Goal: Task Accomplishment & Management: Use online tool/utility

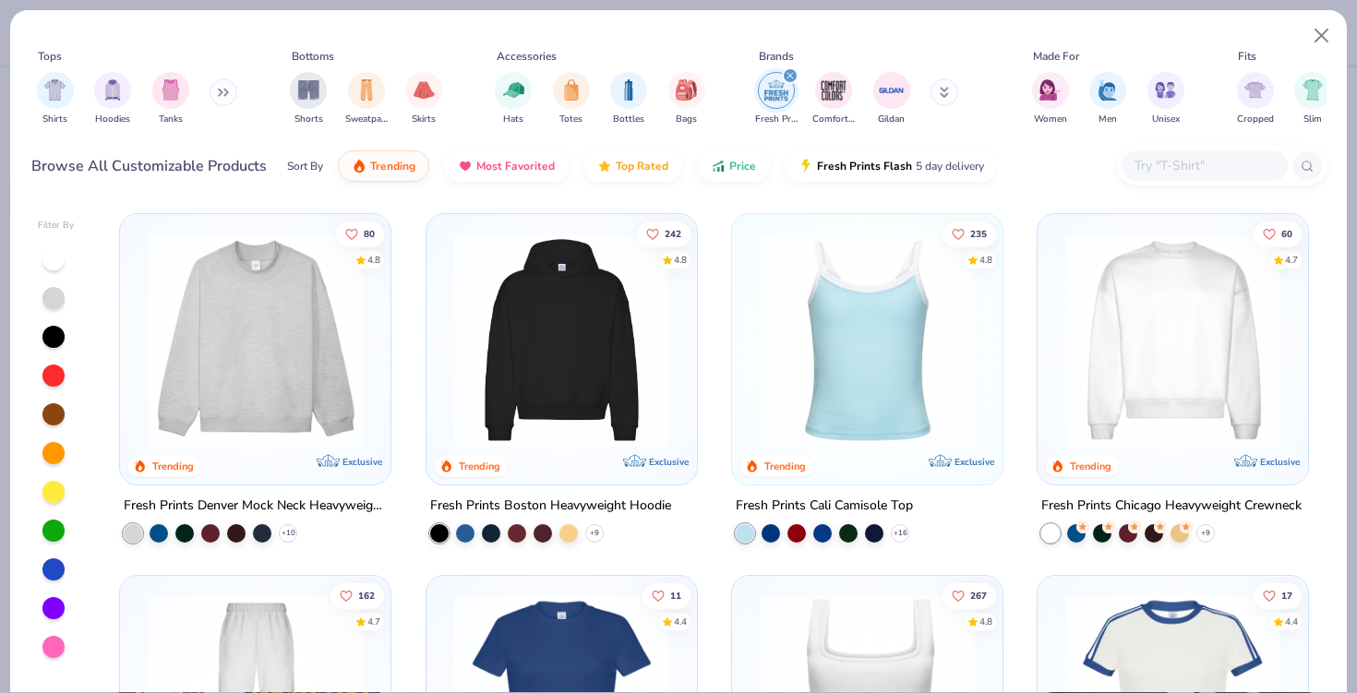
click at [591, 352] on img at bounding box center [562, 340] width 234 height 215
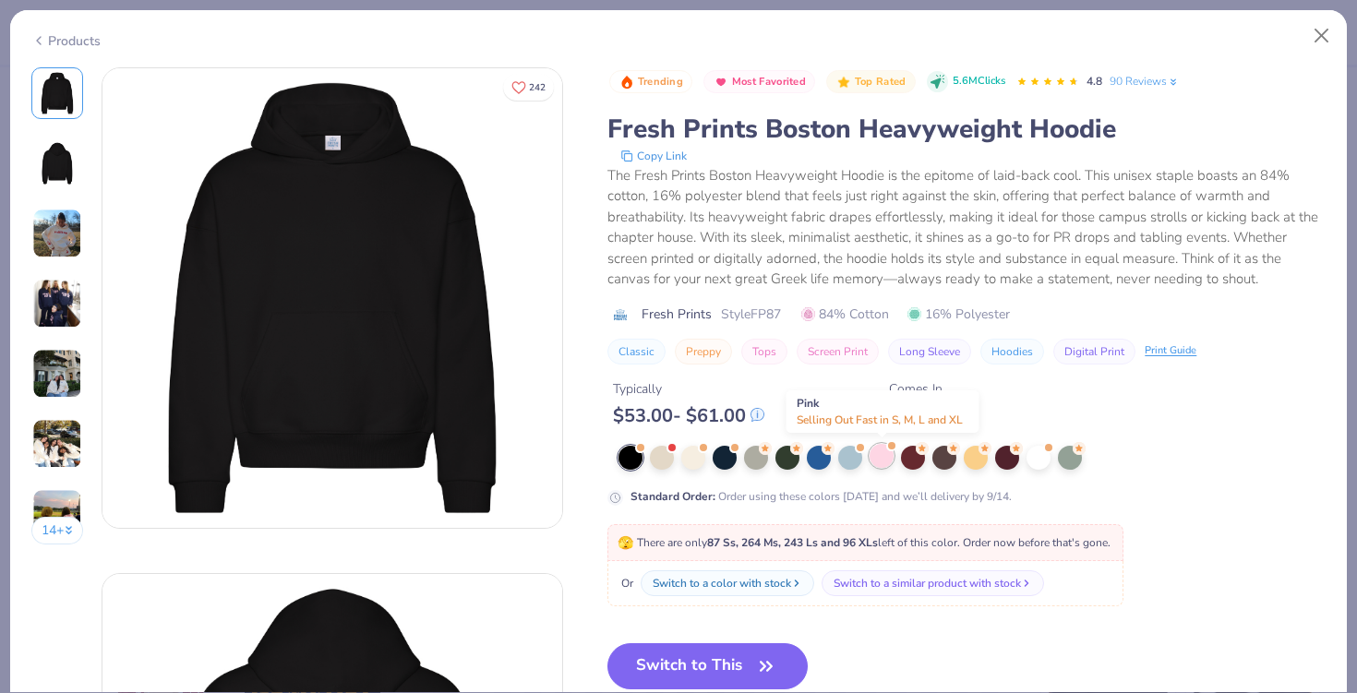
click at [873, 458] on div at bounding box center [882, 456] width 24 height 24
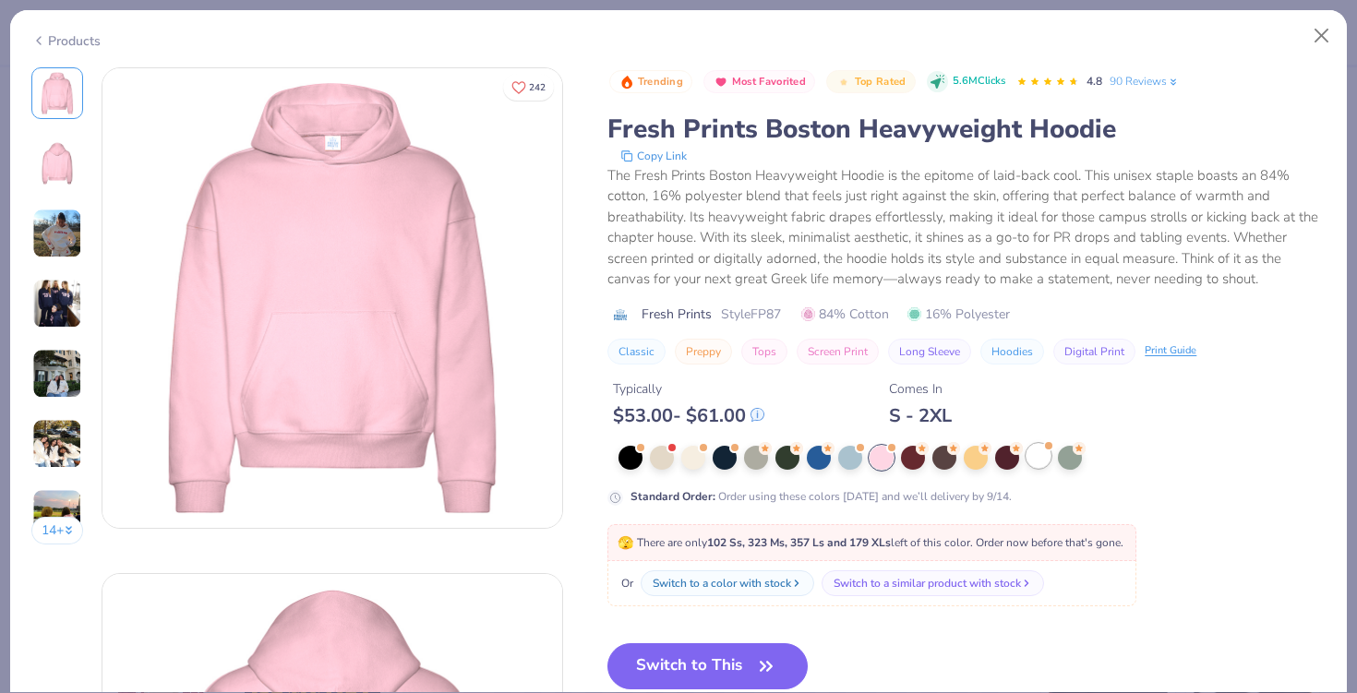
click at [1051, 457] on div at bounding box center [1039, 456] width 24 height 24
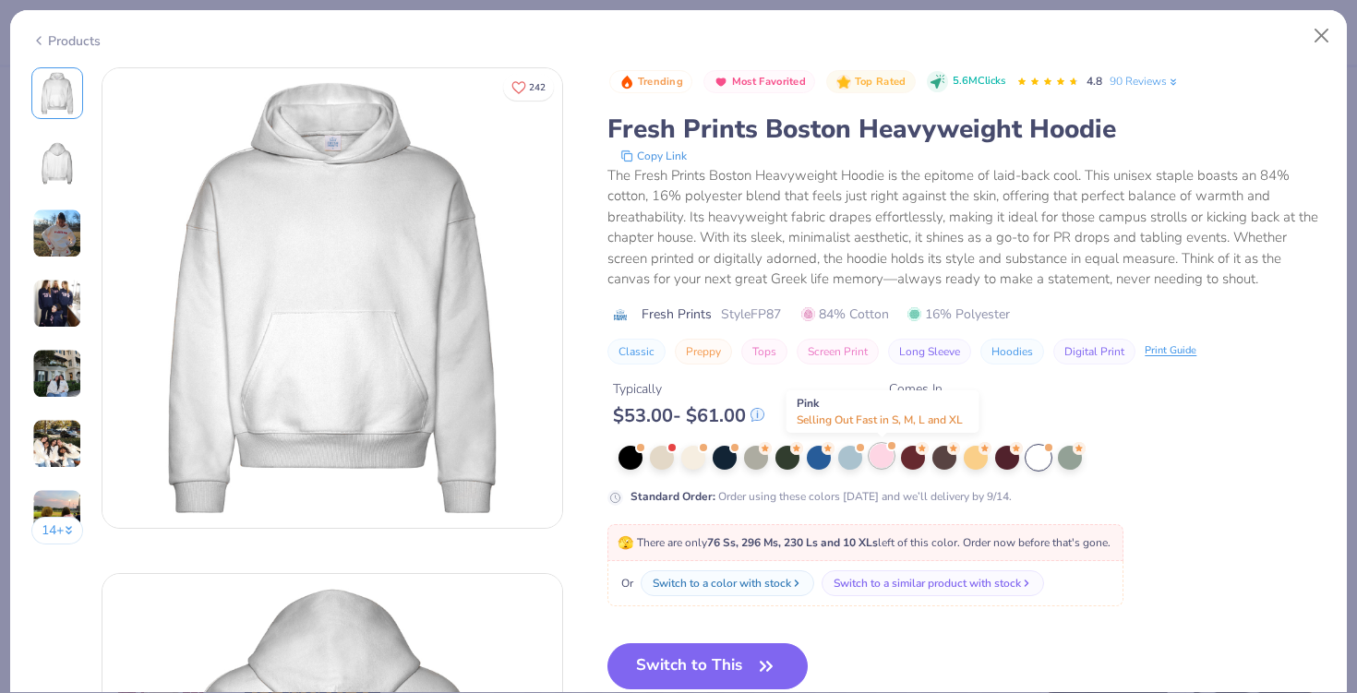
click at [881, 461] on div at bounding box center [882, 456] width 24 height 24
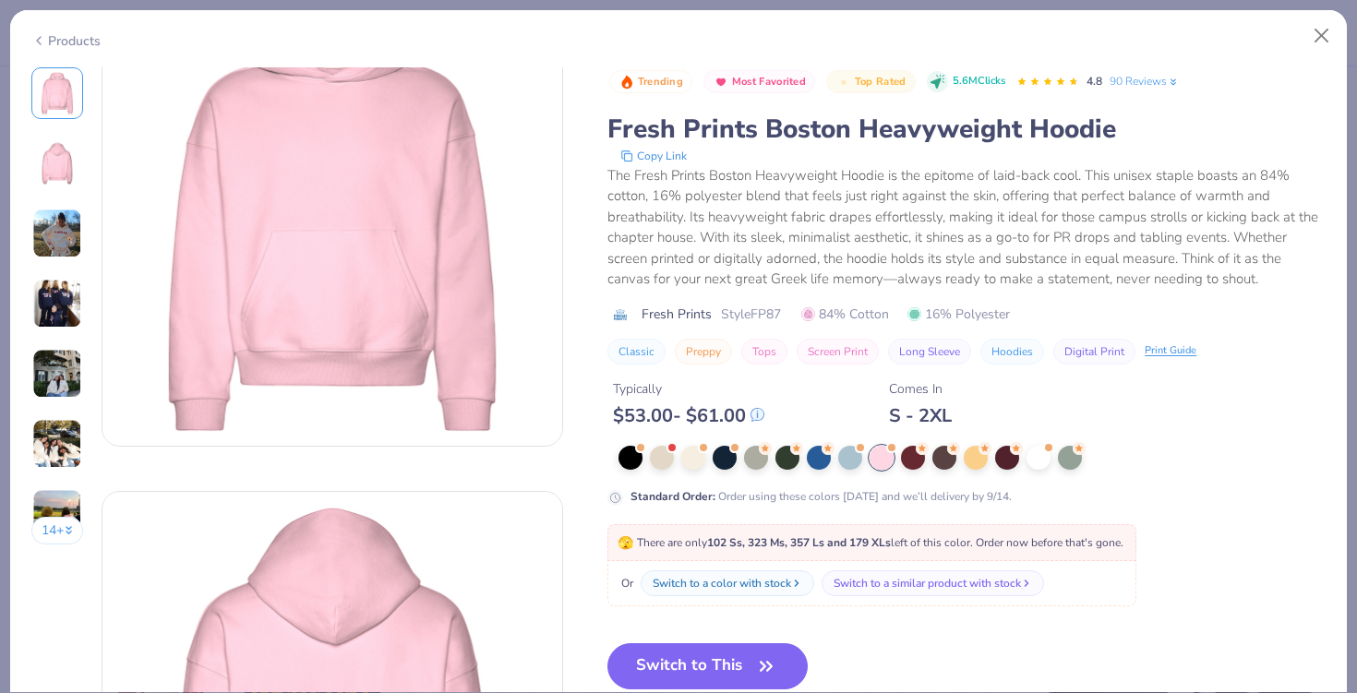
scroll to position [85, 0]
click at [978, 451] on div at bounding box center [976, 456] width 24 height 24
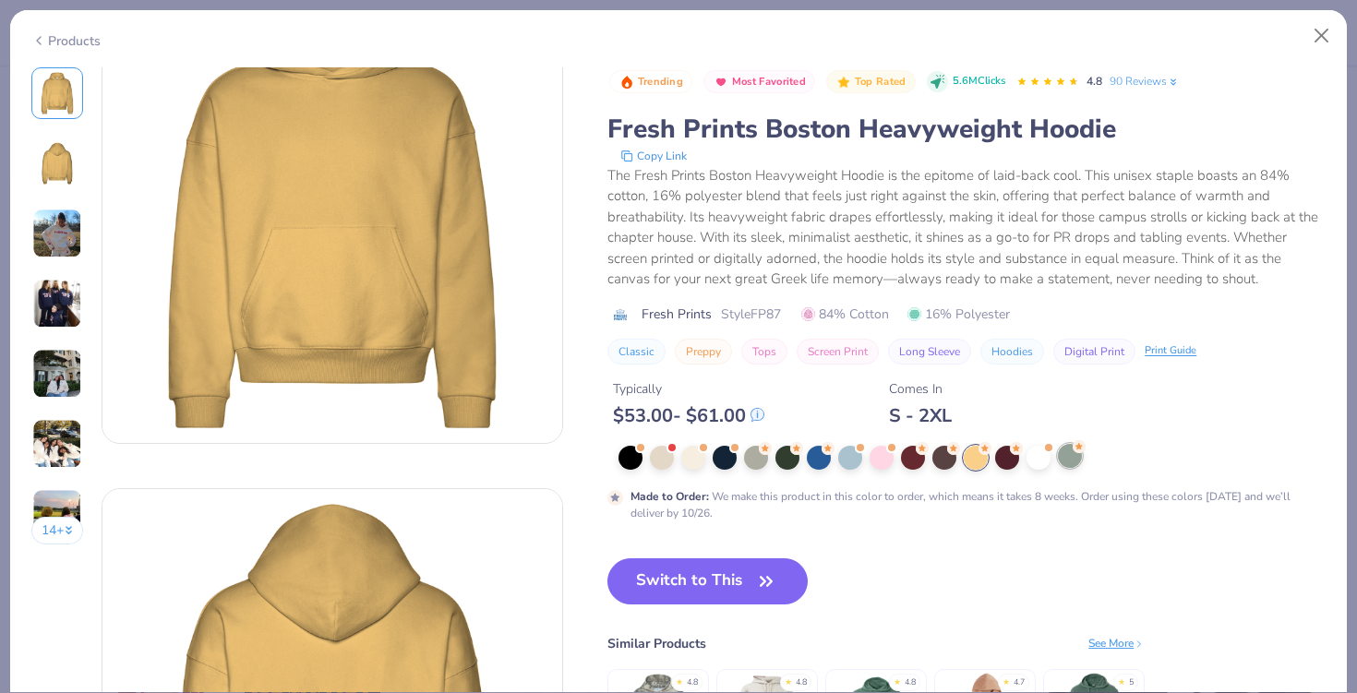
click at [1077, 449] on icon at bounding box center [1079, 445] width 7 height 6
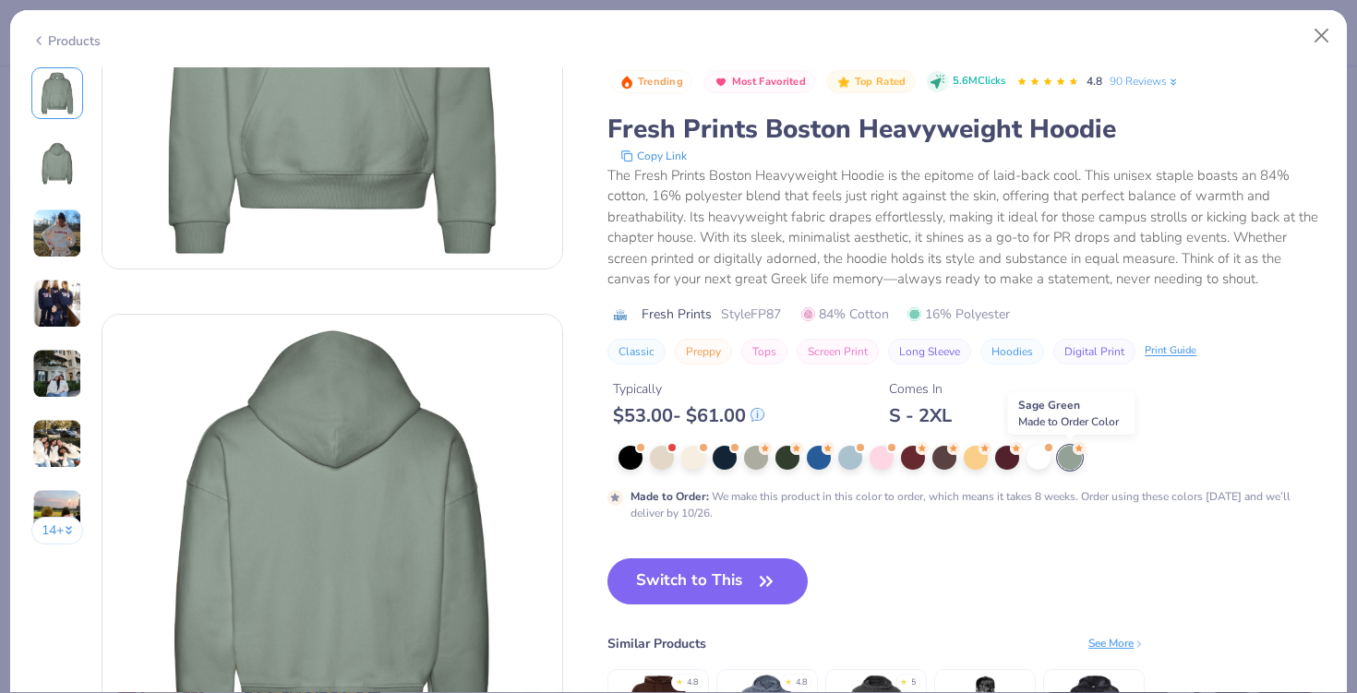
scroll to position [262, 0]
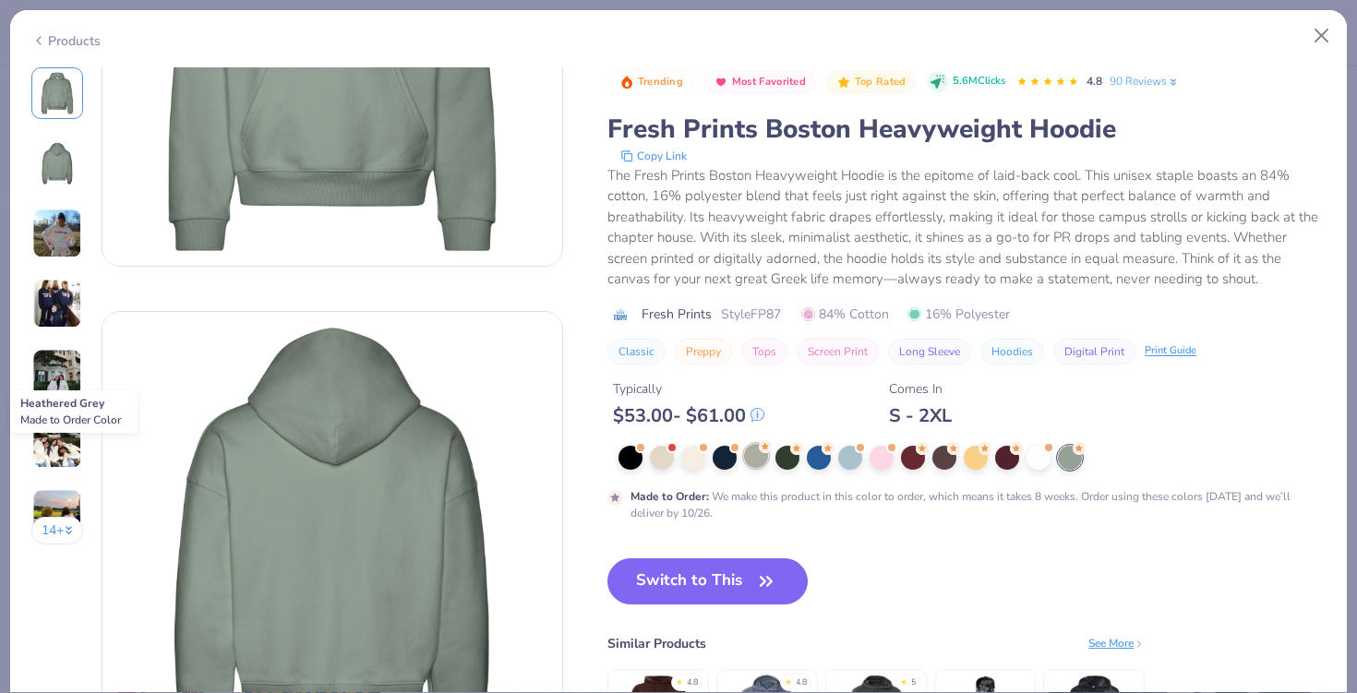
click at [769, 451] on icon at bounding box center [765, 446] width 13 height 13
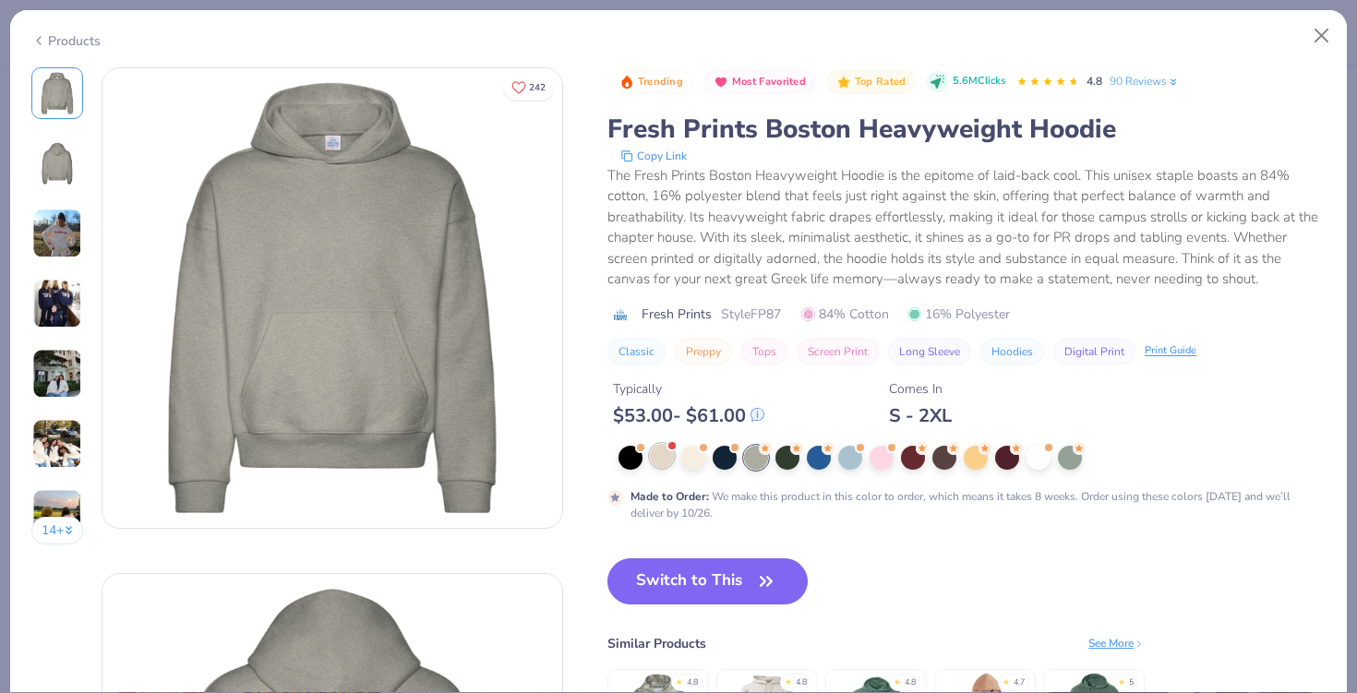
click at [656, 455] on div at bounding box center [662, 456] width 24 height 24
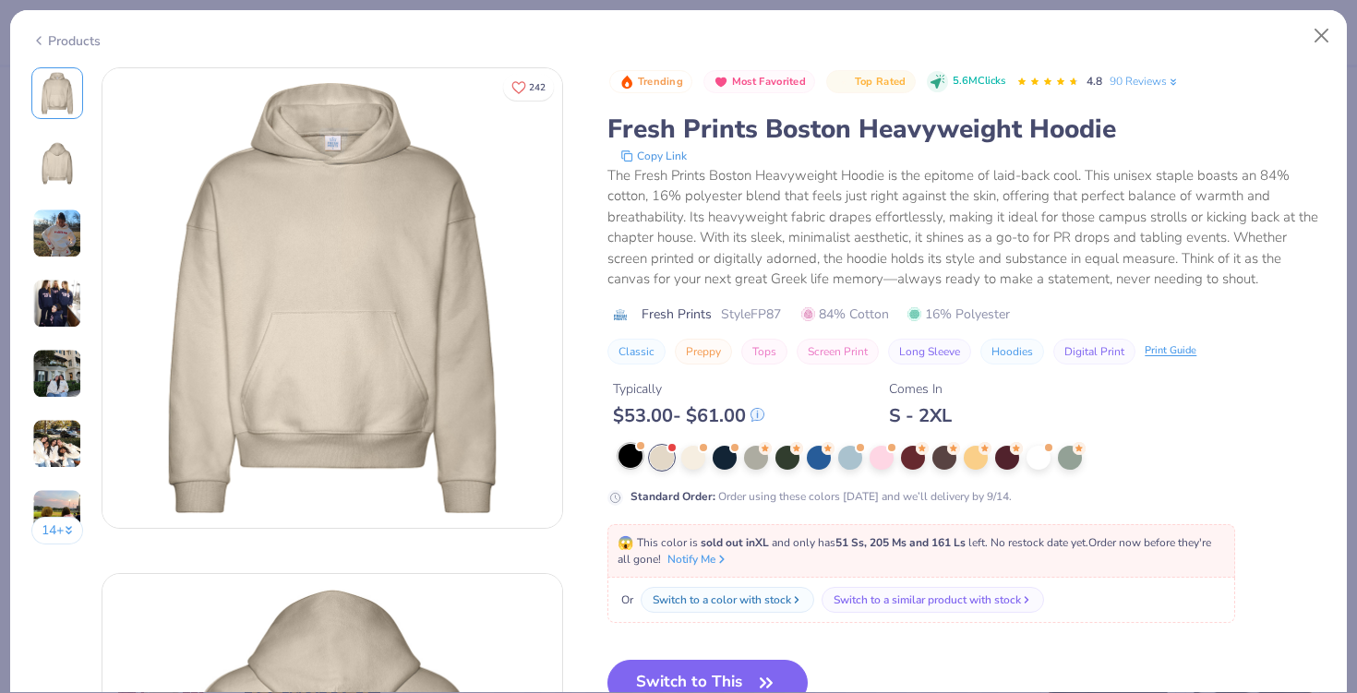
click at [641, 454] on div at bounding box center [631, 456] width 24 height 24
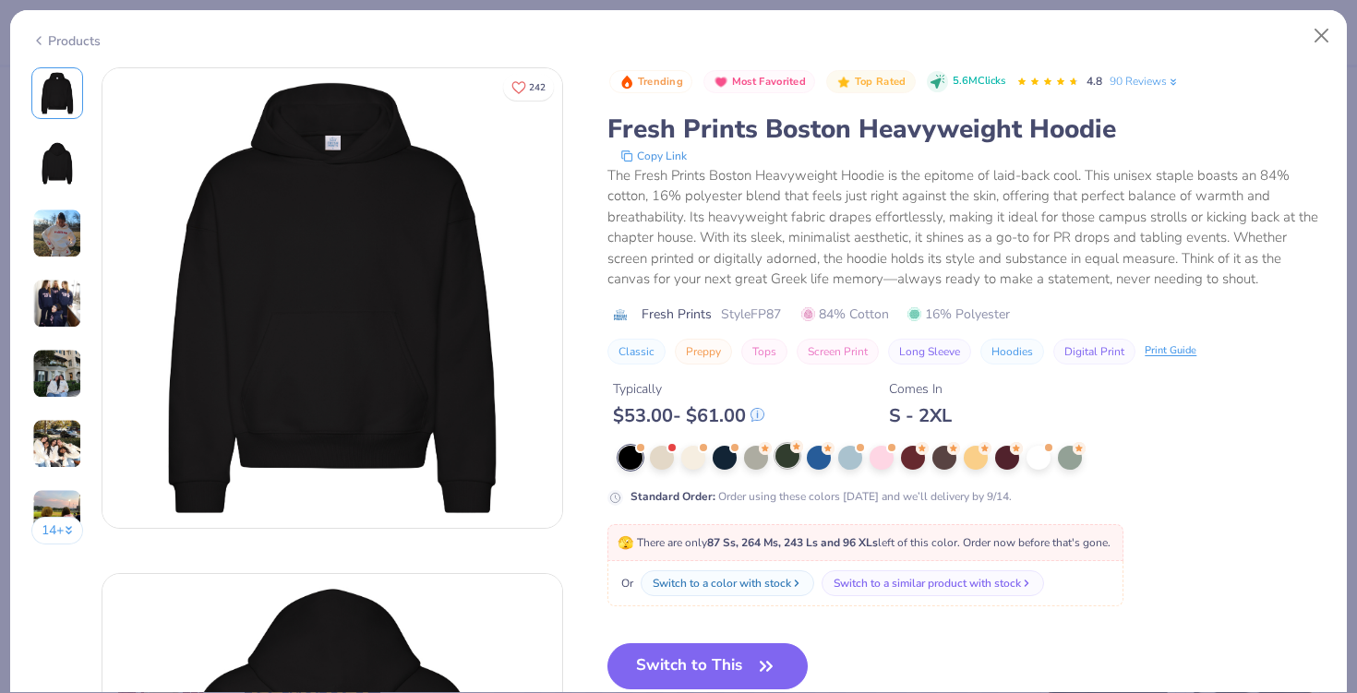
click at [794, 453] on div at bounding box center [788, 456] width 24 height 24
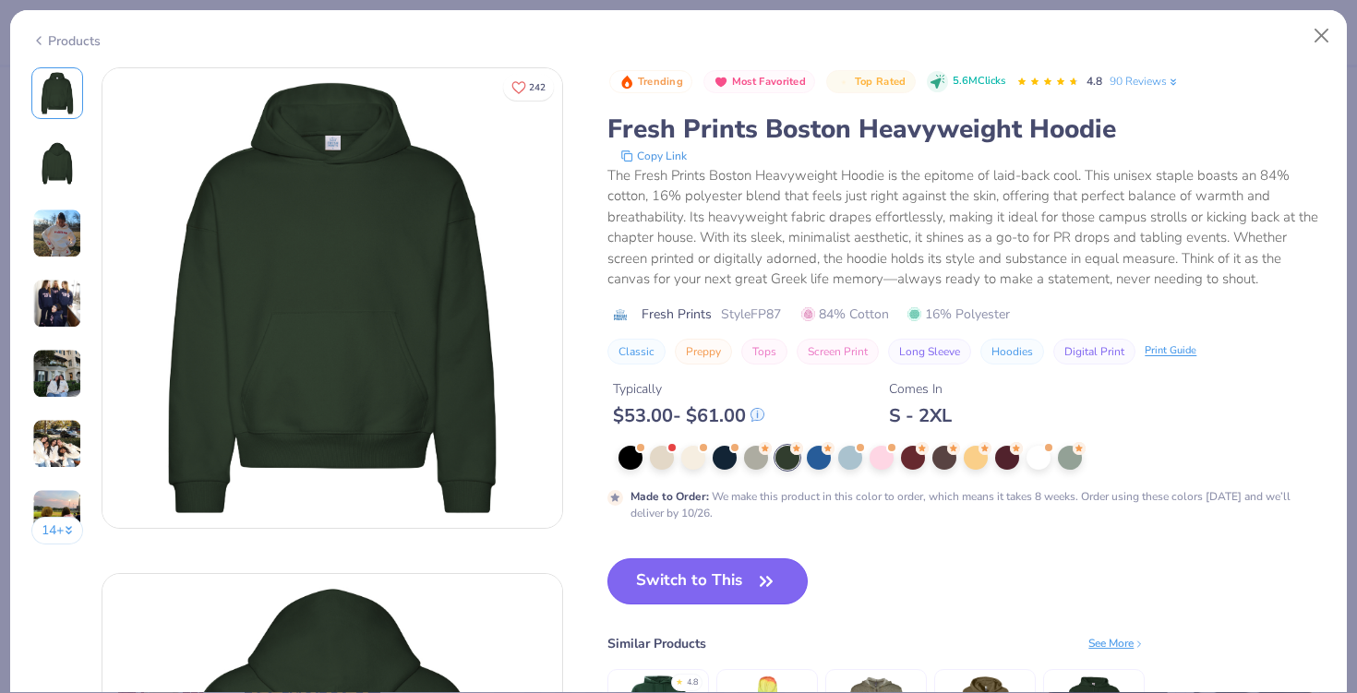
click at [715, 604] on button "Switch to This" at bounding box center [708, 582] width 200 height 46
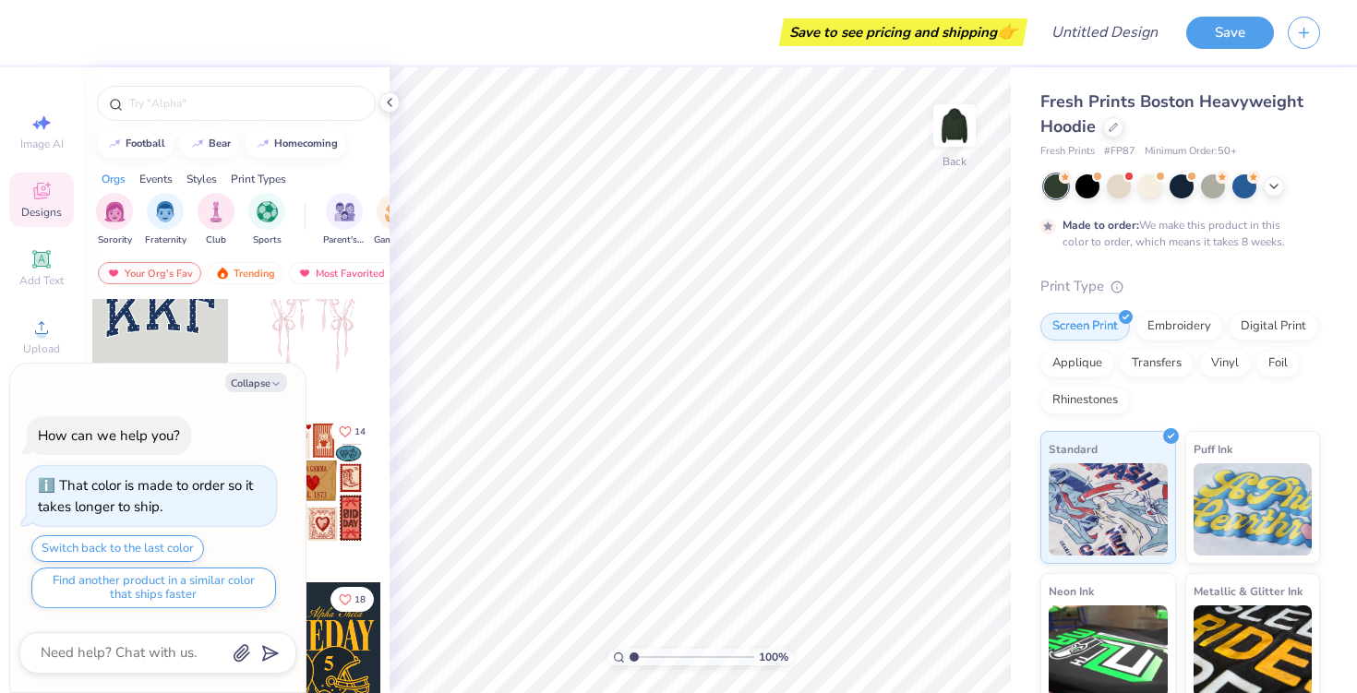
scroll to position [11, 0]
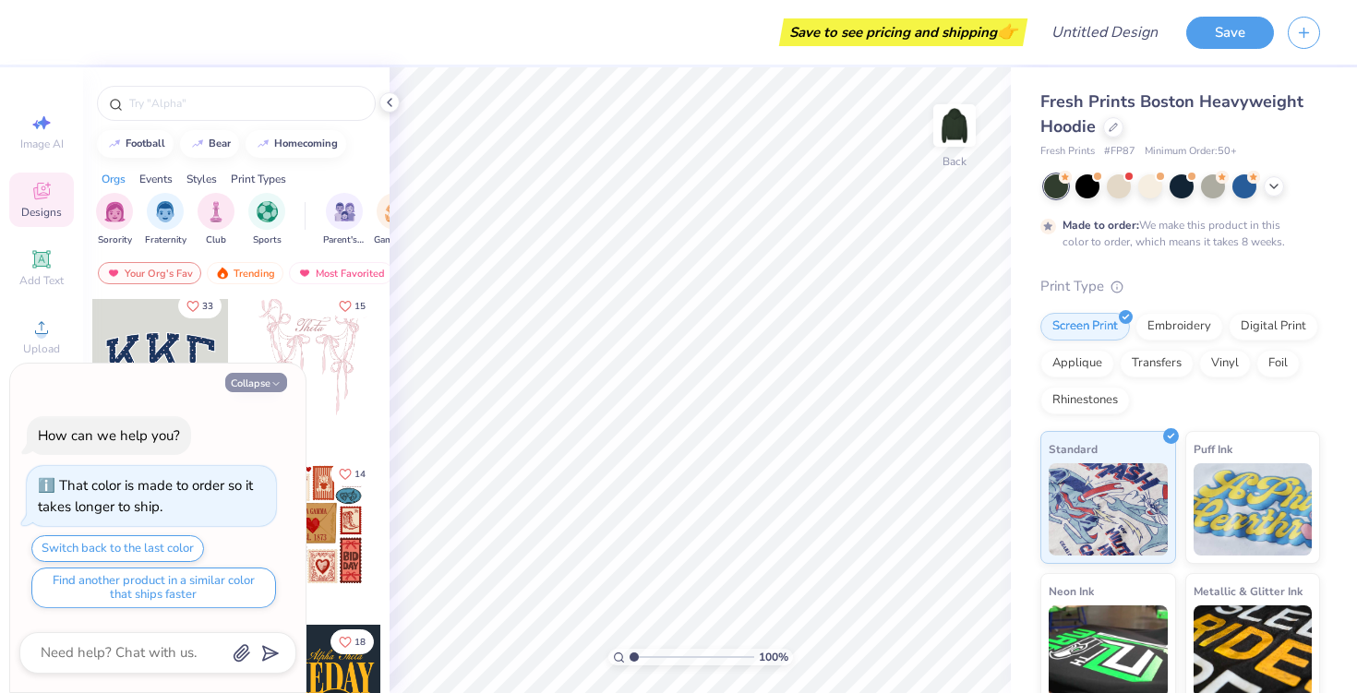
click at [276, 379] on icon "button" at bounding box center [276, 384] width 11 height 11
type textarea "x"
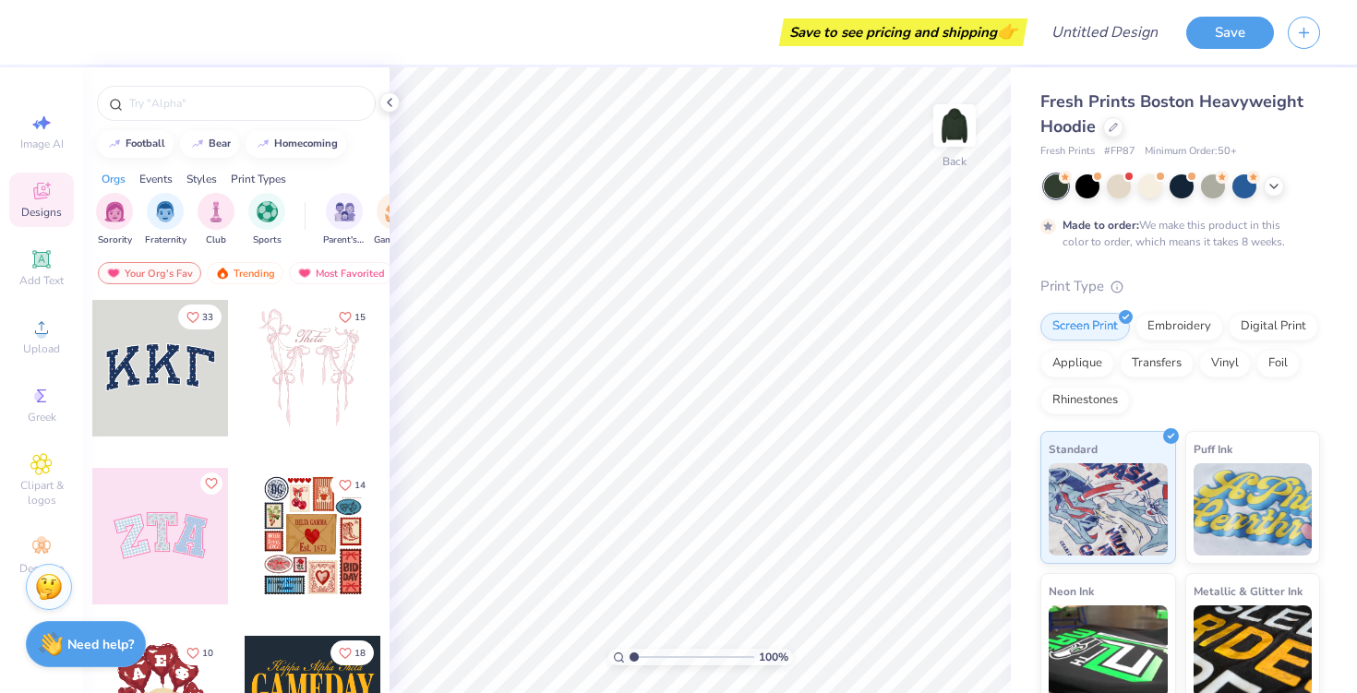
scroll to position [1, 0]
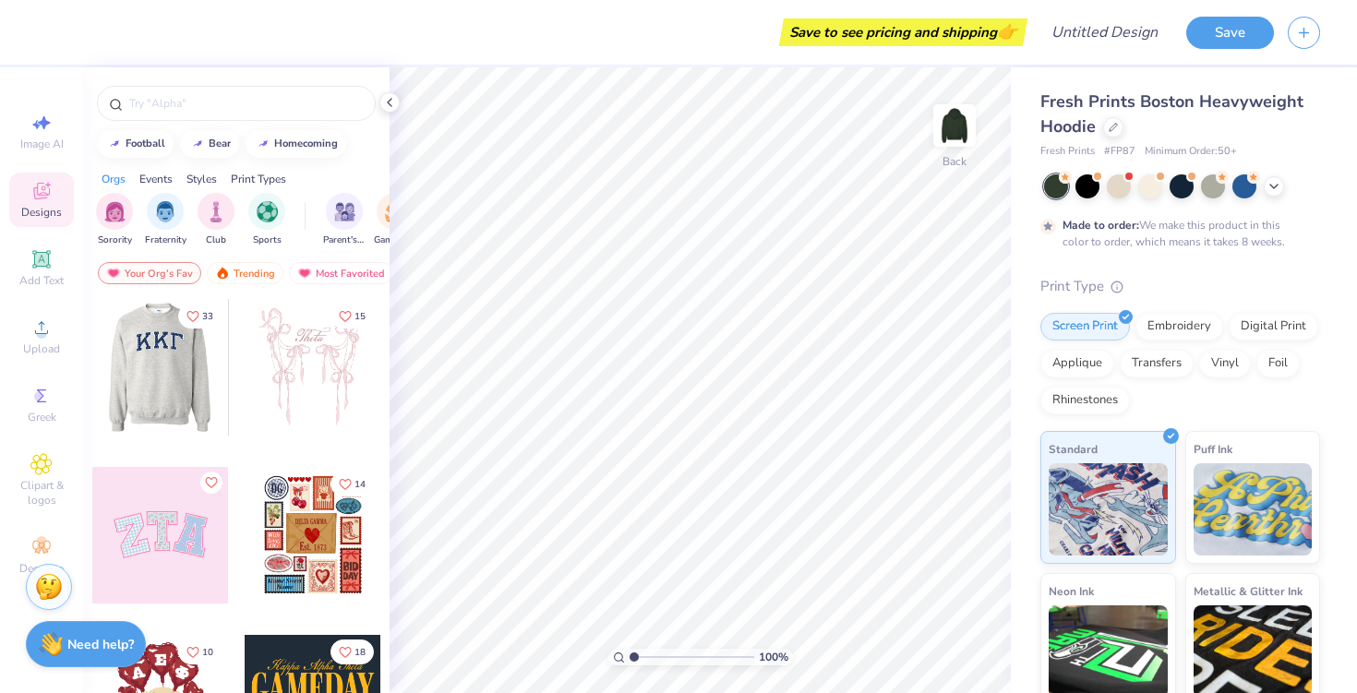
click at [169, 367] on div at bounding box center [159, 367] width 137 height 137
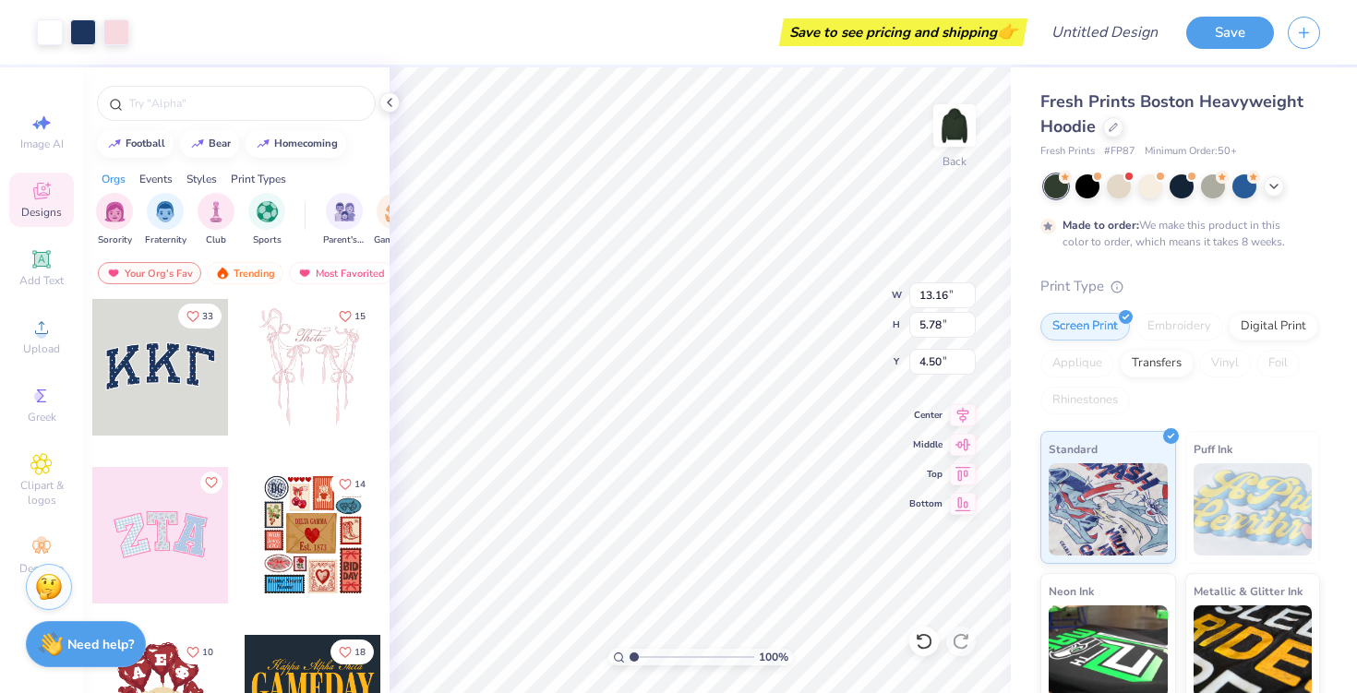
type input "4.54"
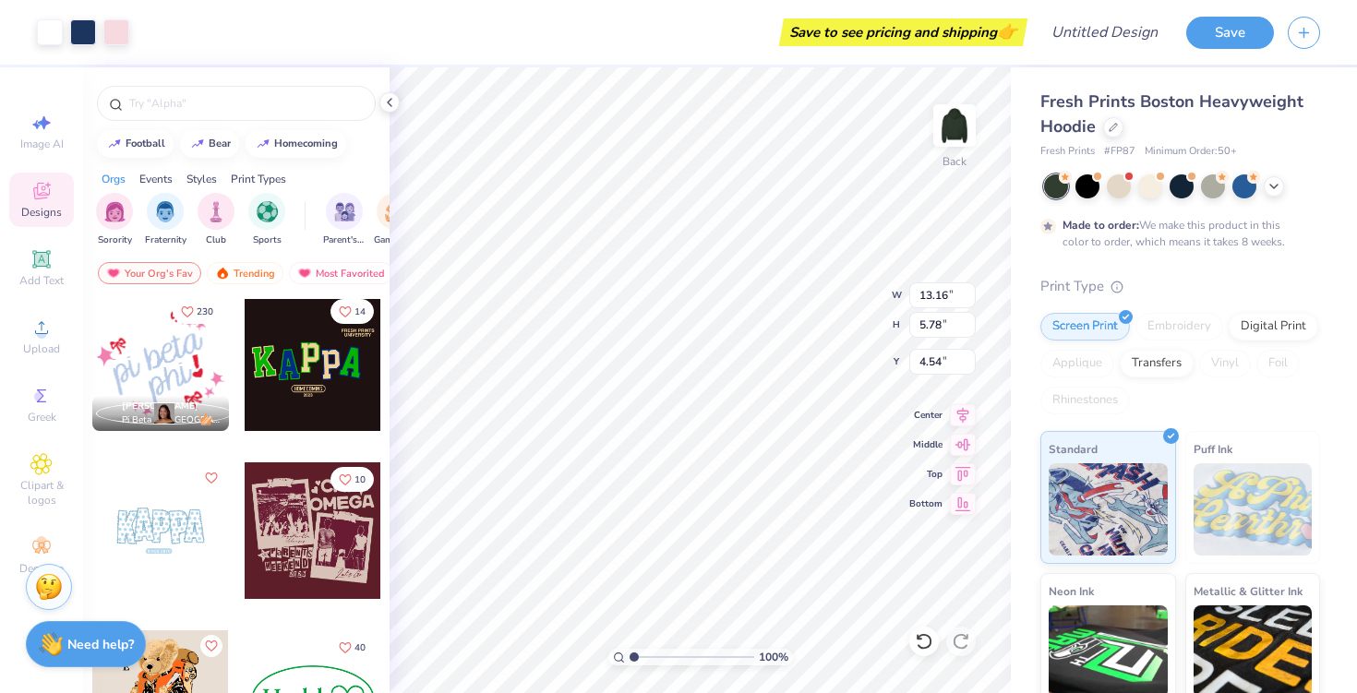
scroll to position [2870, 0]
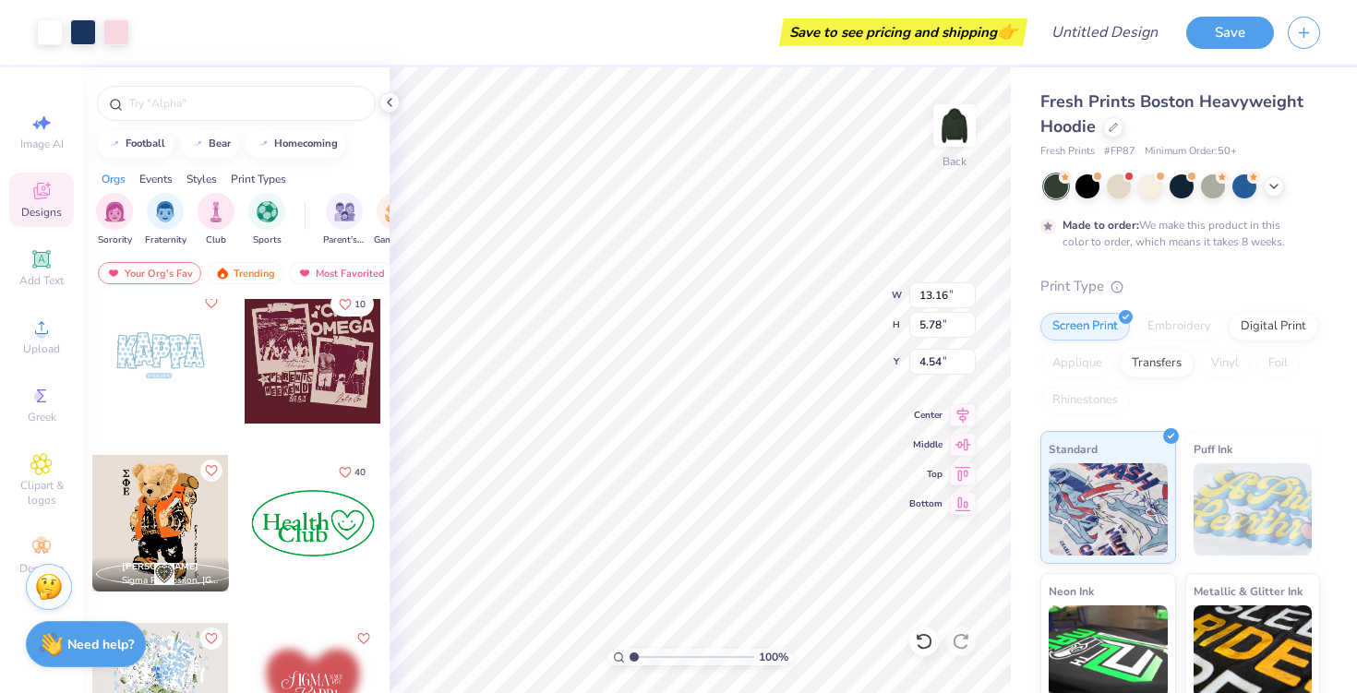
click at [179, 355] on div at bounding box center [160, 355] width 137 height 137
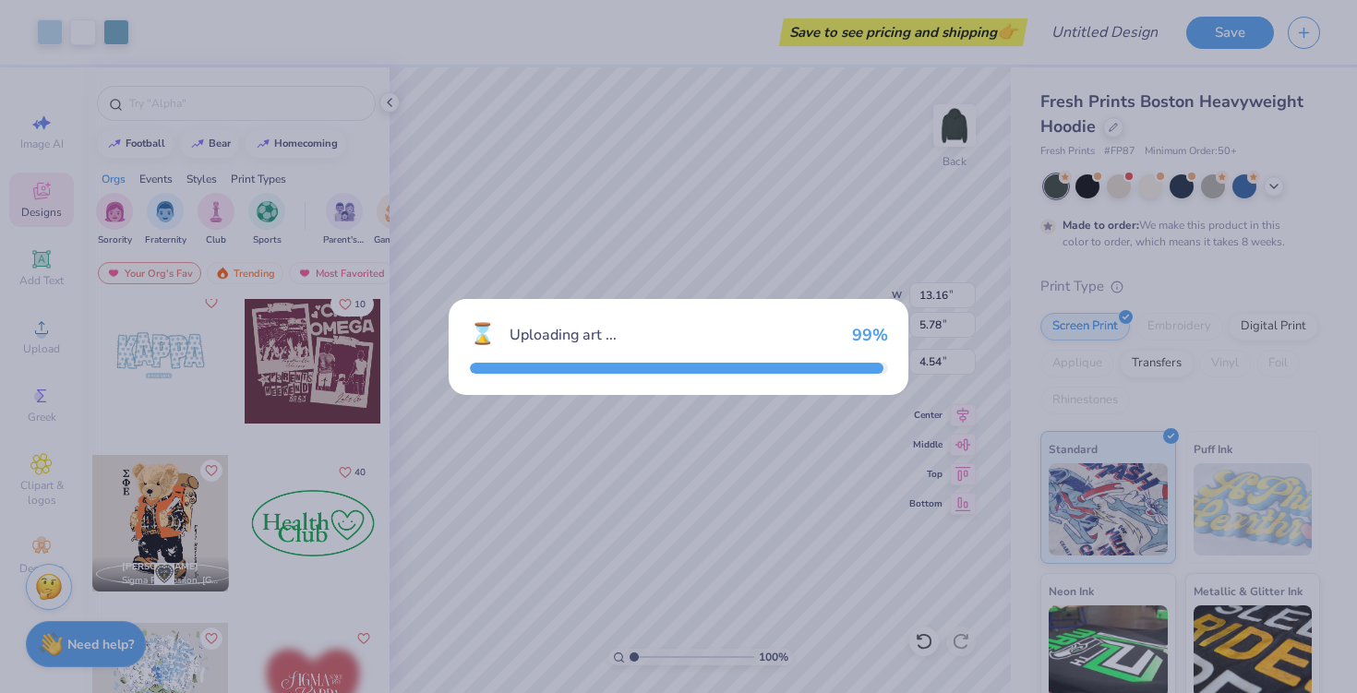
type input "11.50"
type input "6.10"
type input "3.00"
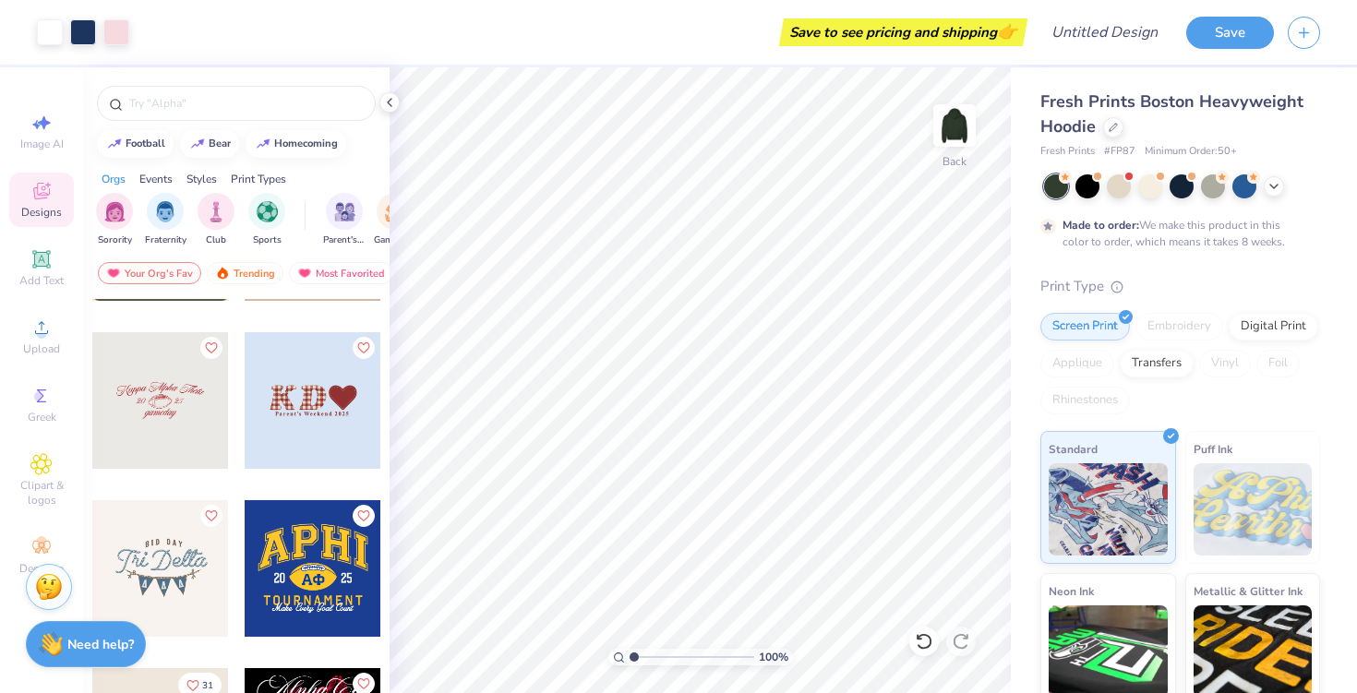
scroll to position [3849, 0]
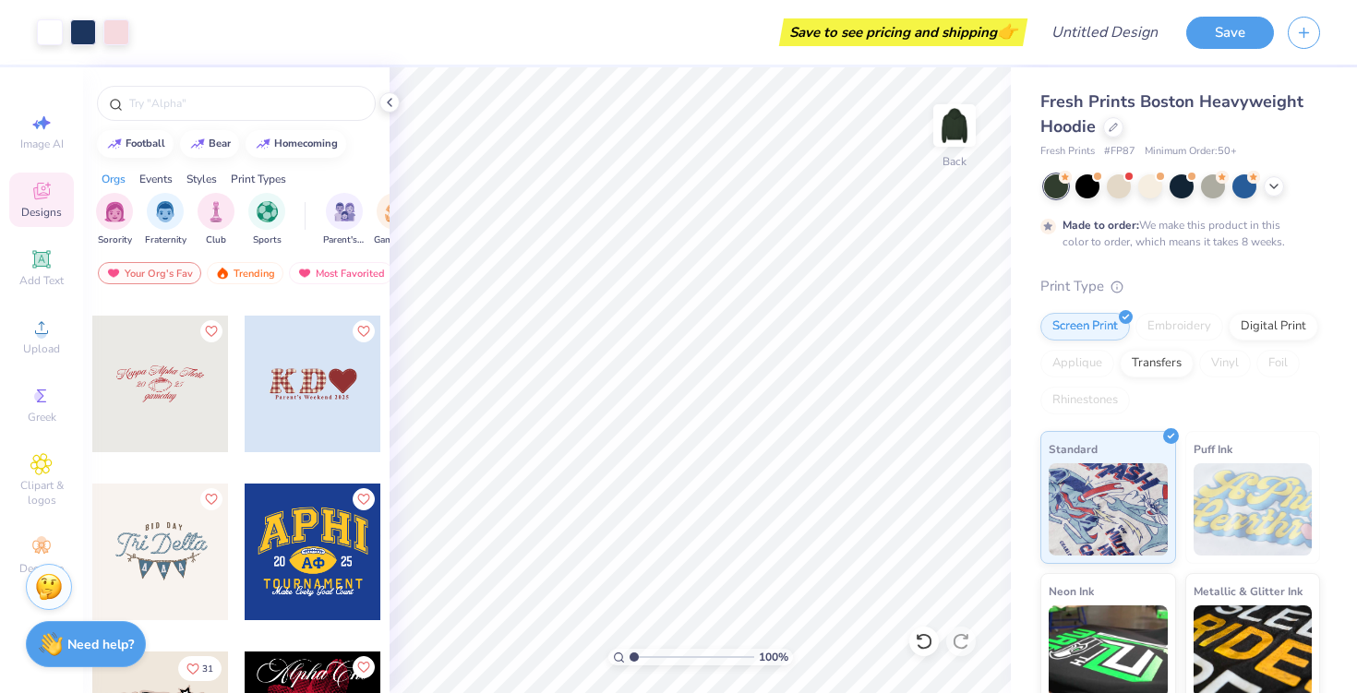
click at [301, 393] on div at bounding box center [313, 384] width 137 height 137
type input "4.69"
type input "4.71"
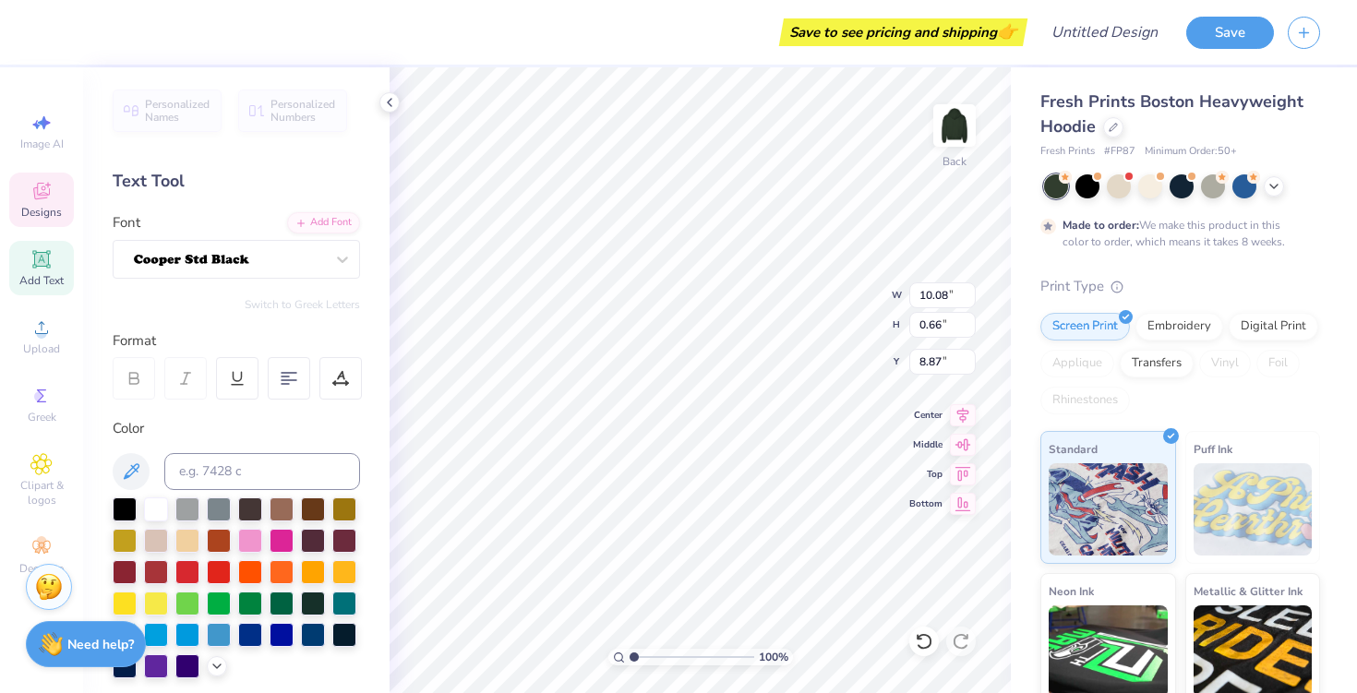
type input "4.42"
type input "3.88"
type input "4.81"
click at [318, 602] on div at bounding box center [313, 602] width 24 height 24
click at [157, 508] on div at bounding box center [156, 508] width 24 height 24
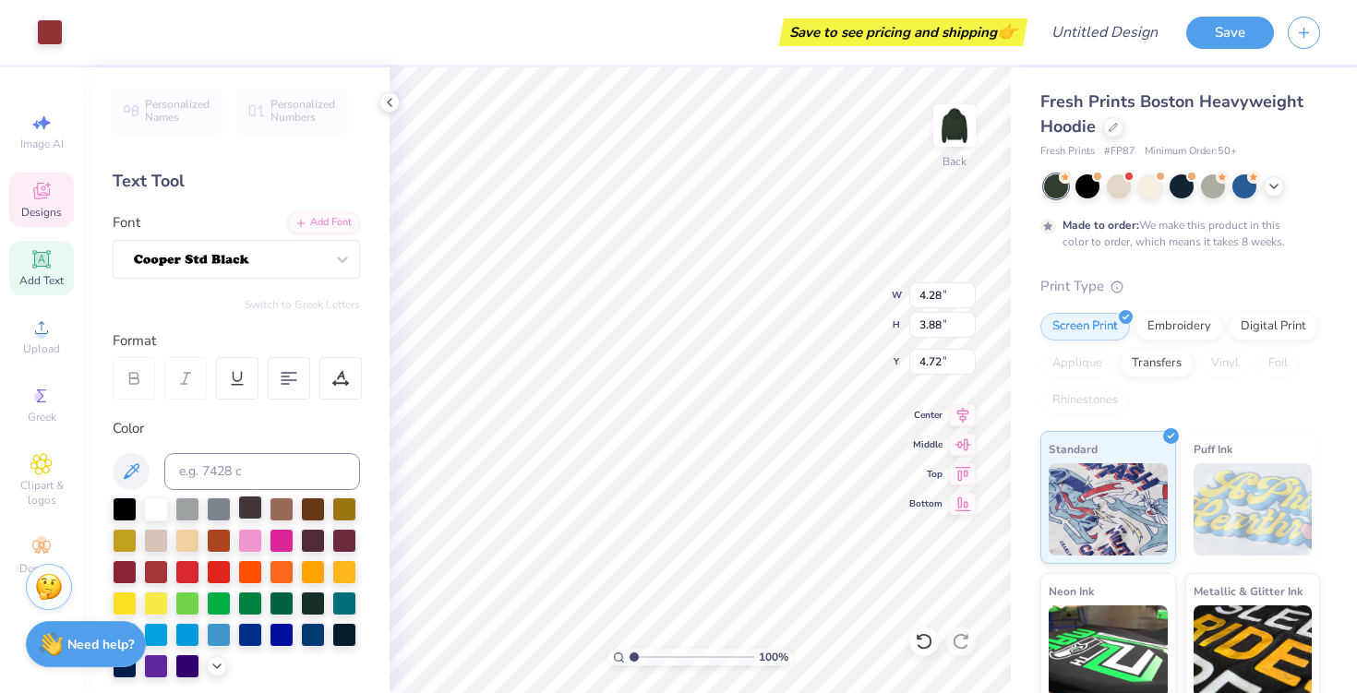
type input "4.81"
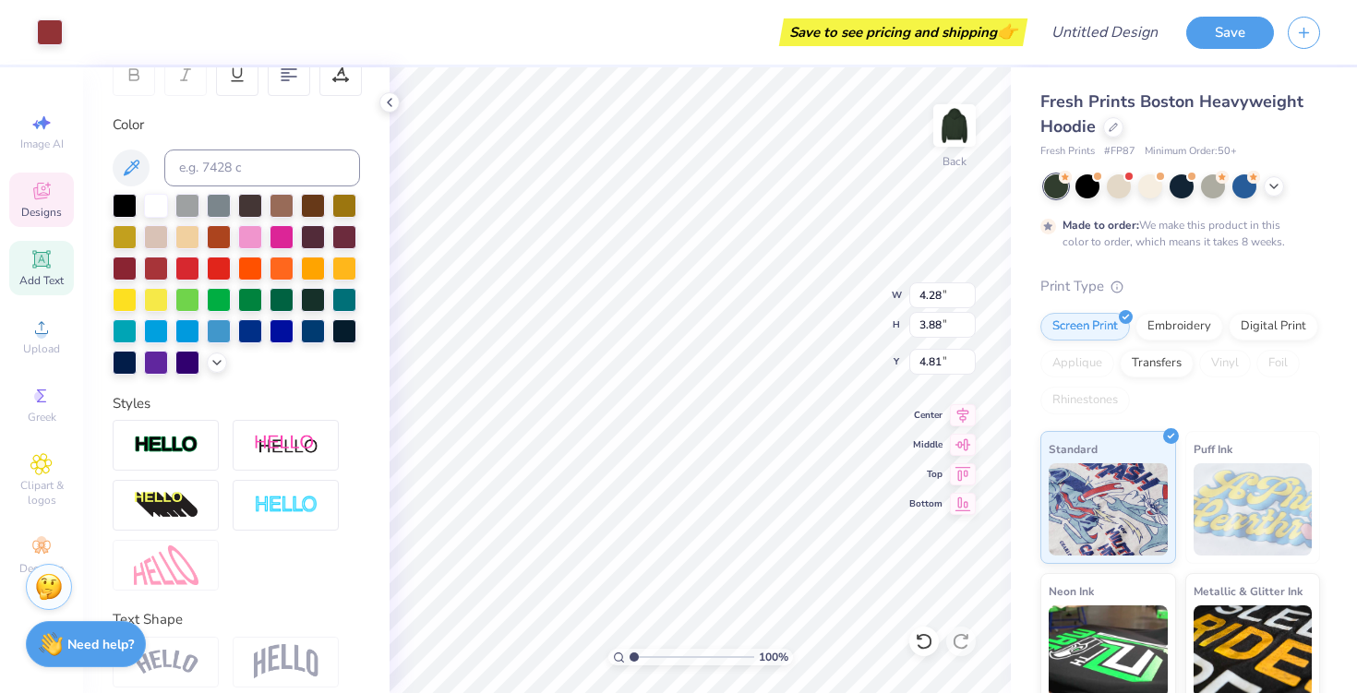
scroll to position [303, 0]
click at [151, 205] on div at bounding box center [156, 205] width 24 height 24
type input "4.31"
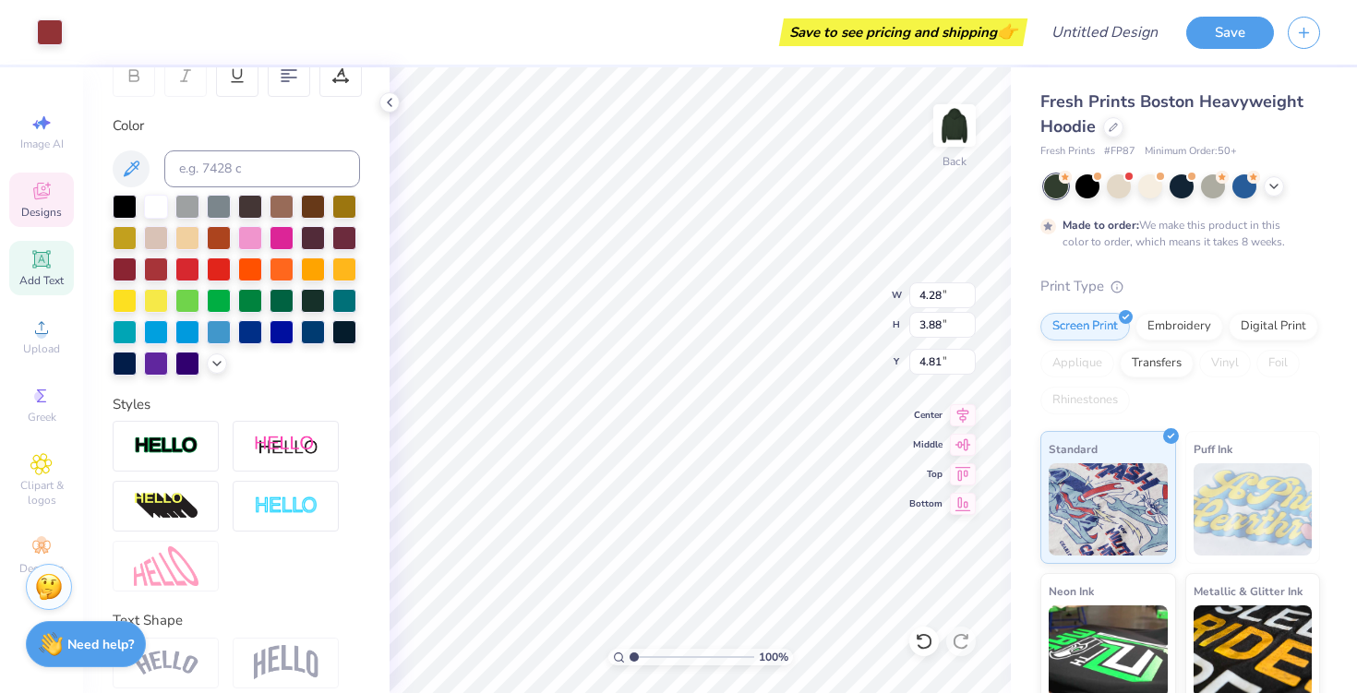
type input "3.92"
type input "4.79"
click at [824, 321] on div "100 % Back W 4.31 4.31 " H 3.92 3.92 " Y 4.79 4.79 " Center Middle Top Bottom" at bounding box center [700, 380] width 621 height 626
type input "8.69"
type input "3.81"
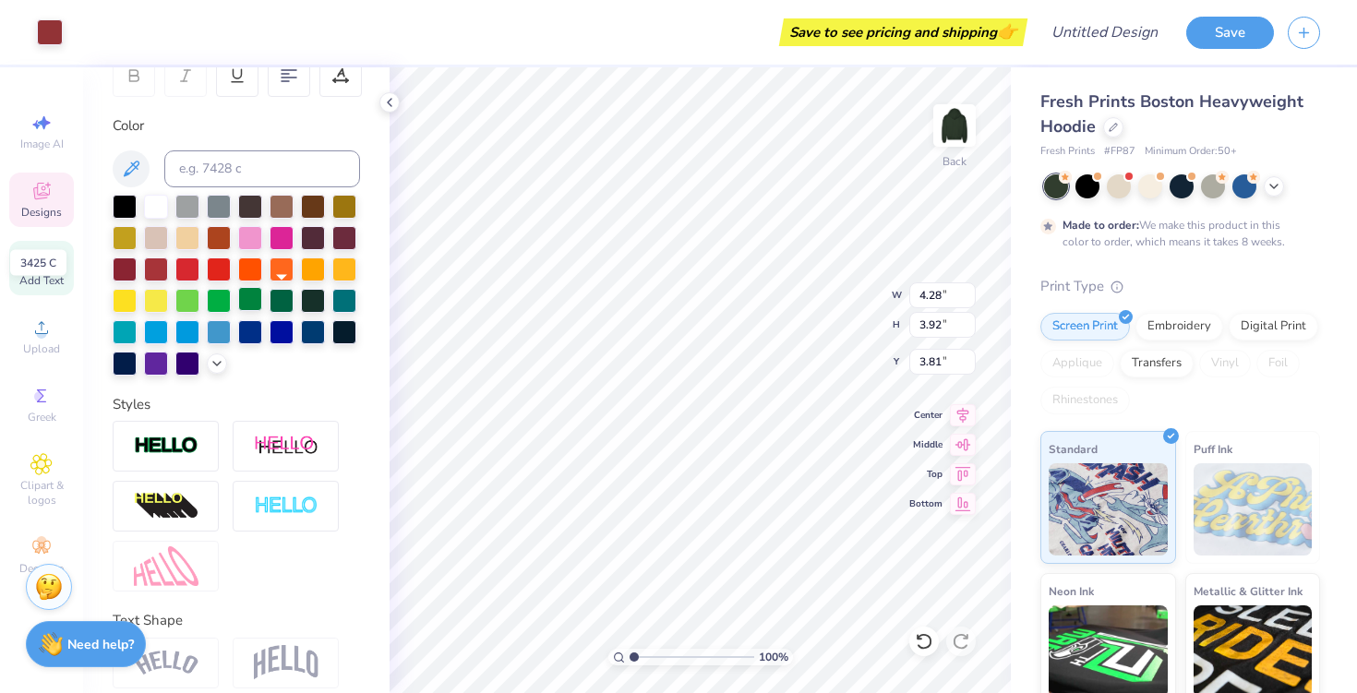
click at [254, 290] on div at bounding box center [250, 299] width 24 height 24
type input "3.34"
type input "4.31"
type input "8.69"
type input "4.28"
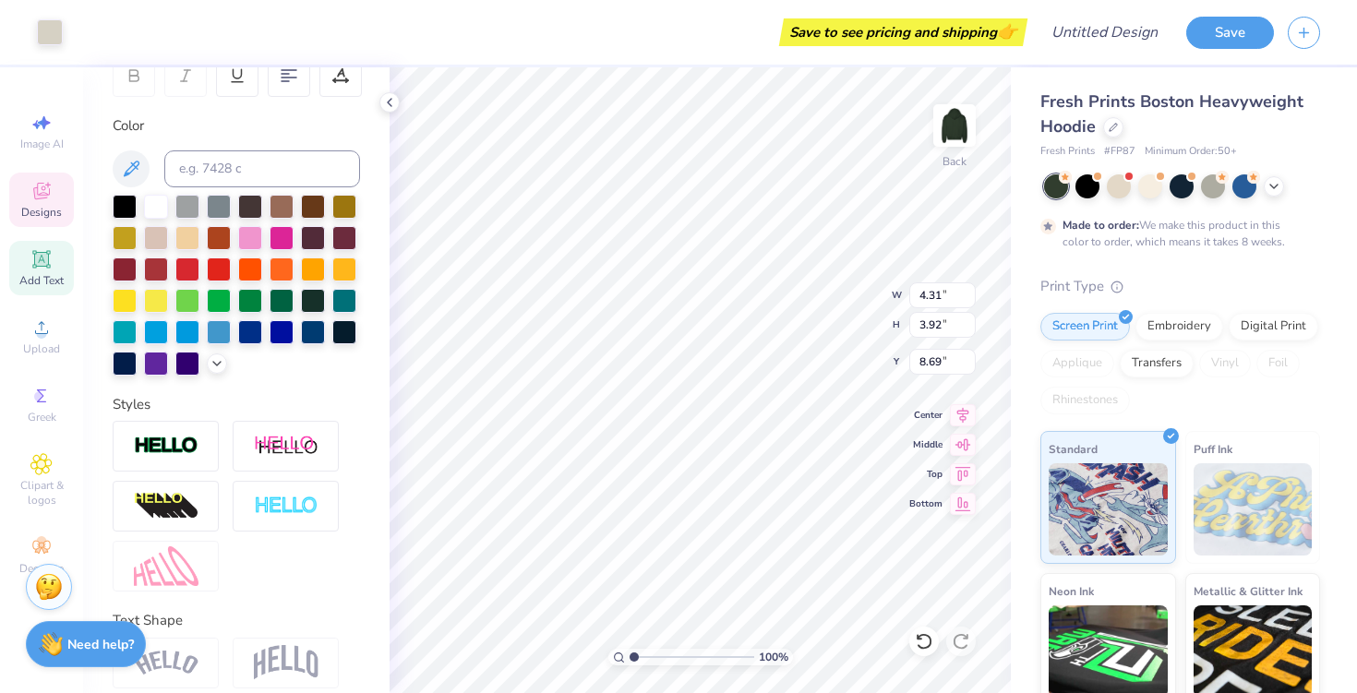
type input "3.34"
type input "7.30"
type input "7.99"
type input "4.11"
type input "4.08"
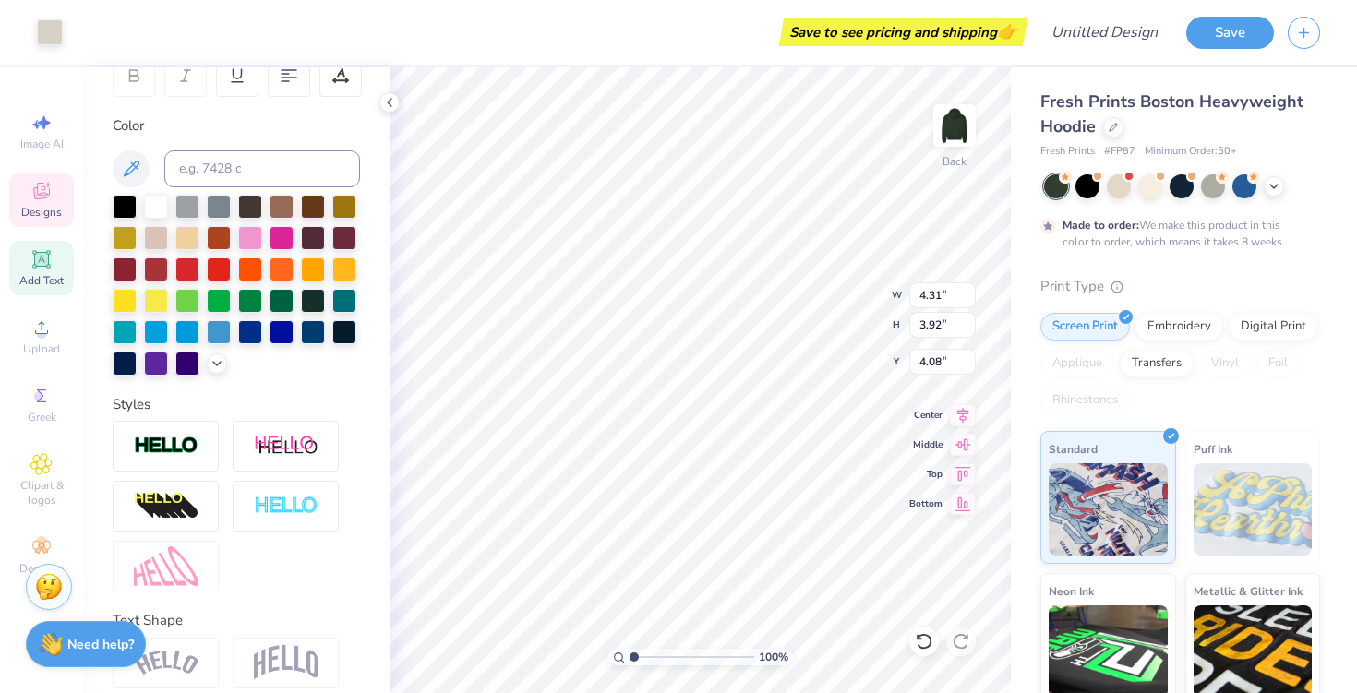
type input "4.30"
type input "3.87"
type input "4.12"
type input "6.06"
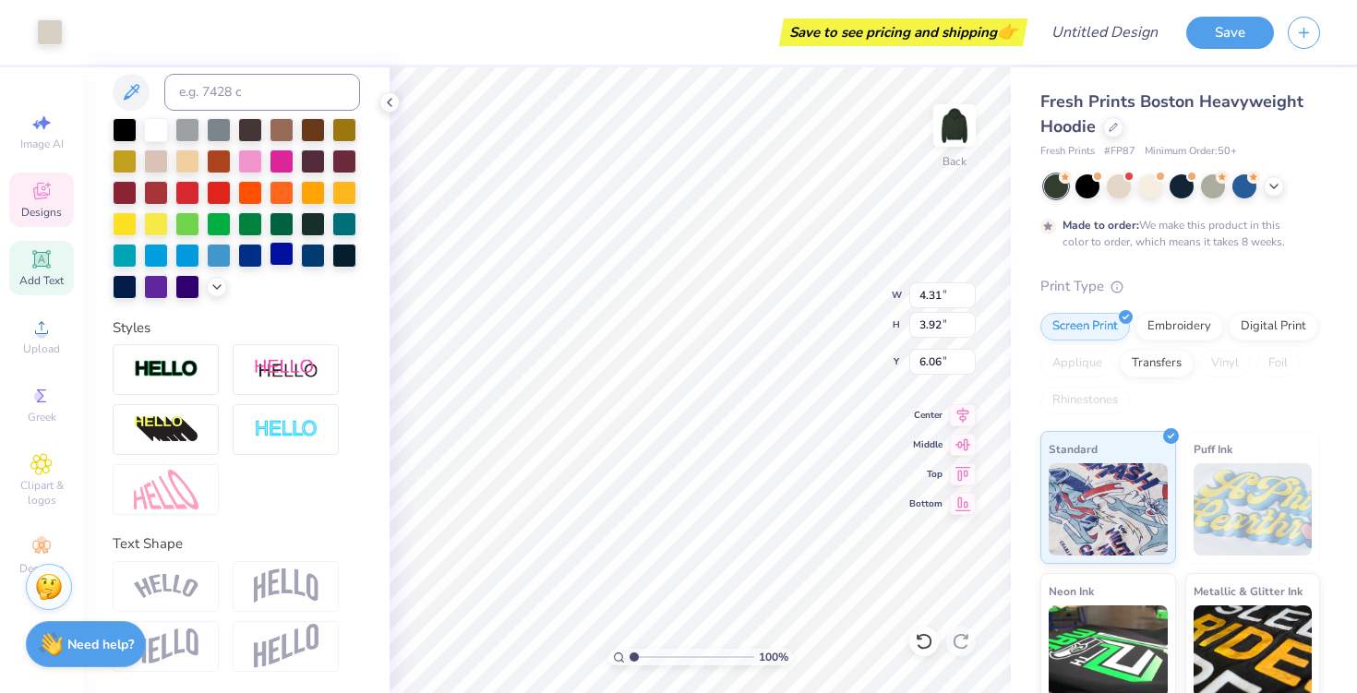
scroll to position [0, 0]
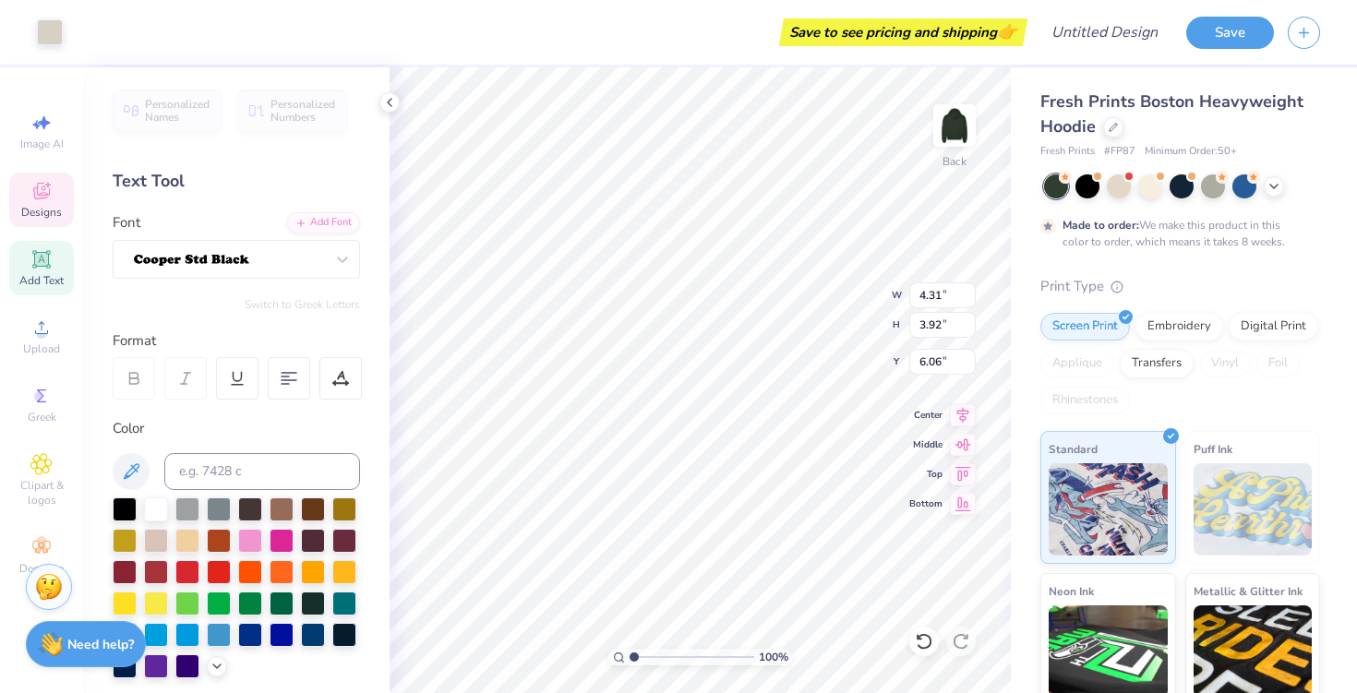
type input "4.30"
type input "3.87"
type input "6.10"
click at [1274, 183] on icon at bounding box center [1274, 184] width 15 height 15
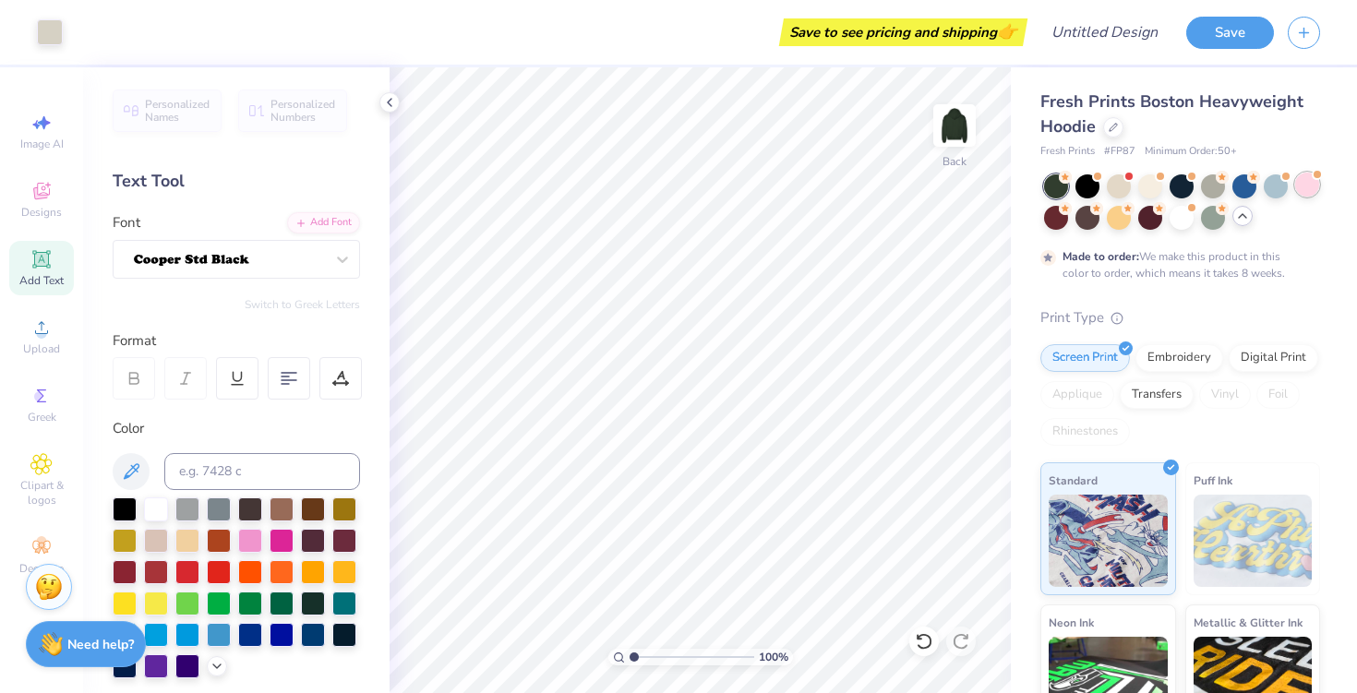
click at [1300, 191] on div at bounding box center [1307, 185] width 24 height 24
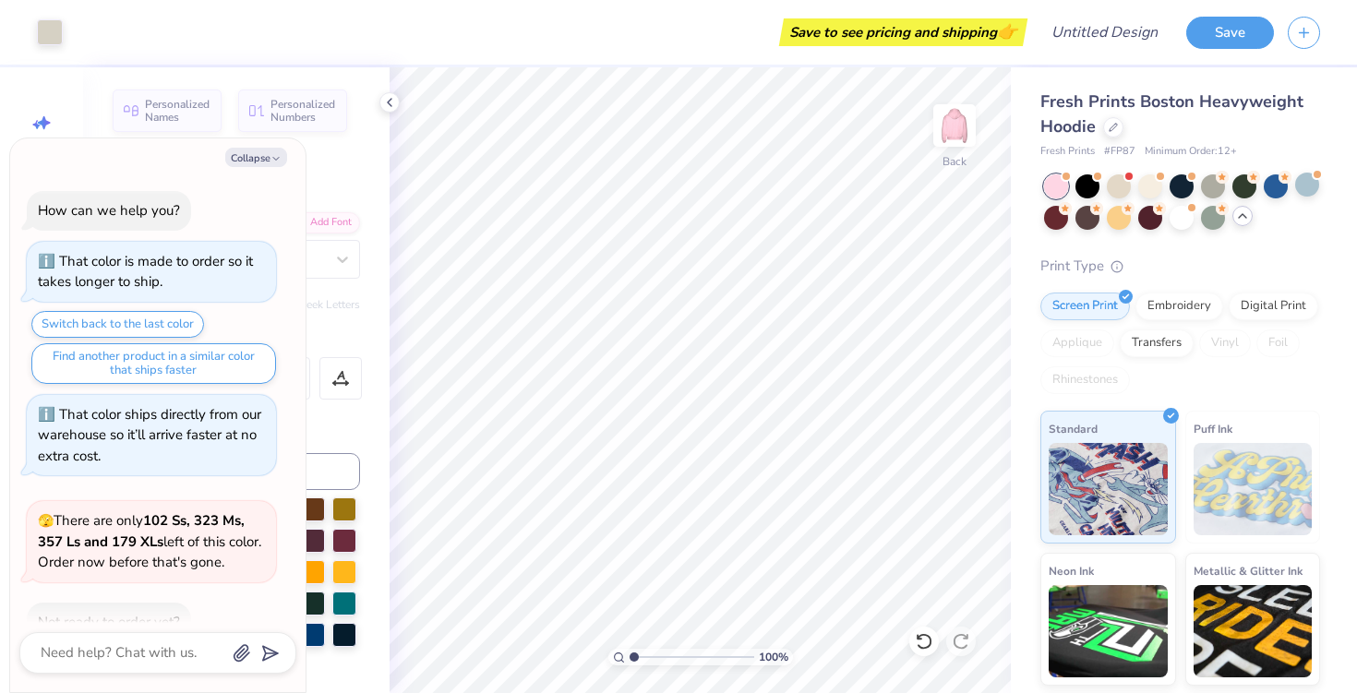
scroll to position [347, 0]
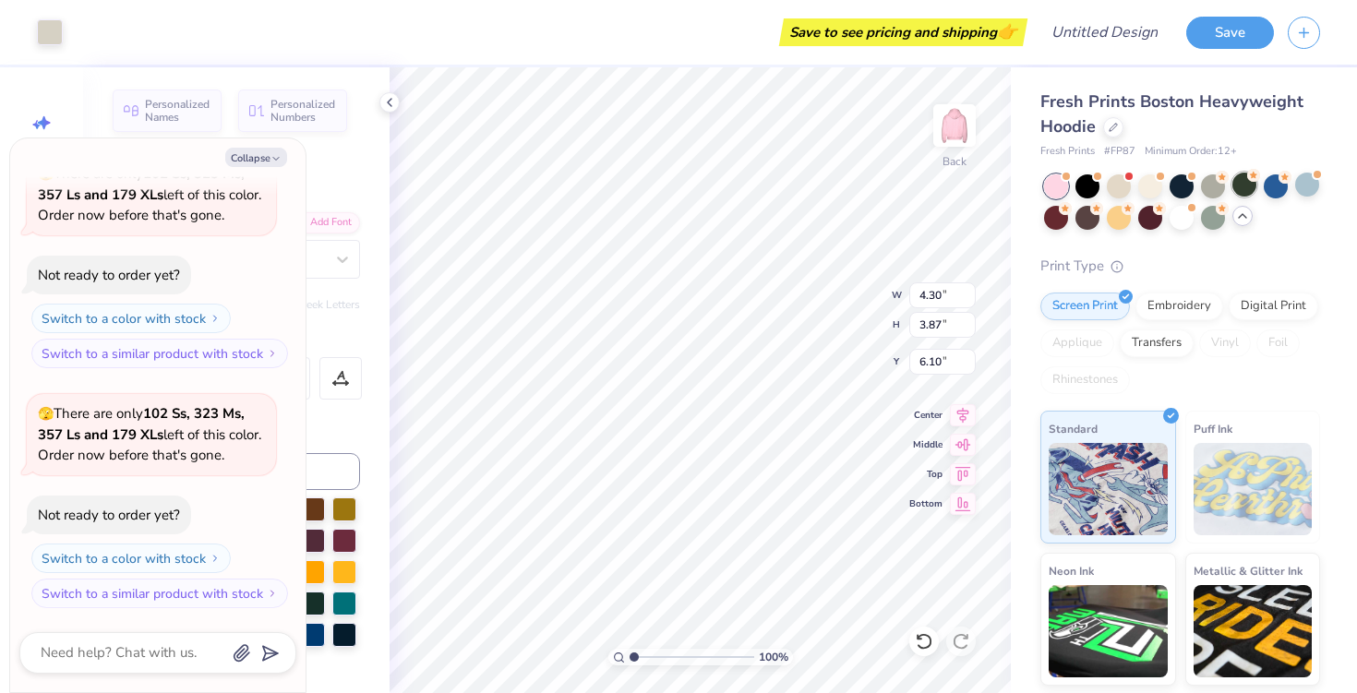
click at [1237, 186] on div at bounding box center [1245, 185] width 24 height 24
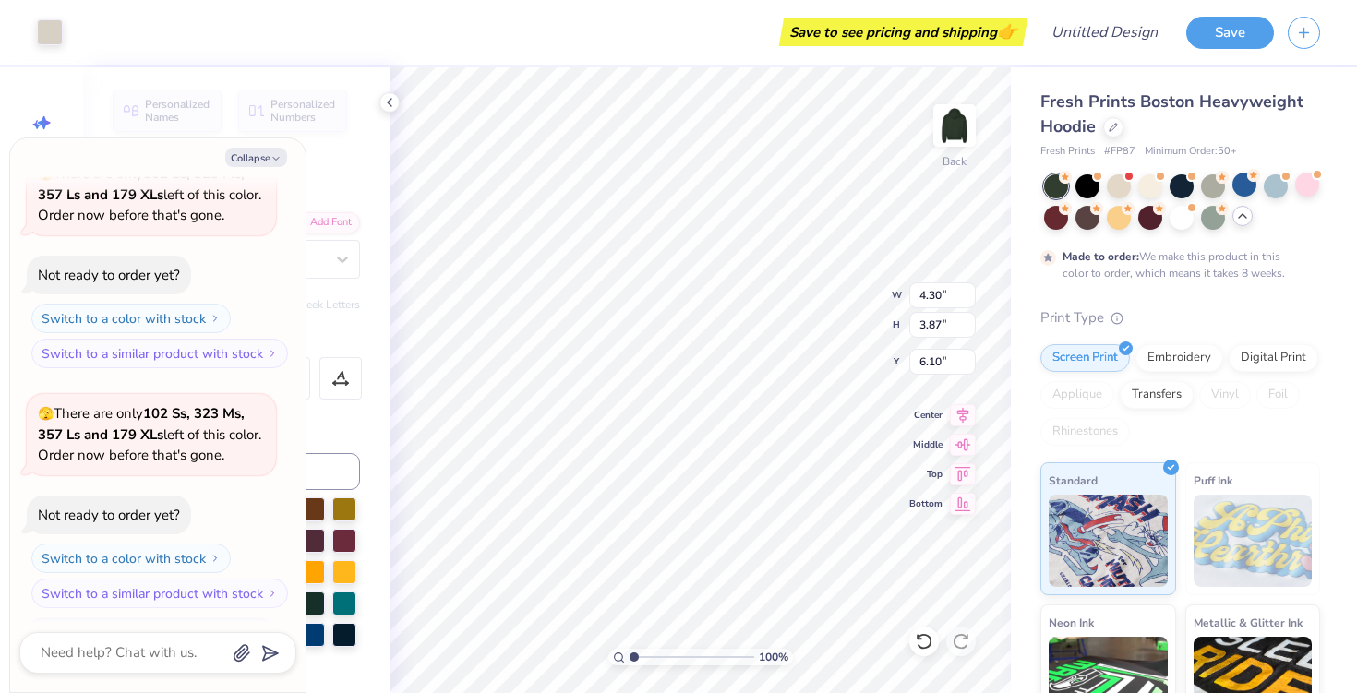
scroll to position [500, 0]
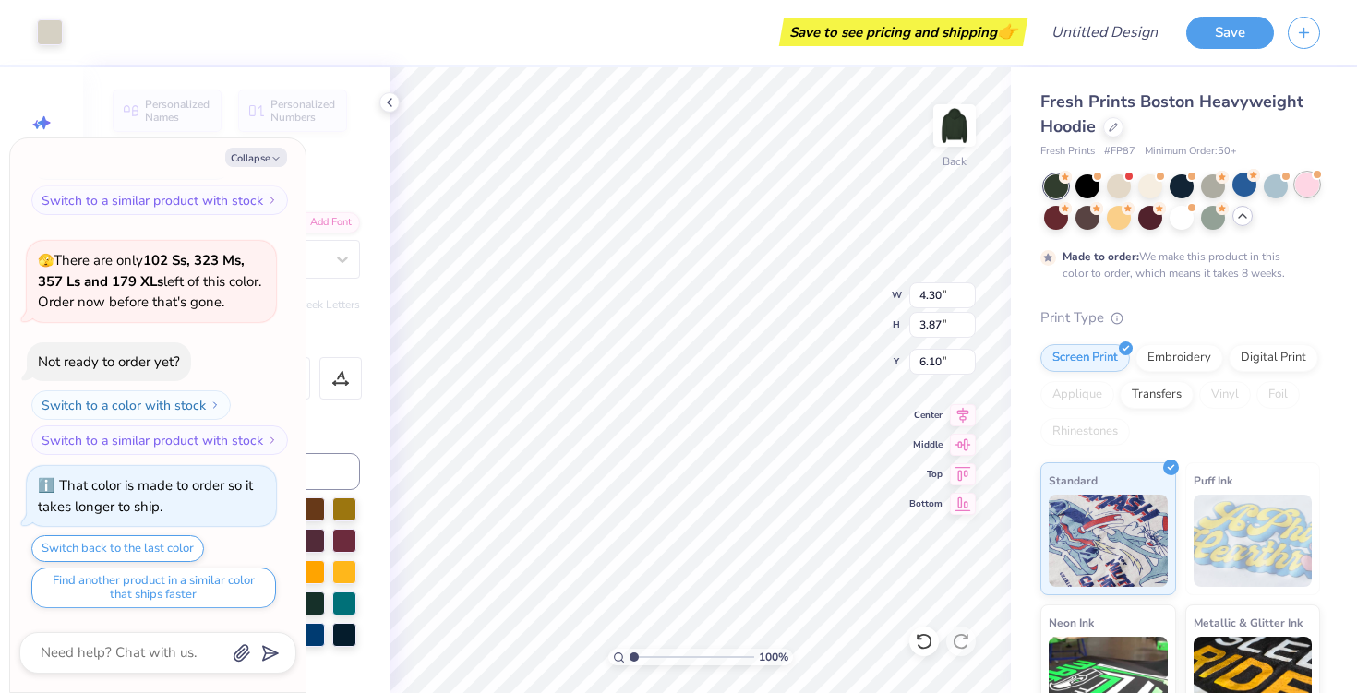
click at [1311, 181] on div at bounding box center [1307, 185] width 24 height 24
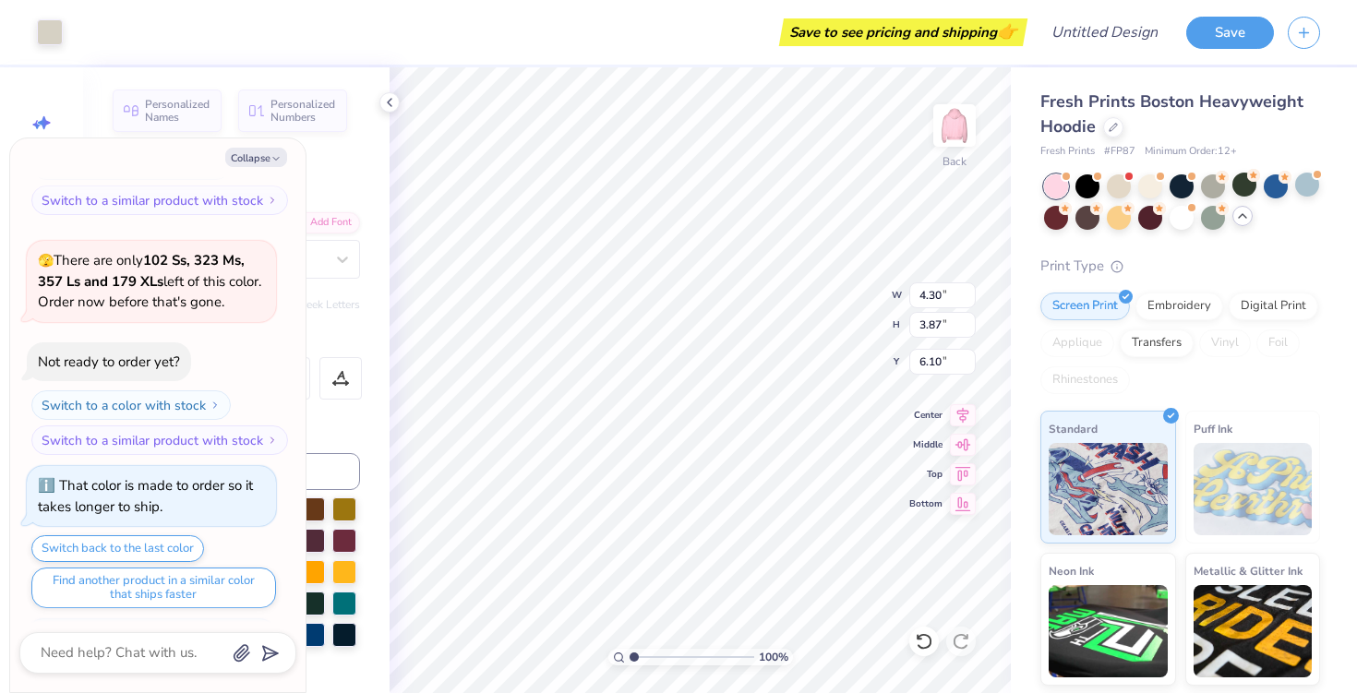
scroll to position [832, 0]
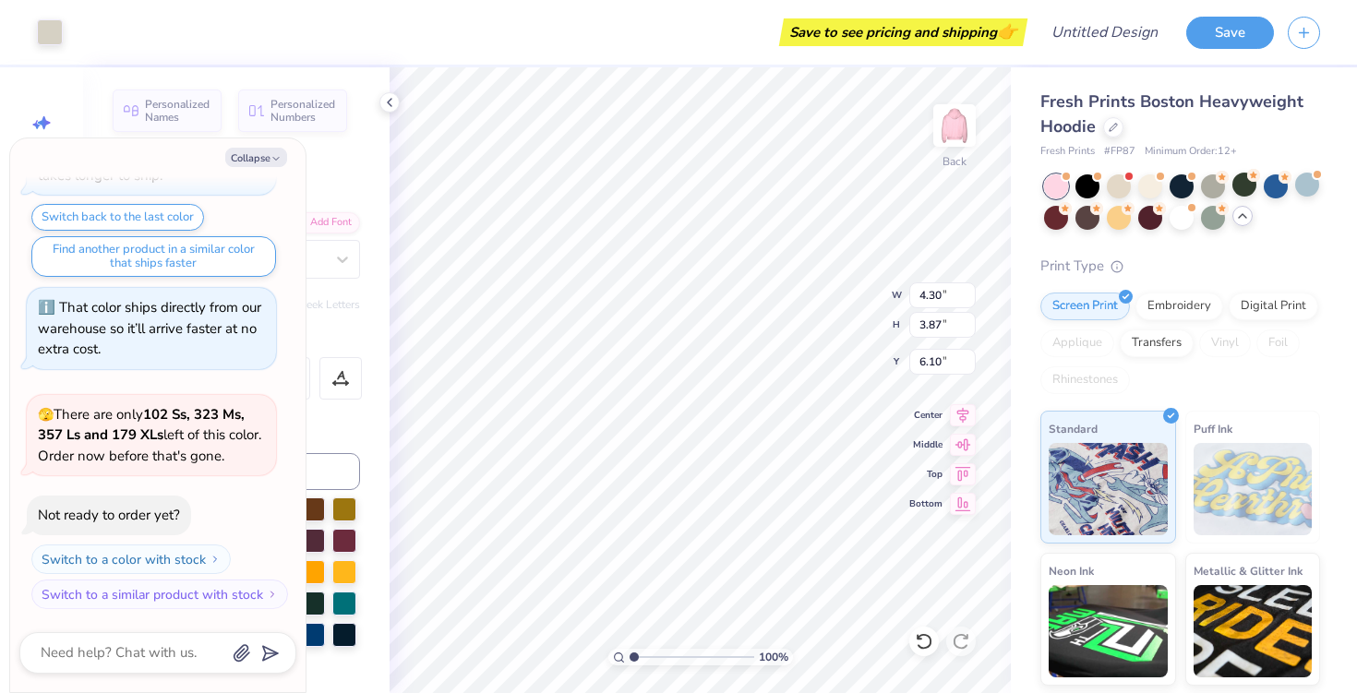
click at [1233, 194] on div at bounding box center [1245, 185] width 24 height 24
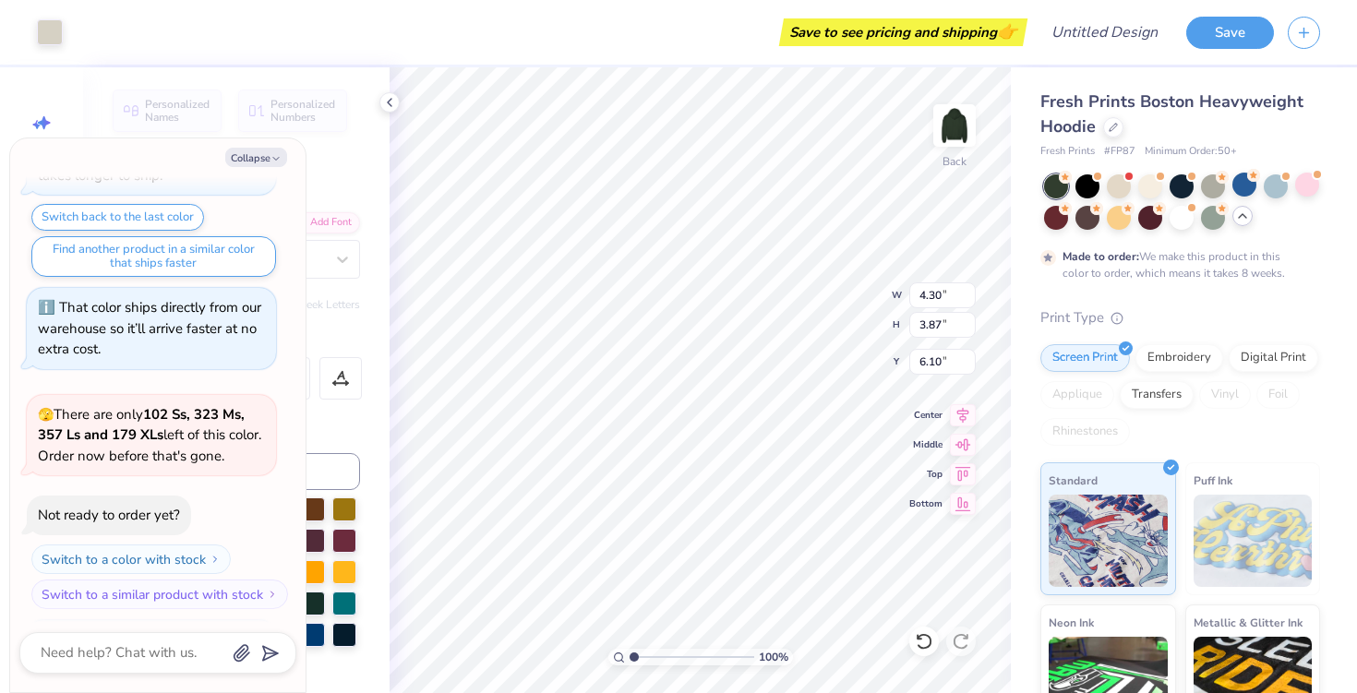
scroll to position [985, 0]
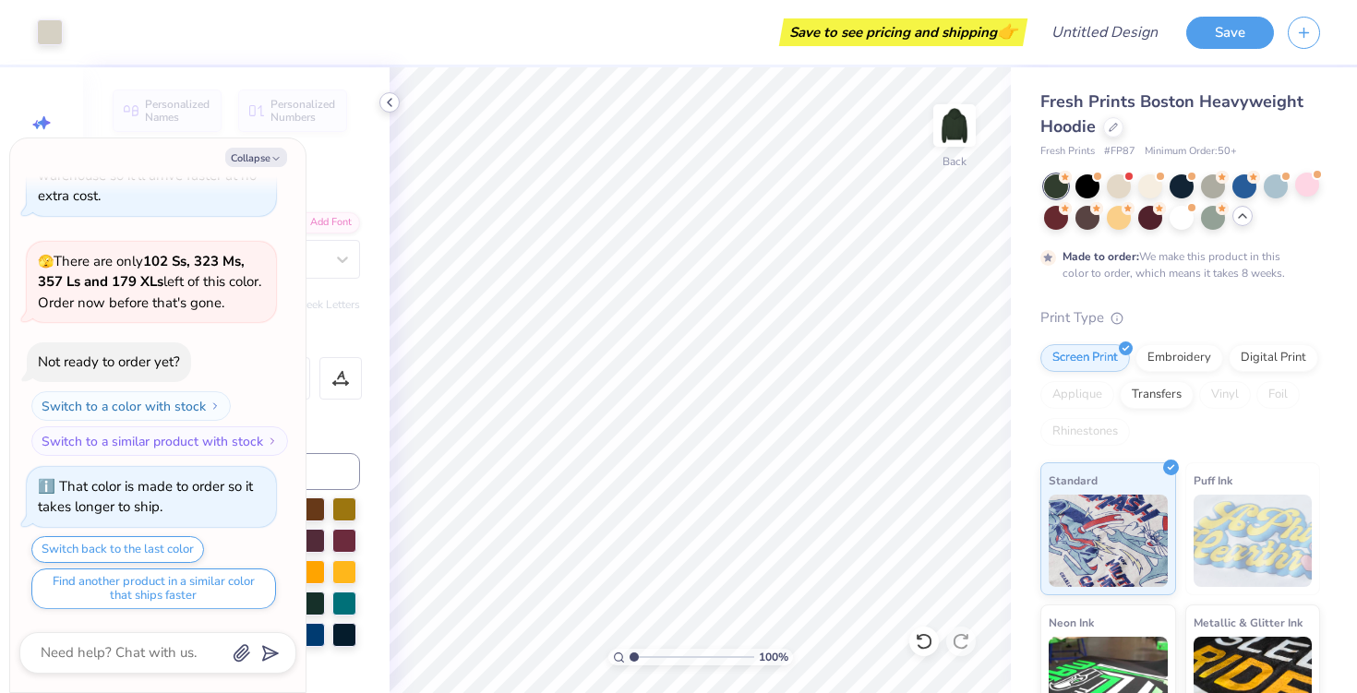
click at [399, 101] on div at bounding box center [389, 102] width 20 height 20
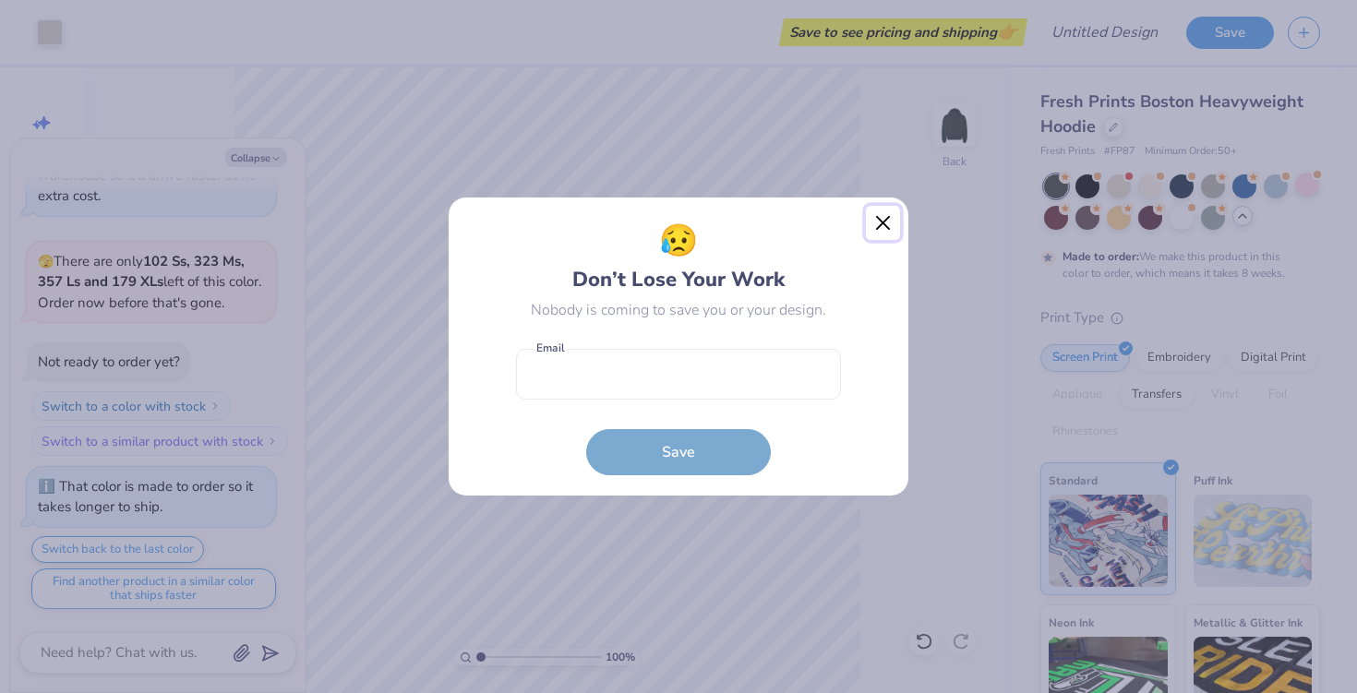
click at [881, 228] on button "Close" at bounding box center [883, 223] width 35 height 35
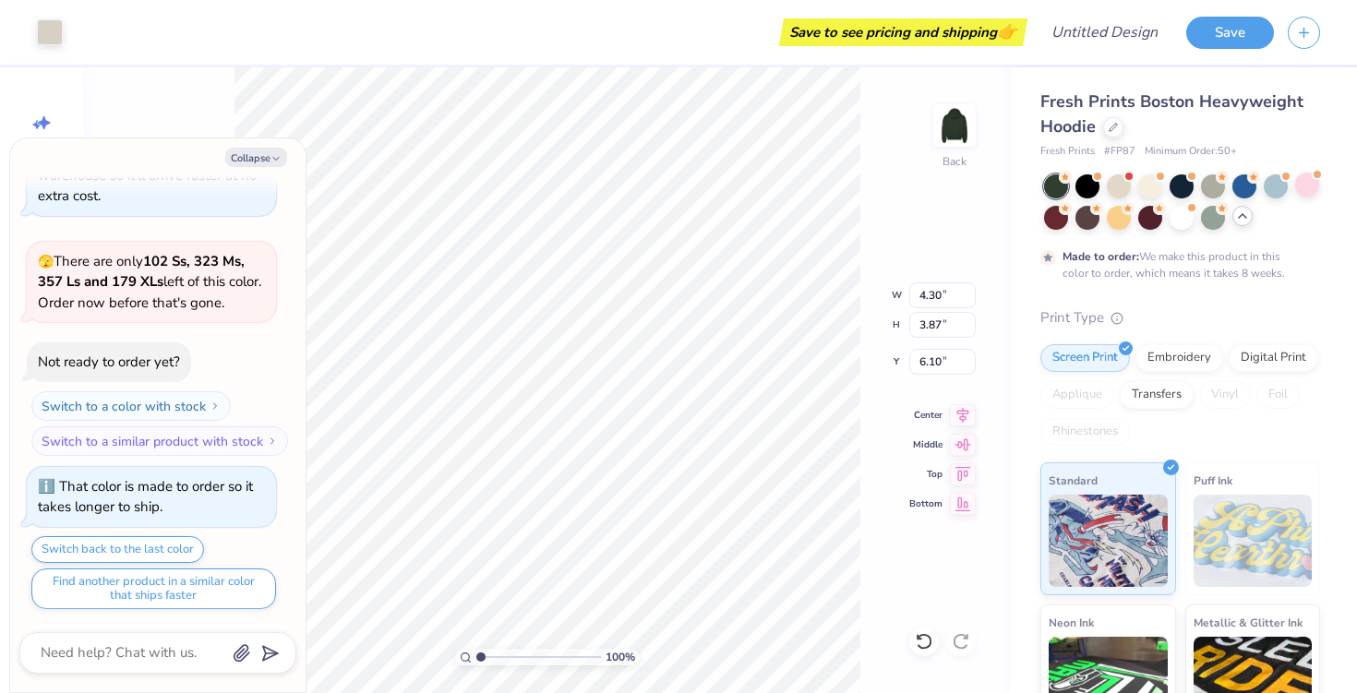
type textarea "x"
type input "4.31"
type input "3.92"
type input "6.06"
click at [1300, 199] on div at bounding box center [1182, 201] width 276 height 55
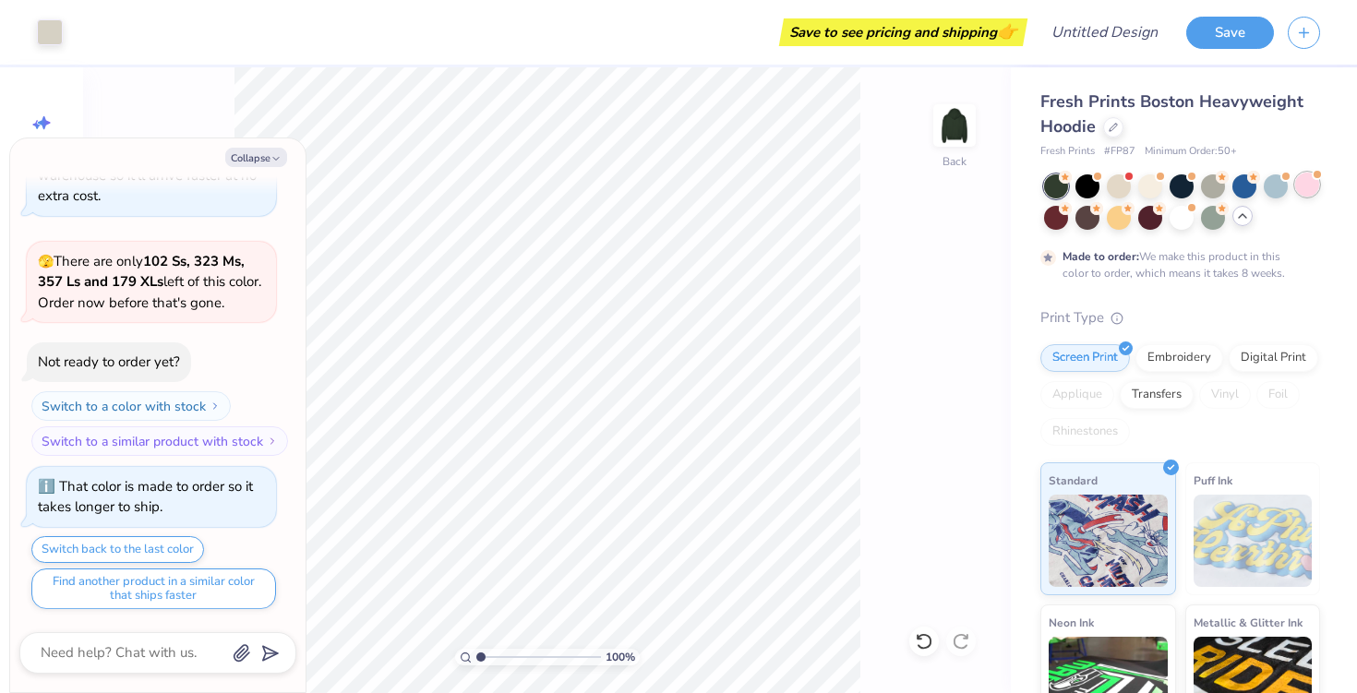
click at [1303, 189] on div at bounding box center [1307, 185] width 24 height 24
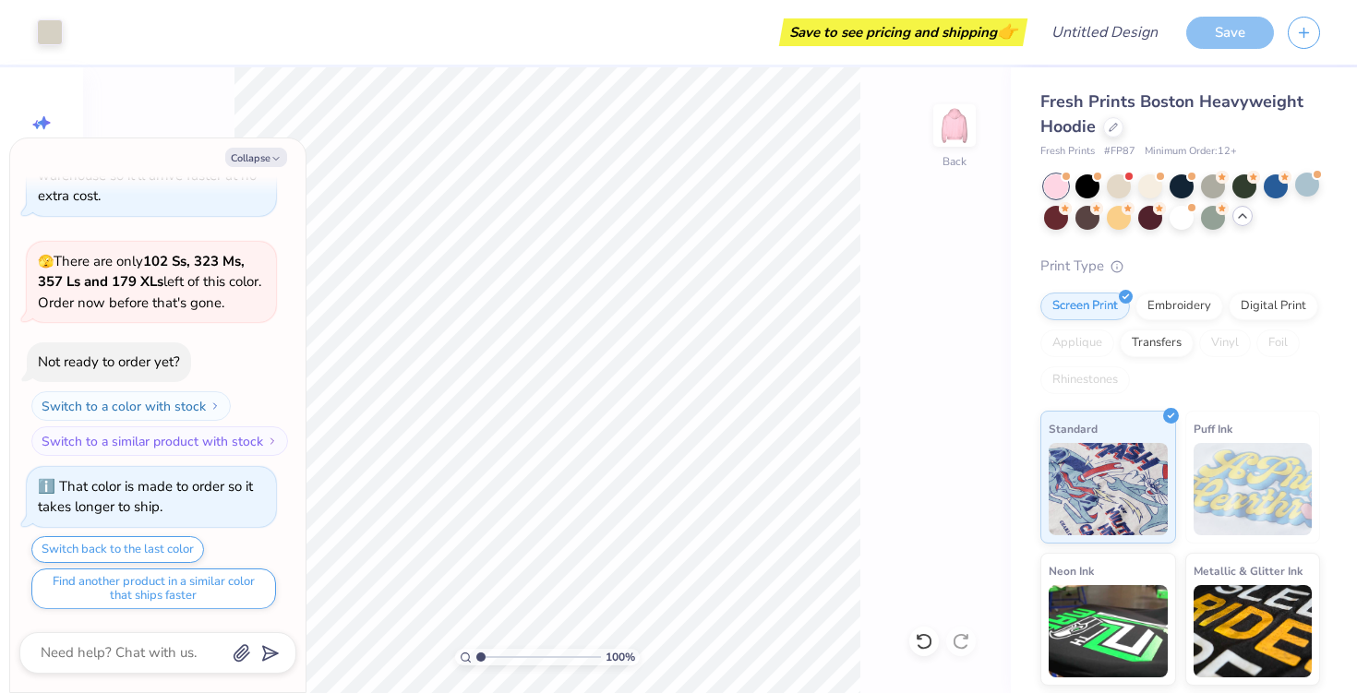
scroll to position [1318, 0]
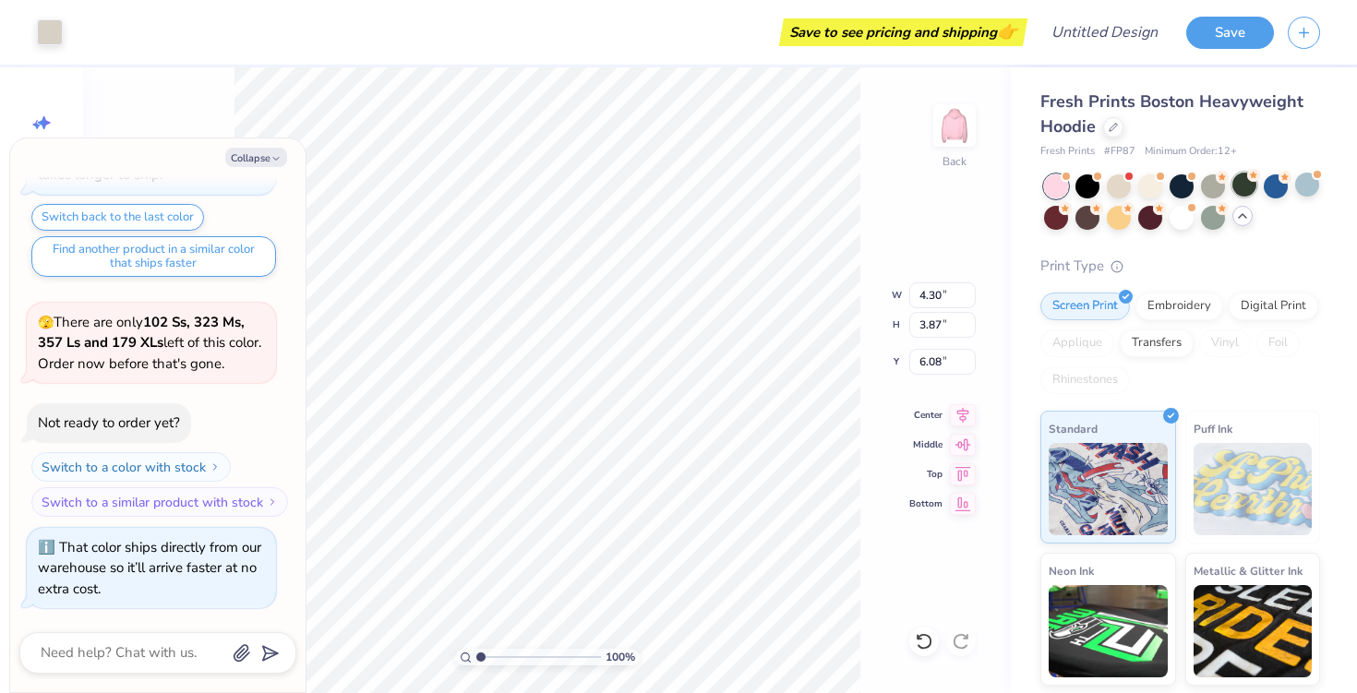
click at [1250, 184] on div at bounding box center [1245, 185] width 24 height 24
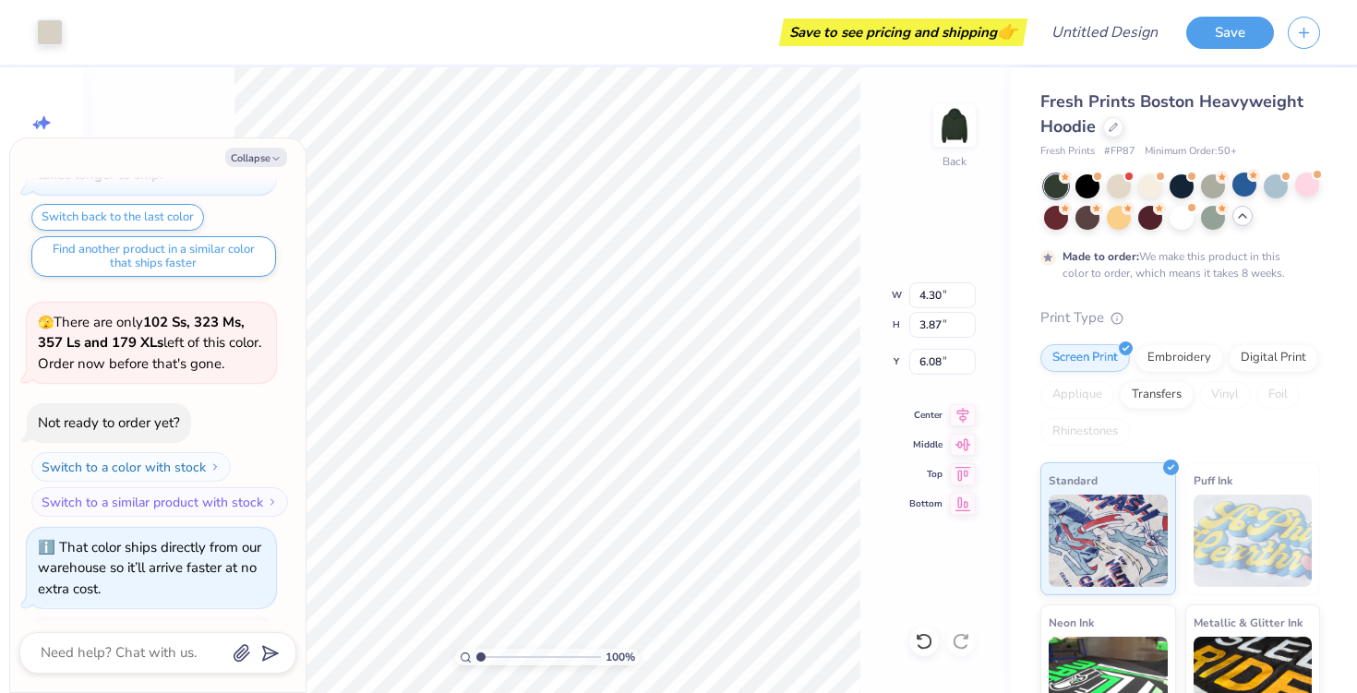
scroll to position [1471, 0]
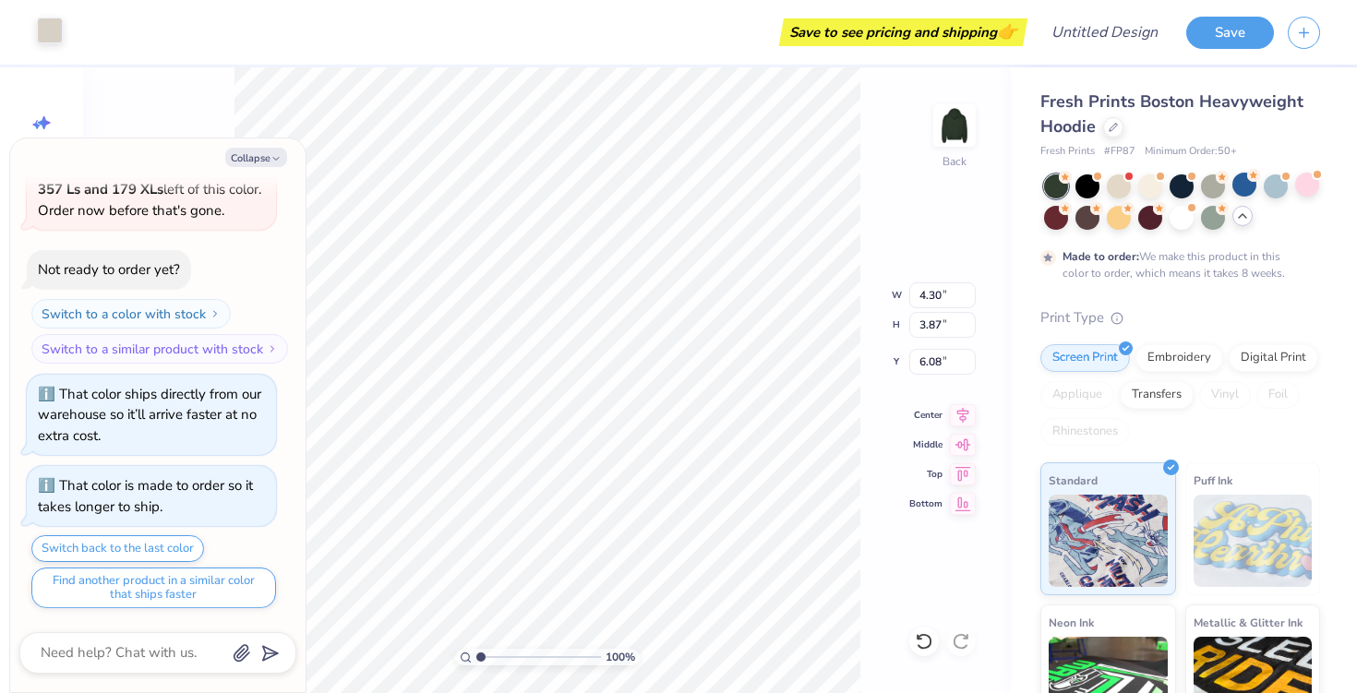
click at [56, 35] on div at bounding box center [50, 31] width 26 height 26
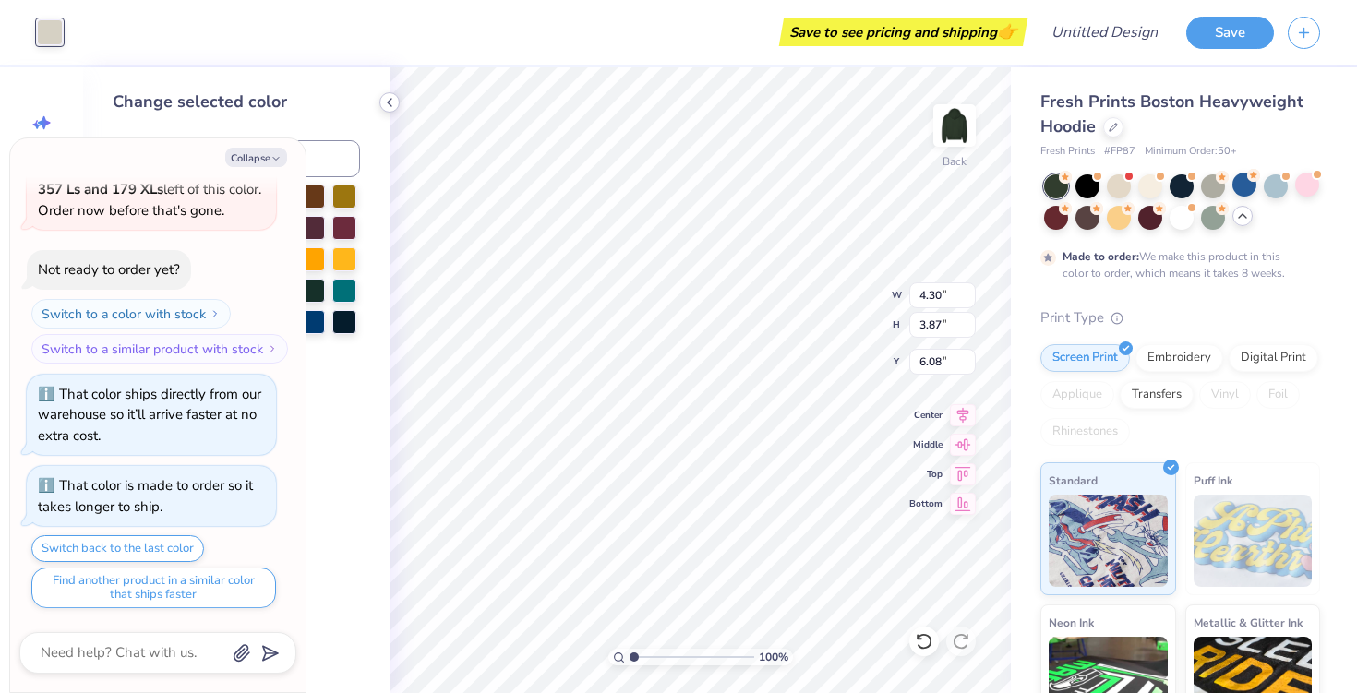
click at [398, 106] on div at bounding box center [389, 102] width 20 height 20
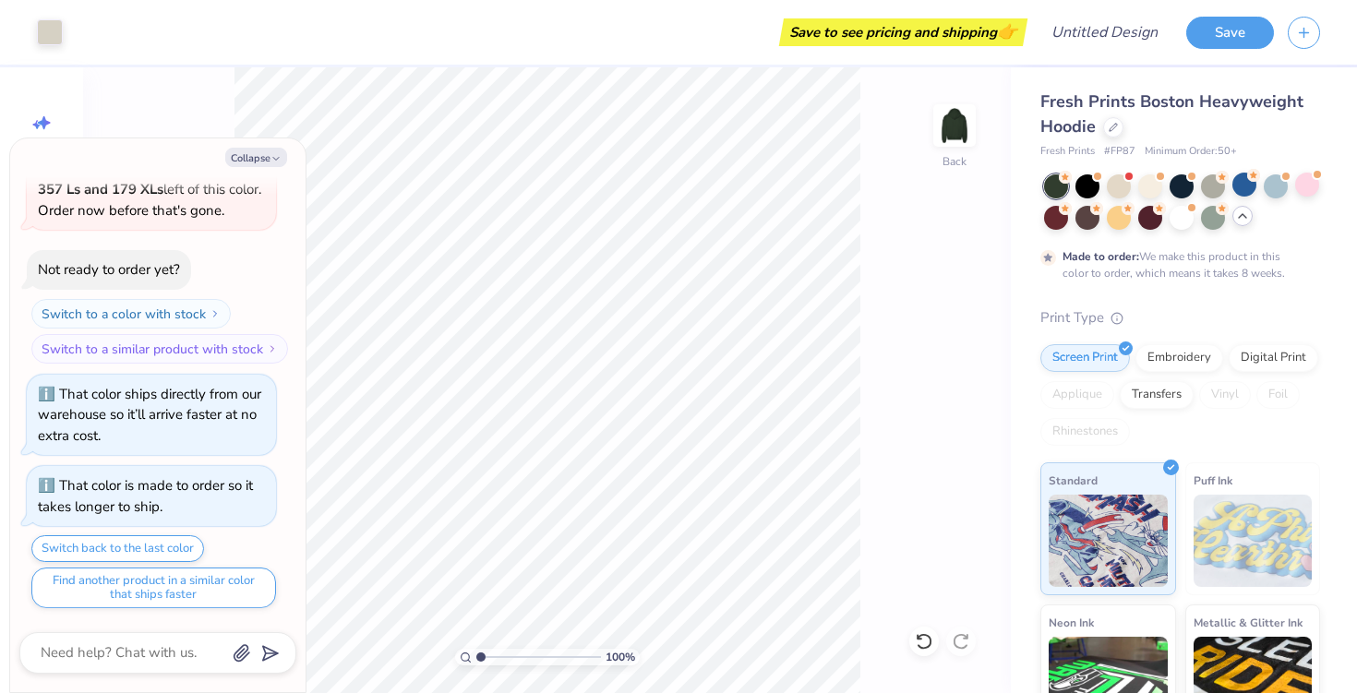
type textarea "x"
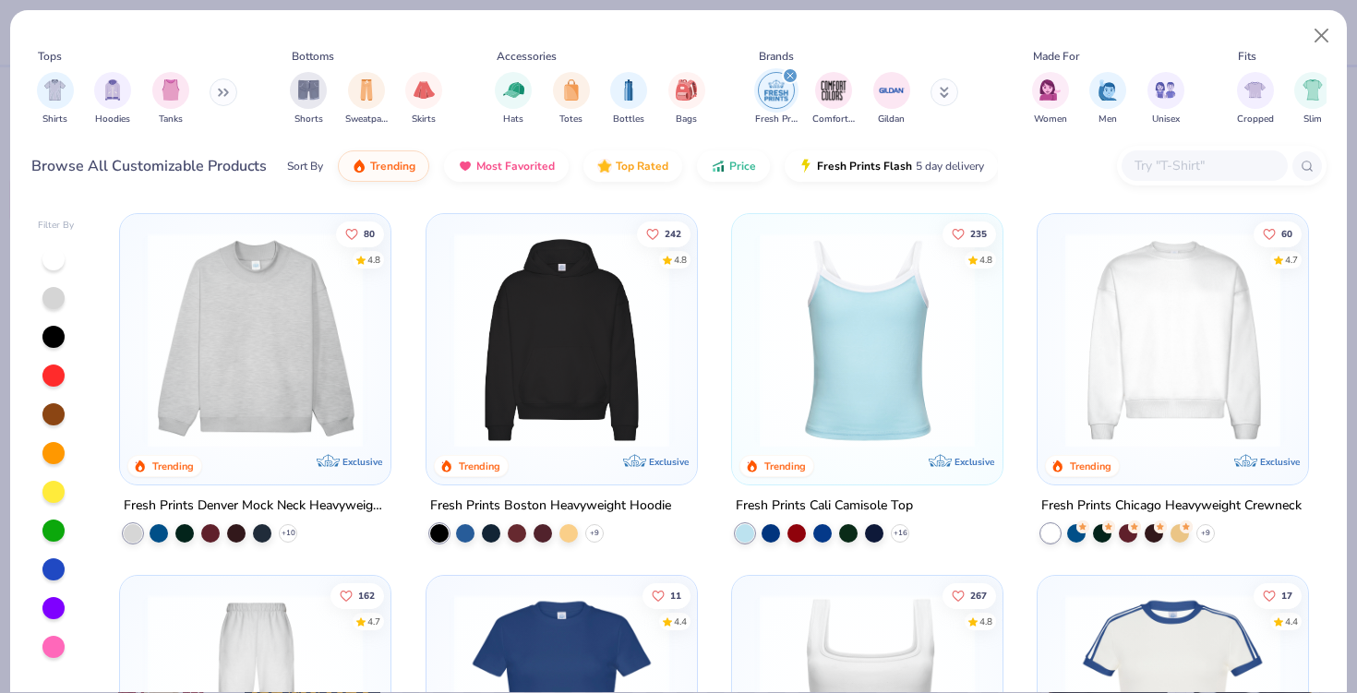
click at [608, 343] on img at bounding box center [562, 340] width 234 height 215
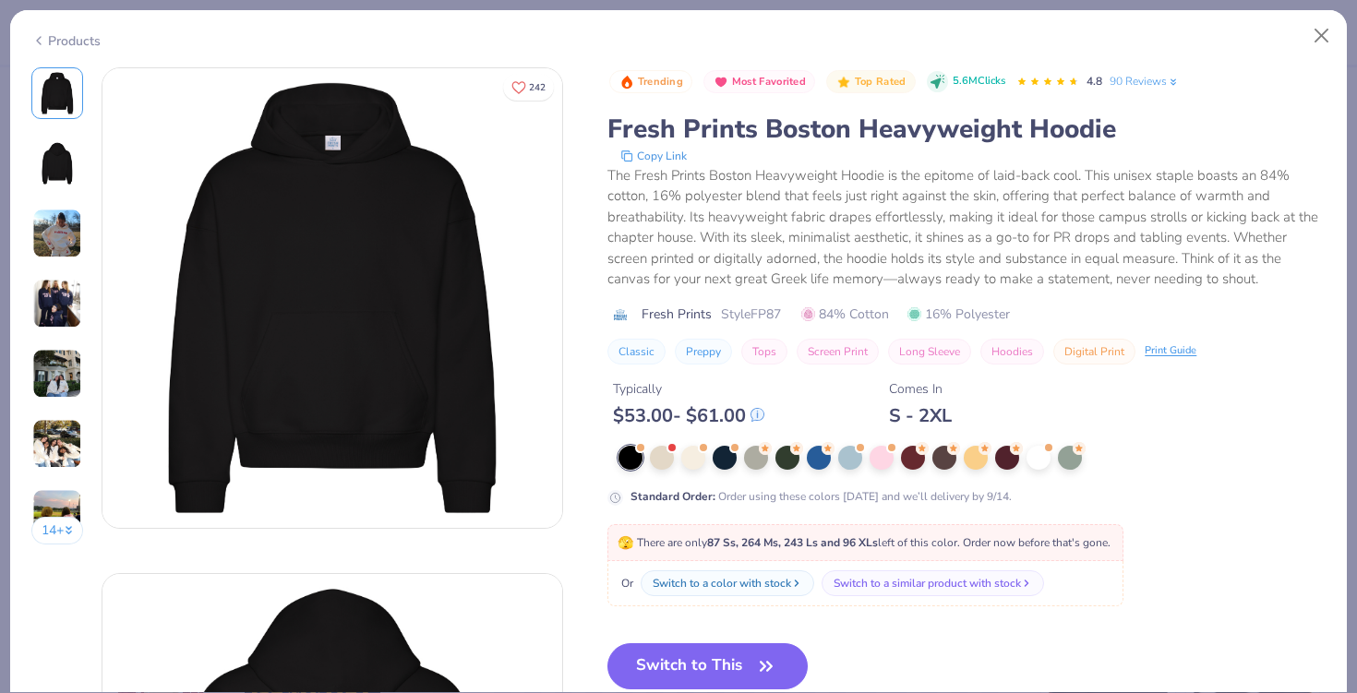
click at [1054, 448] on div at bounding box center [972, 458] width 707 height 24
click at [1041, 461] on div at bounding box center [1039, 456] width 24 height 24
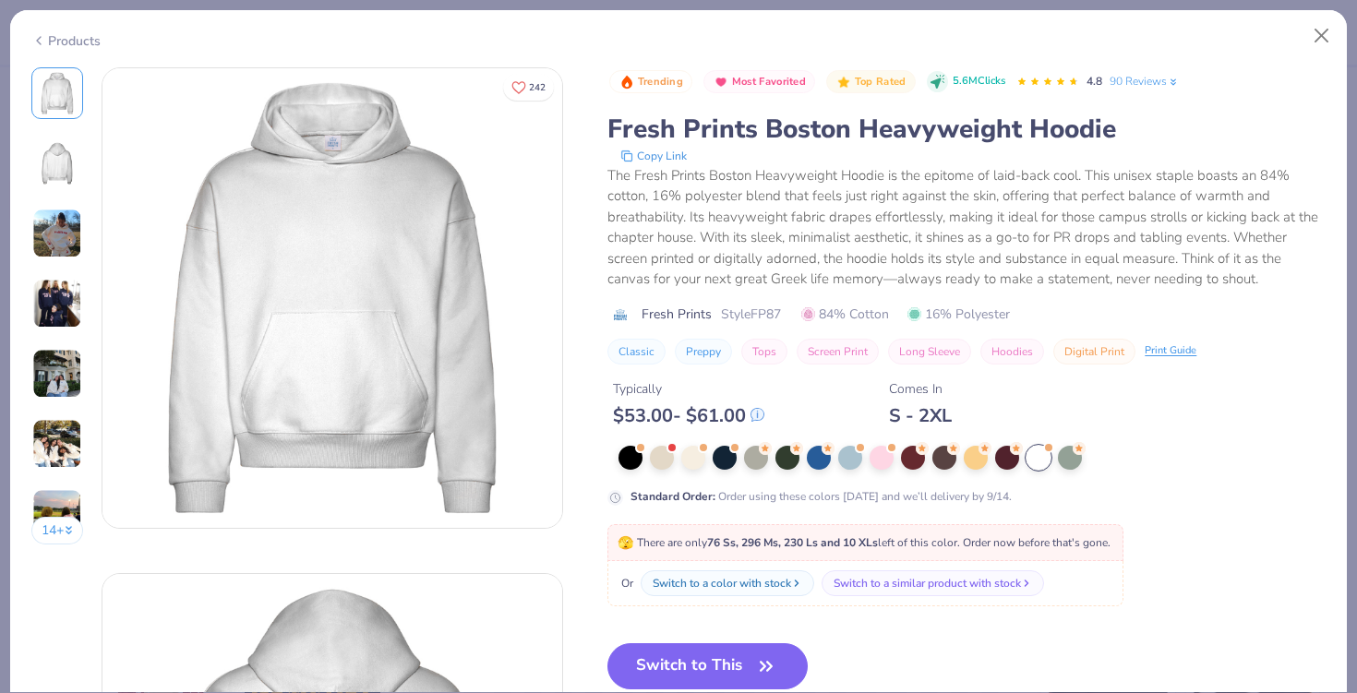
click at [256, 328] on img at bounding box center [332, 298] width 460 height 460
click at [670, 663] on button "Switch to This" at bounding box center [708, 667] width 200 height 46
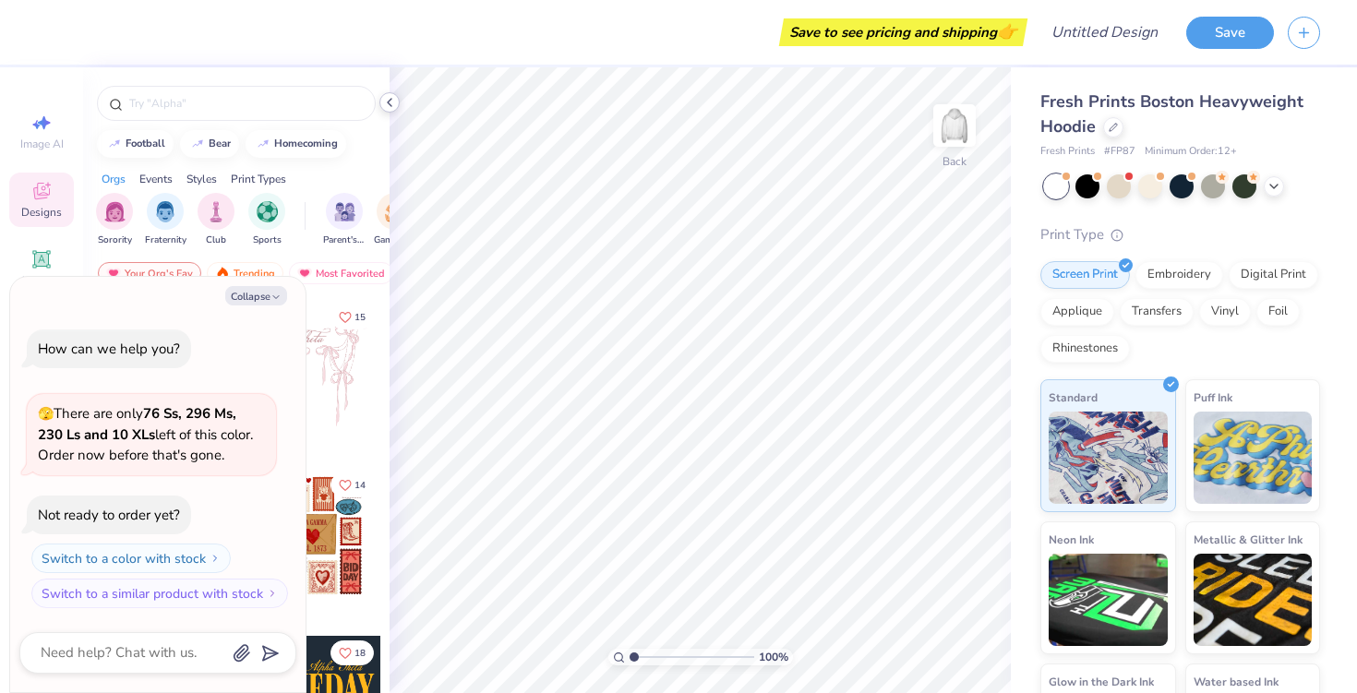
click at [392, 100] on icon at bounding box center [389, 102] width 15 height 15
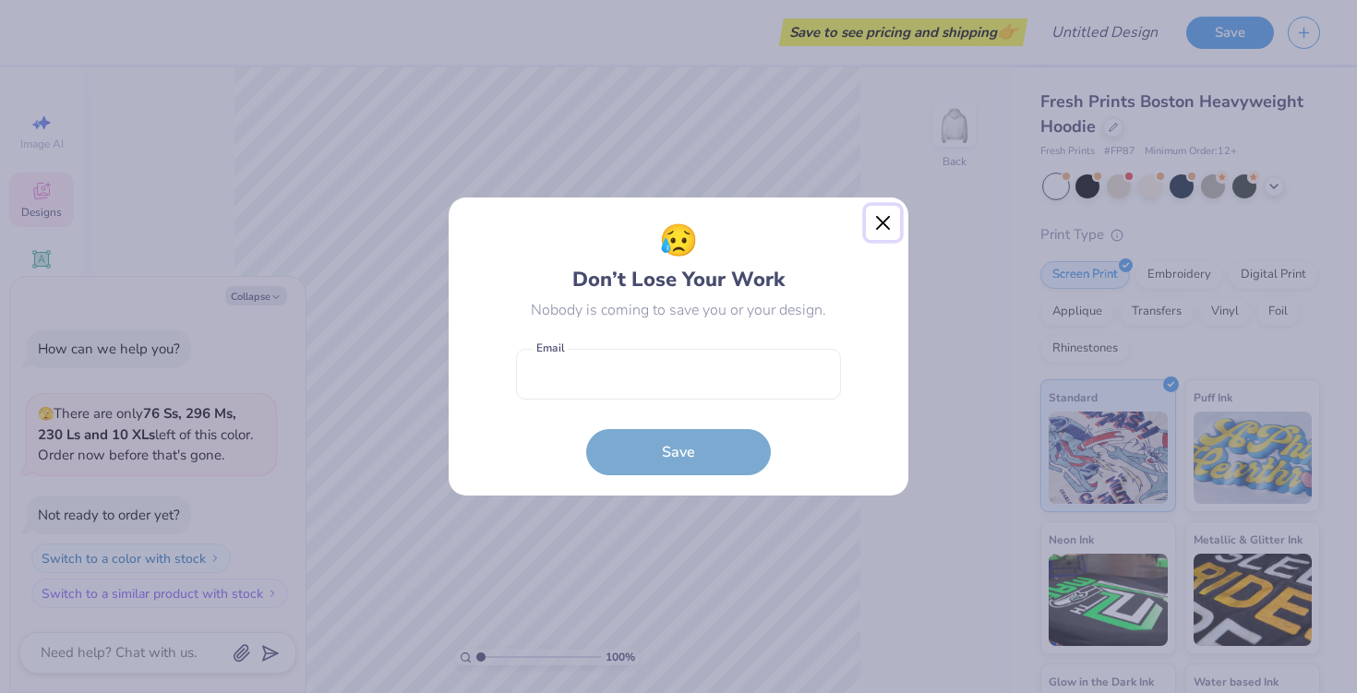
click at [882, 219] on button "Close" at bounding box center [883, 223] width 35 height 35
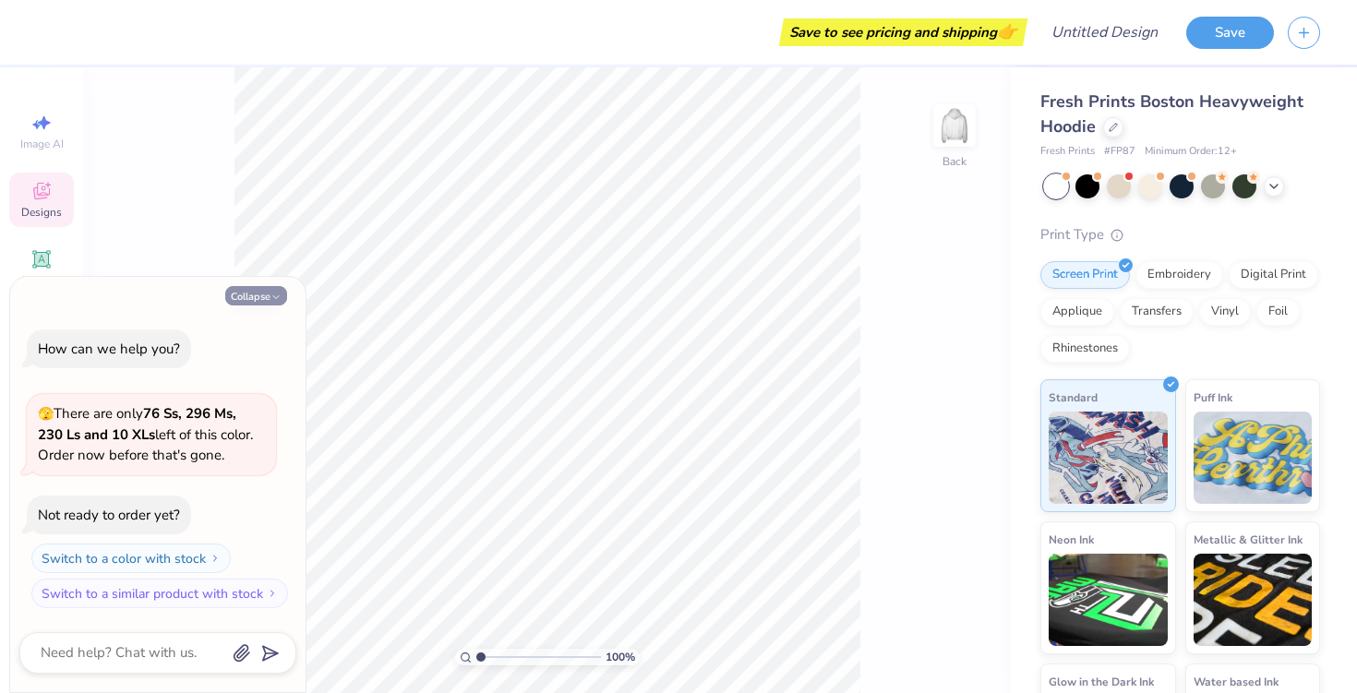
click at [279, 298] on icon "button" at bounding box center [276, 297] width 11 height 11
type textarea "x"
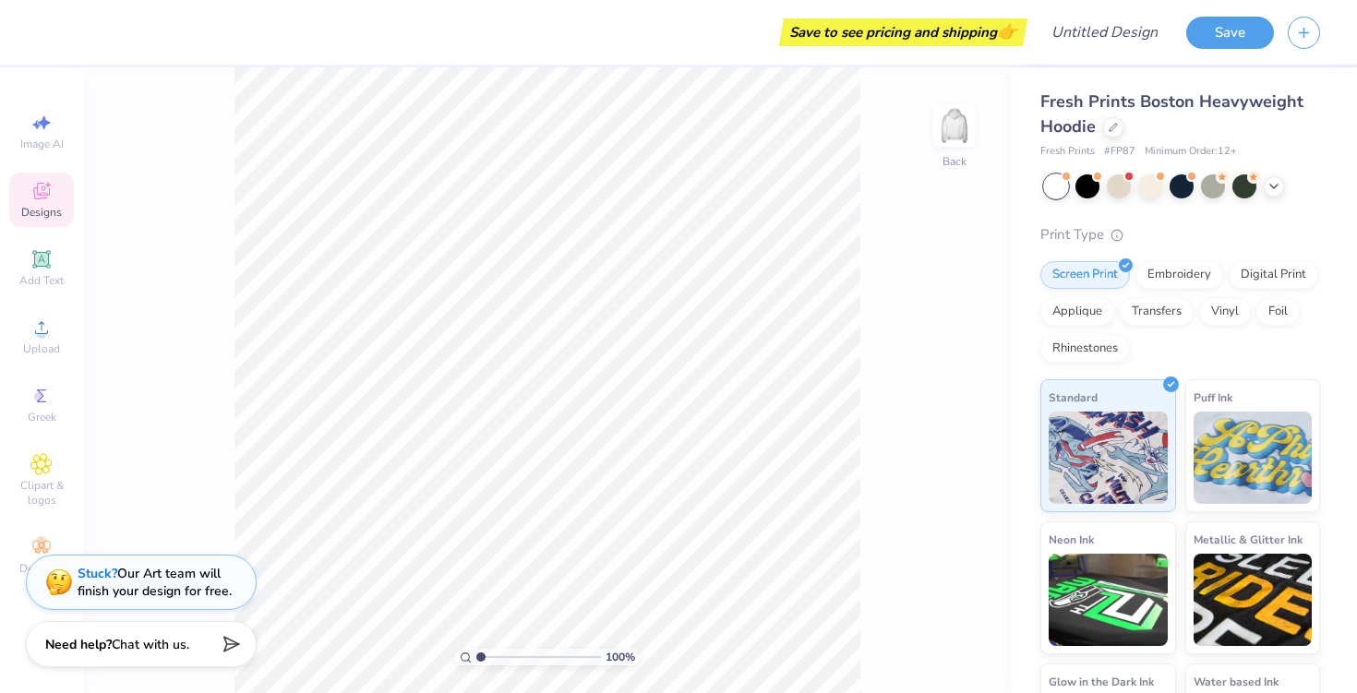
click at [8, 264] on div "Image AI Designs Add Text Upload Greek Clipart & logos Decorate" at bounding box center [41, 380] width 83 height 626
click at [46, 270] on icon at bounding box center [41, 259] width 22 height 22
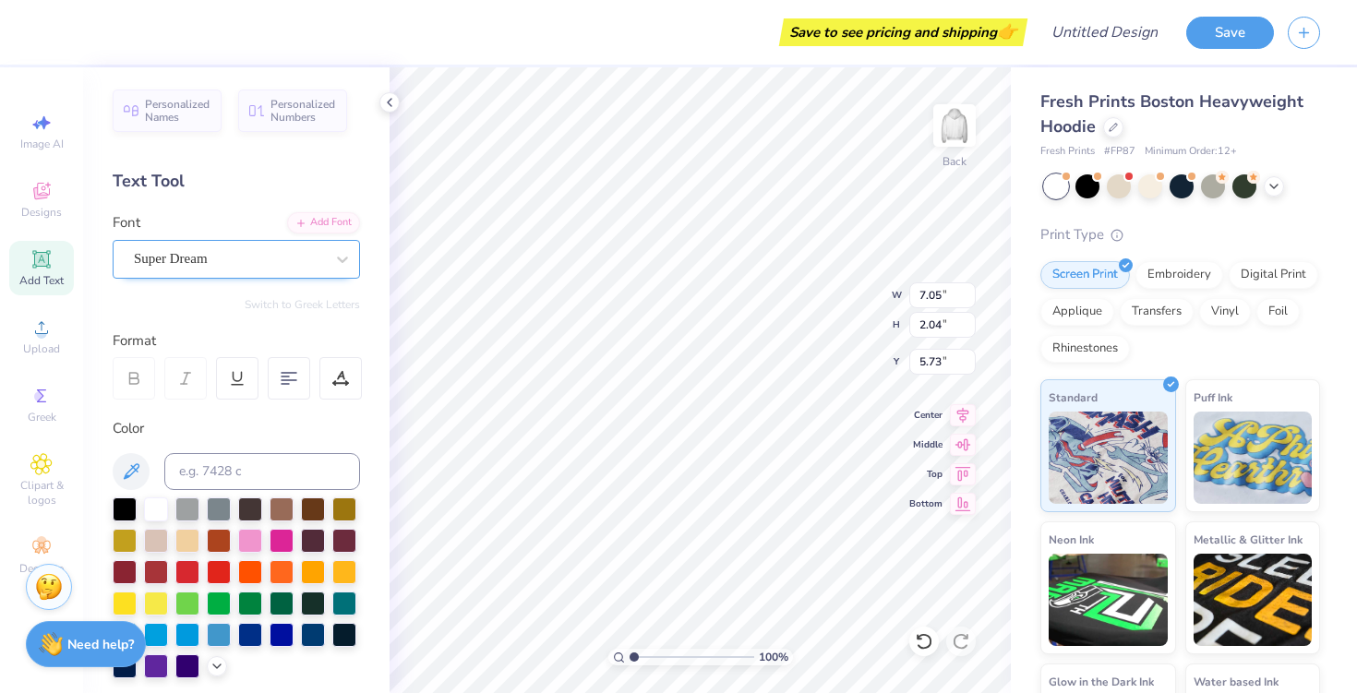
click at [295, 254] on div "Super Dream" at bounding box center [229, 259] width 194 height 29
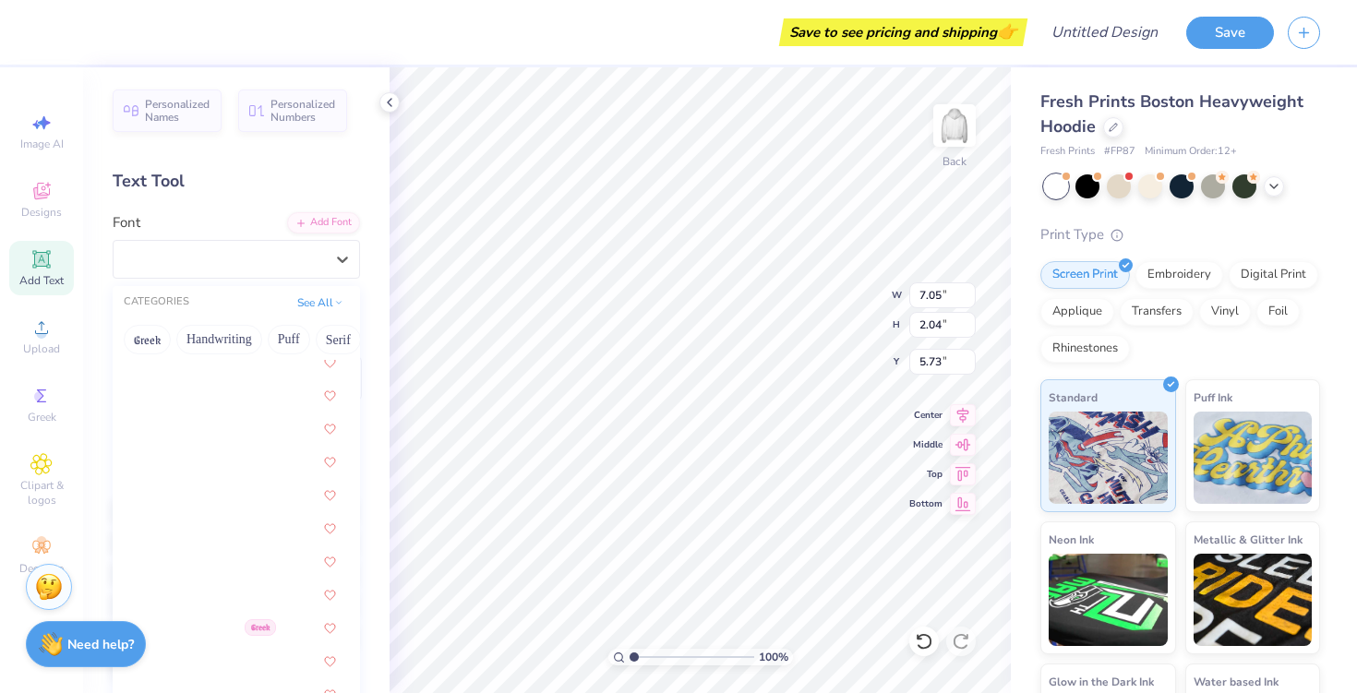
scroll to position [1775, 0]
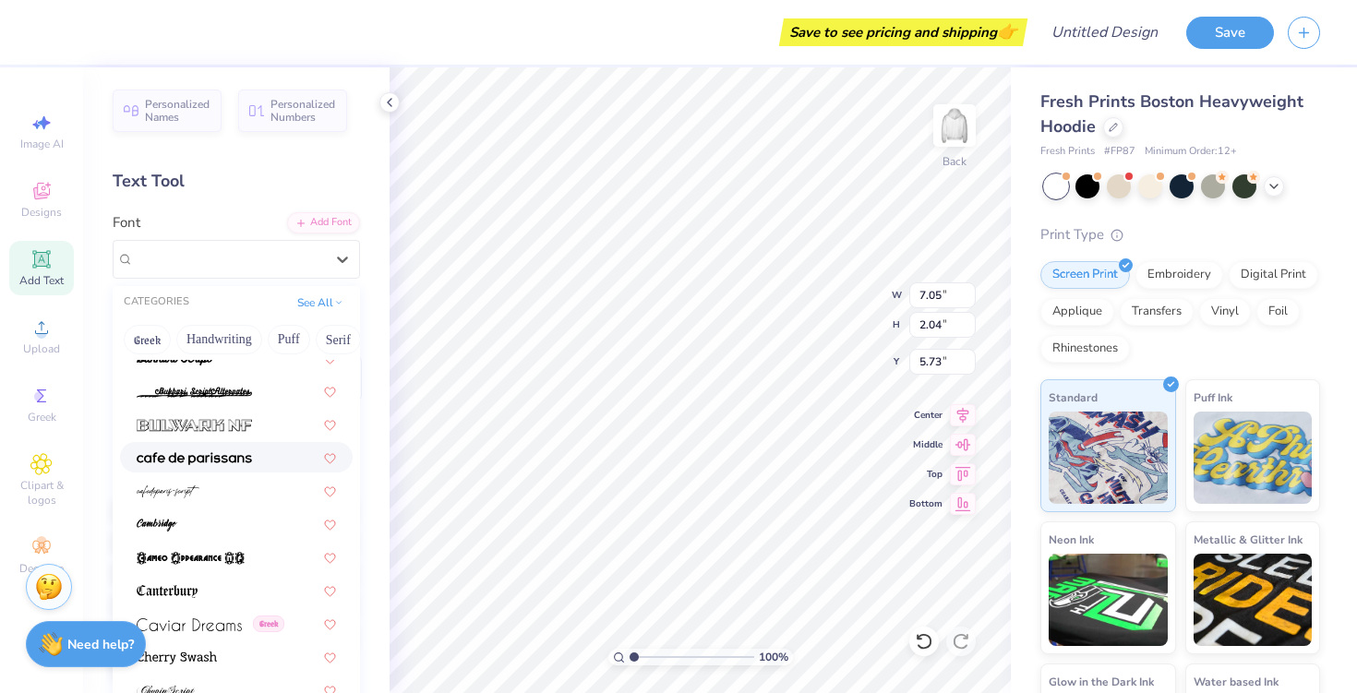
click at [257, 461] on div at bounding box center [236, 457] width 199 height 19
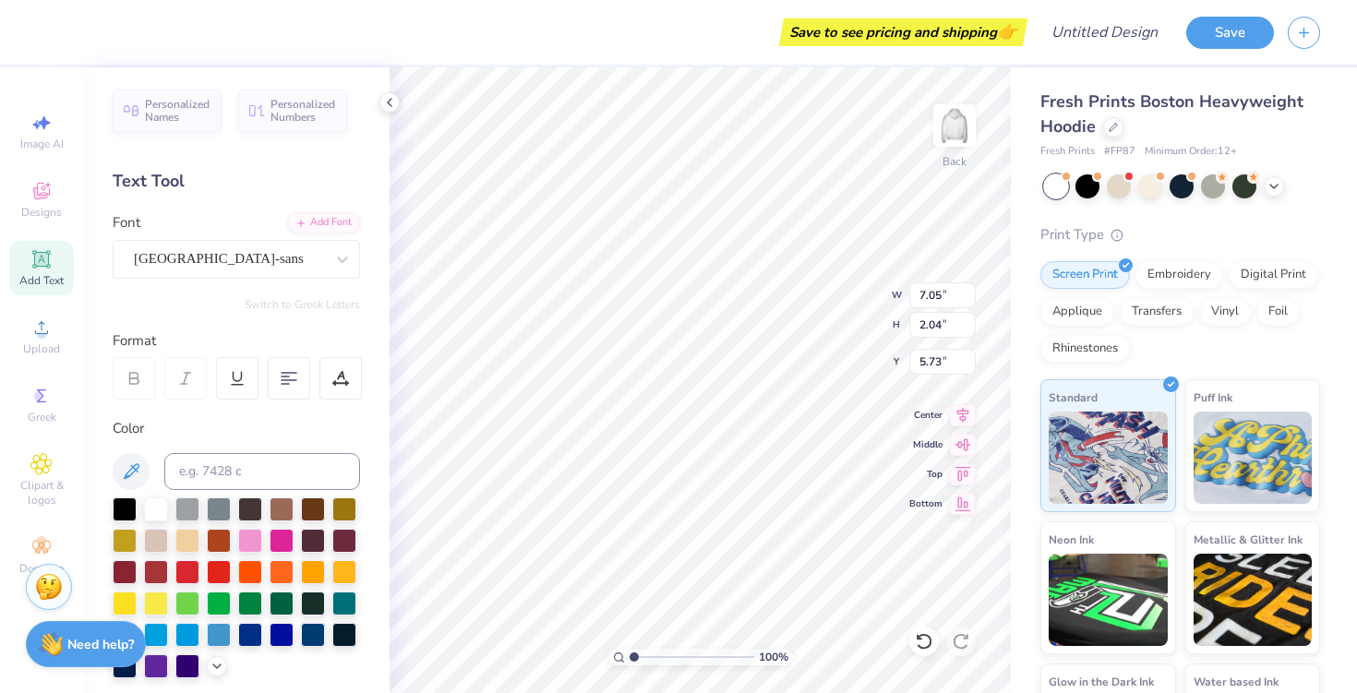
type input "4.59"
type input "1.46"
type input "6.02"
type textarea "TAEXT"
type textarea "AEPHI"
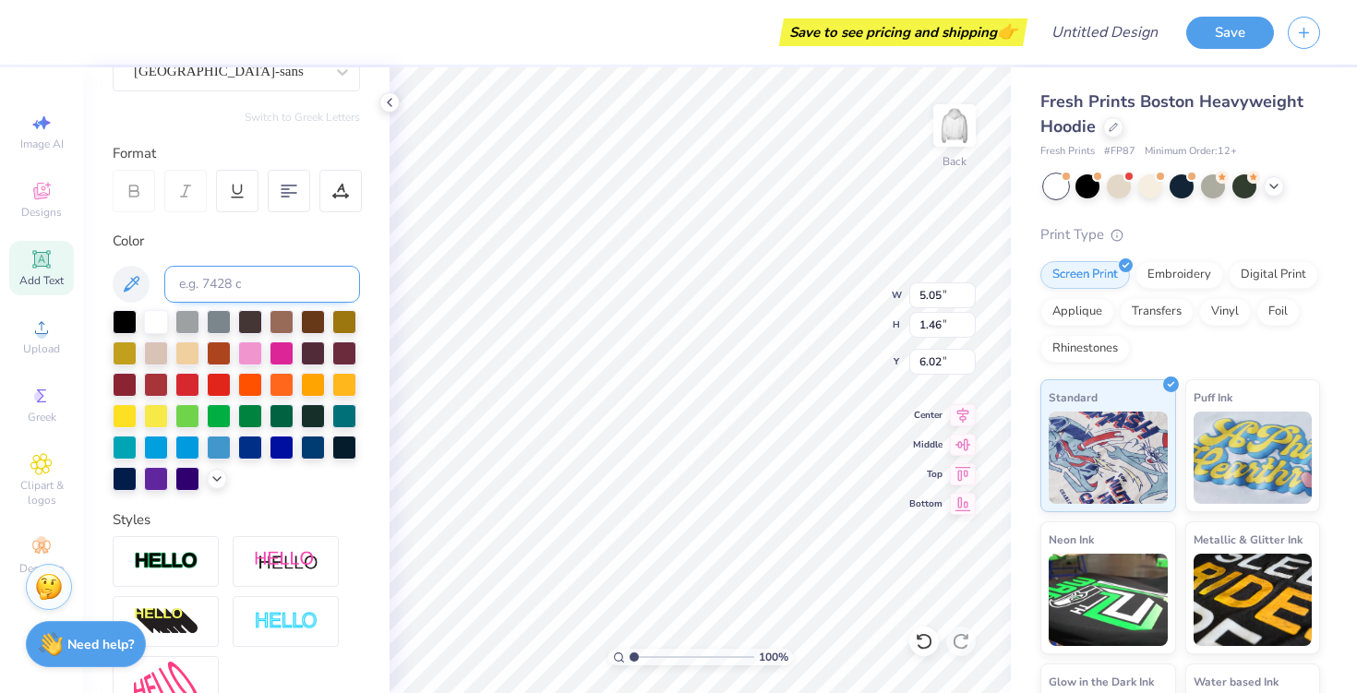
scroll to position [379, 0]
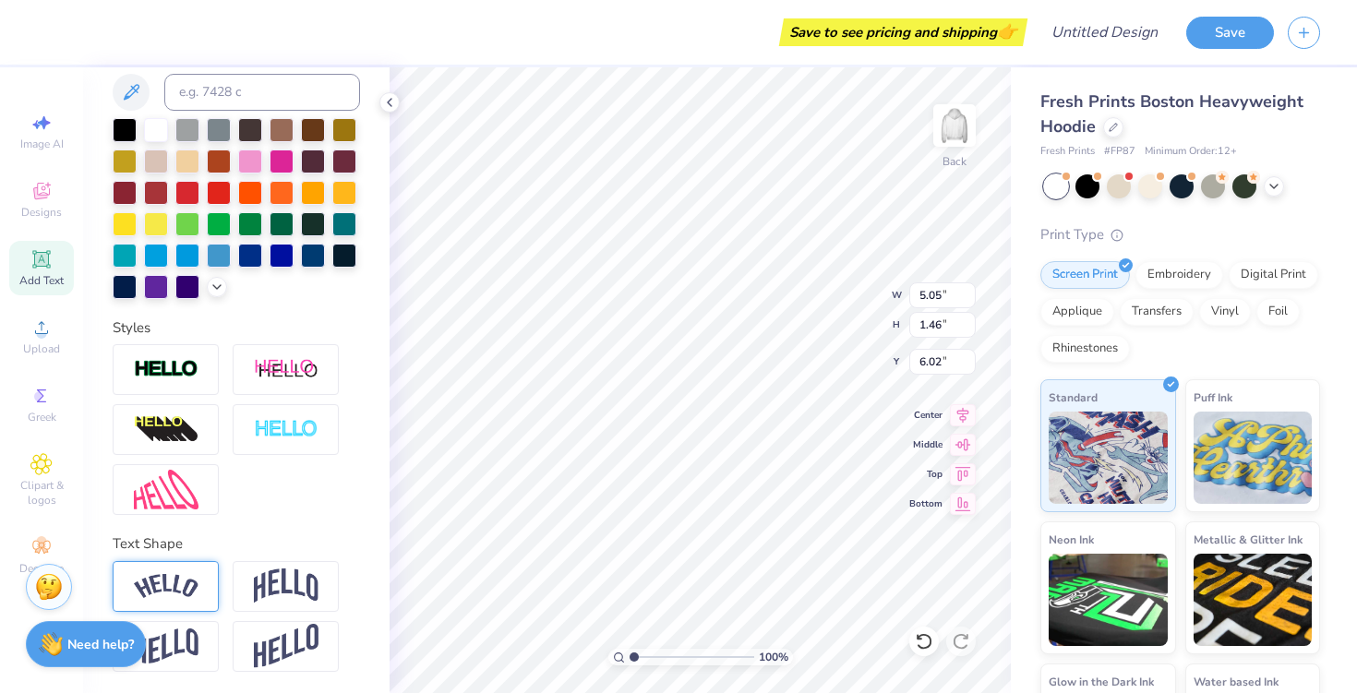
click at [187, 588] on img at bounding box center [166, 586] width 65 height 25
type input "11.62"
type input "3.92"
type input "5.54"
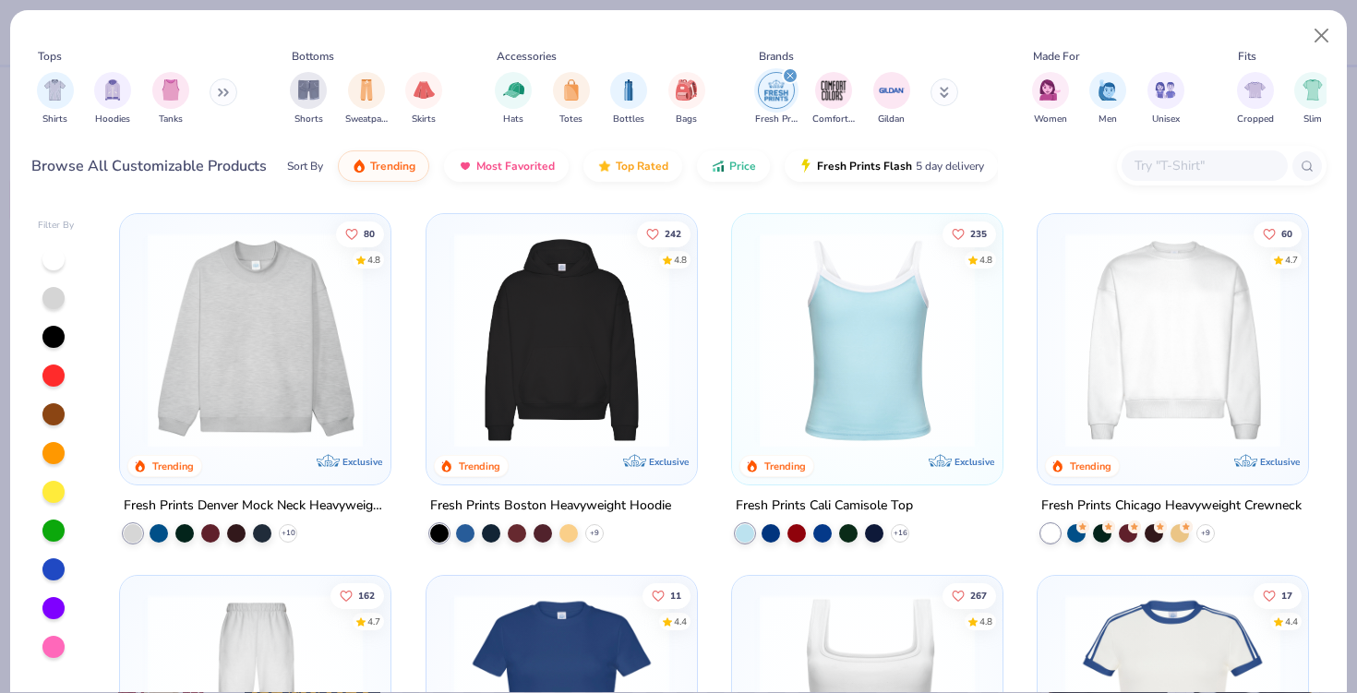
click at [584, 344] on img at bounding box center [562, 340] width 234 height 215
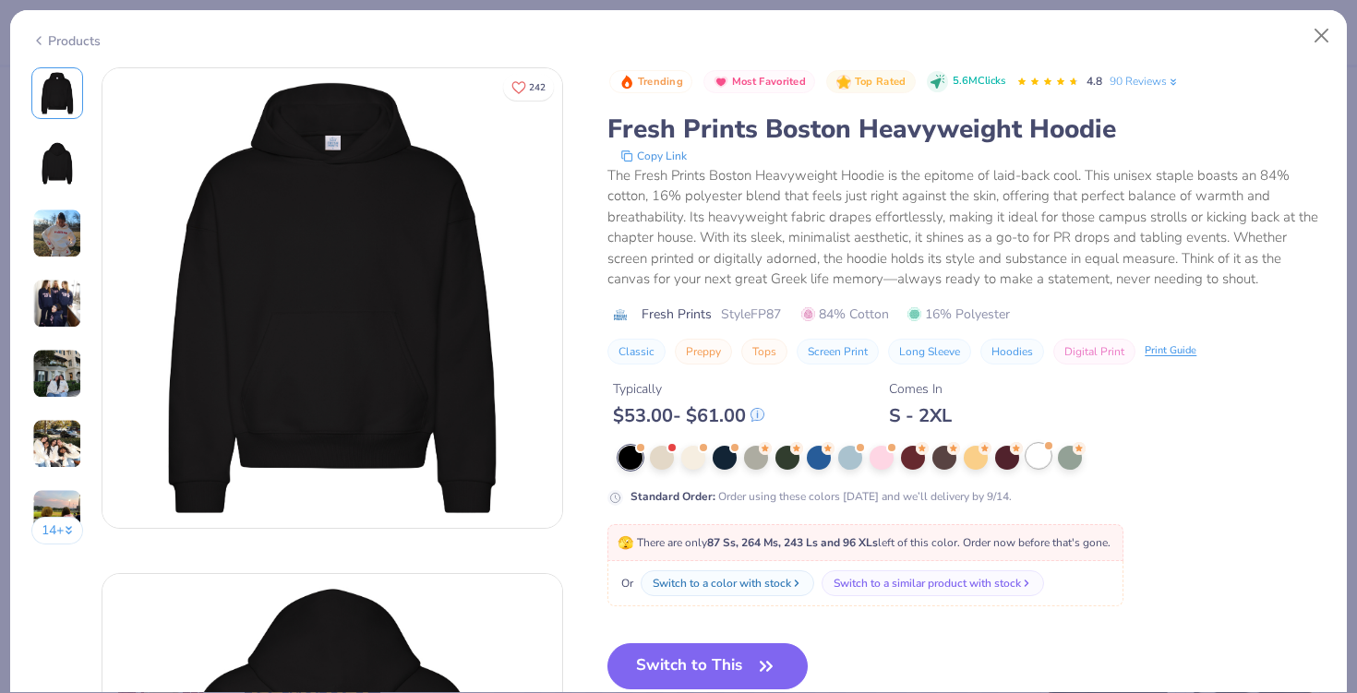
click at [1044, 459] on div at bounding box center [1039, 456] width 24 height 24
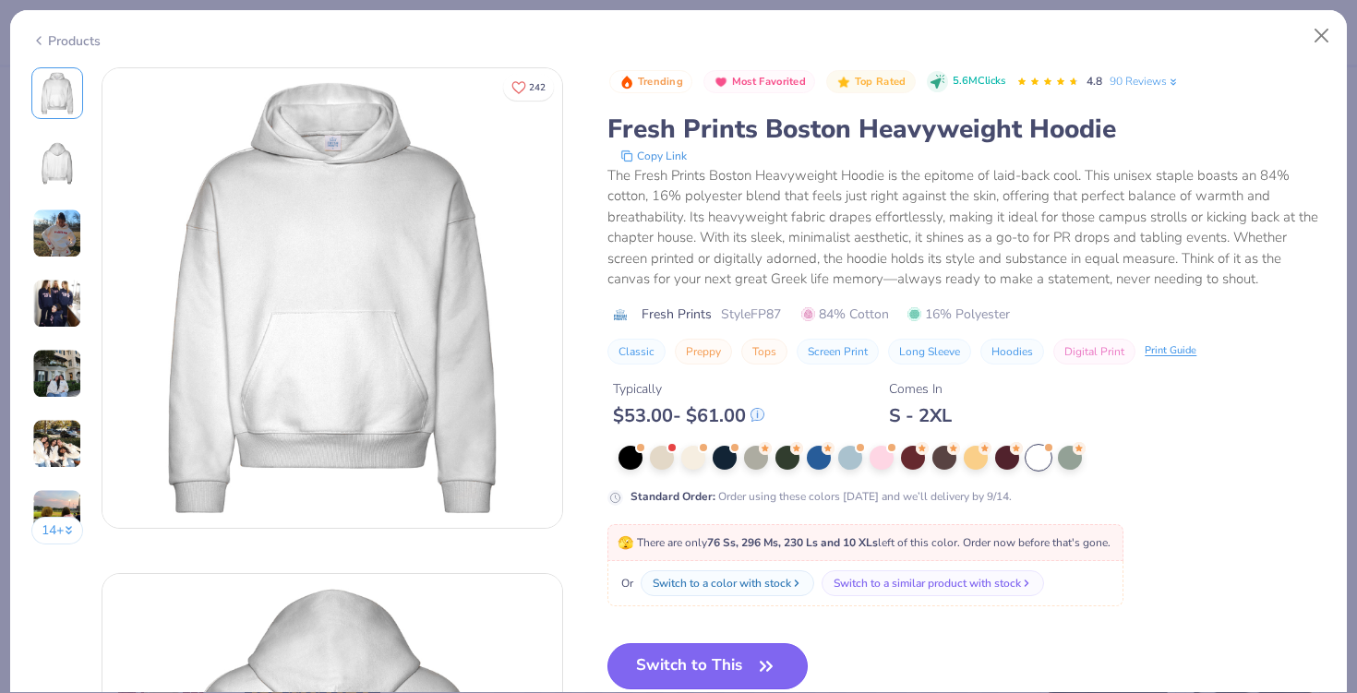
click at [725, 647] on button "Switch to This" at bounding box center [708, 667] width 200 height 46
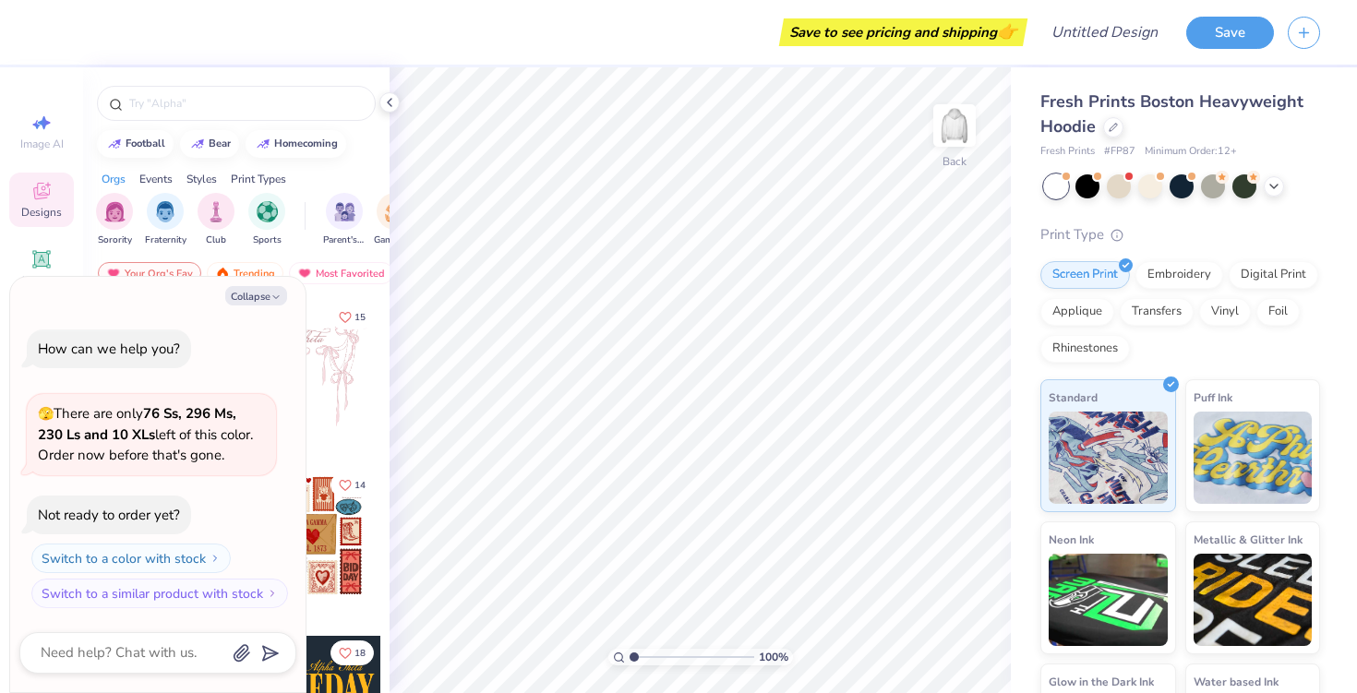
type input "7.47"
click at [714, 656] on input "range" at bounding box center [692, 657] width 125 height 17
type textarea "x"
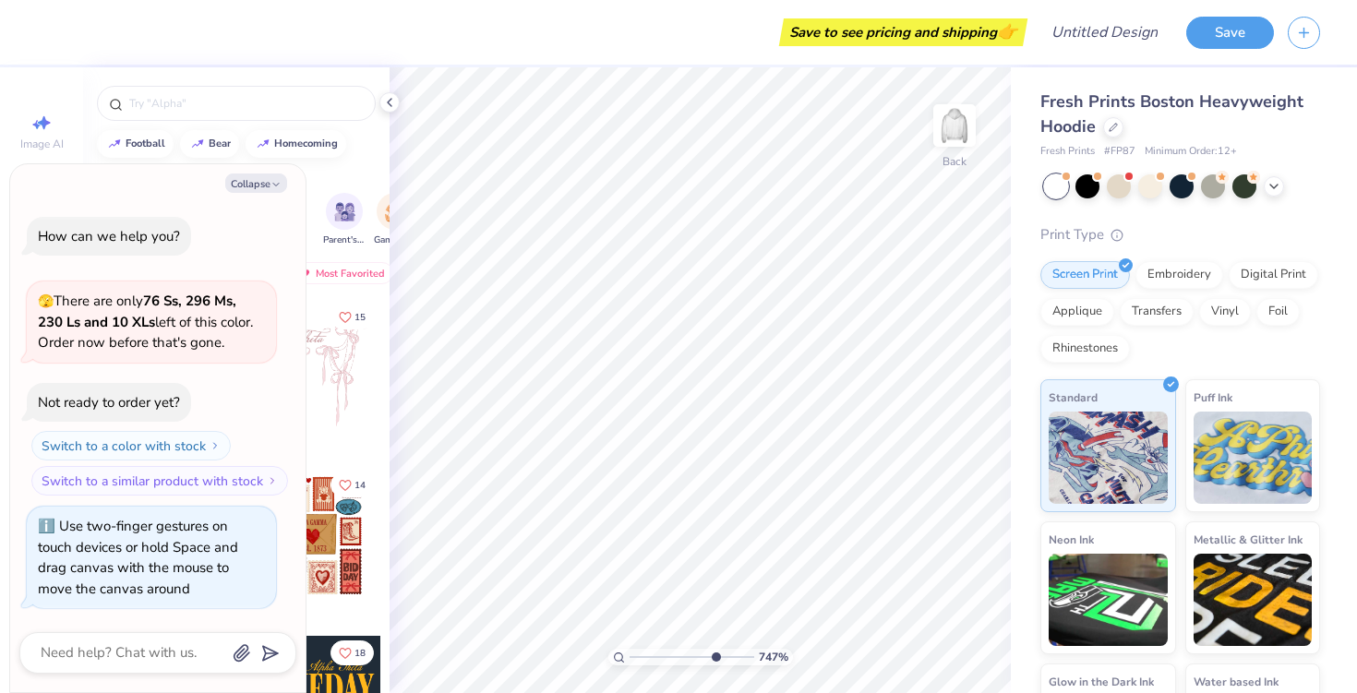
click at [714, 656] on input "range" at bounding box center [692, 657] width 125 height 17
drag, startPoint x: 710, startPoint y: 656, endPoint x: 520, endPoint y: 673, distance: 190.9
type input "1"
click at [630, 666] on input "range" at bounding box center [692, 657] width 125 height 17
click at [389, 102] on icon at bounding box center [389, 102] width 15 height 15
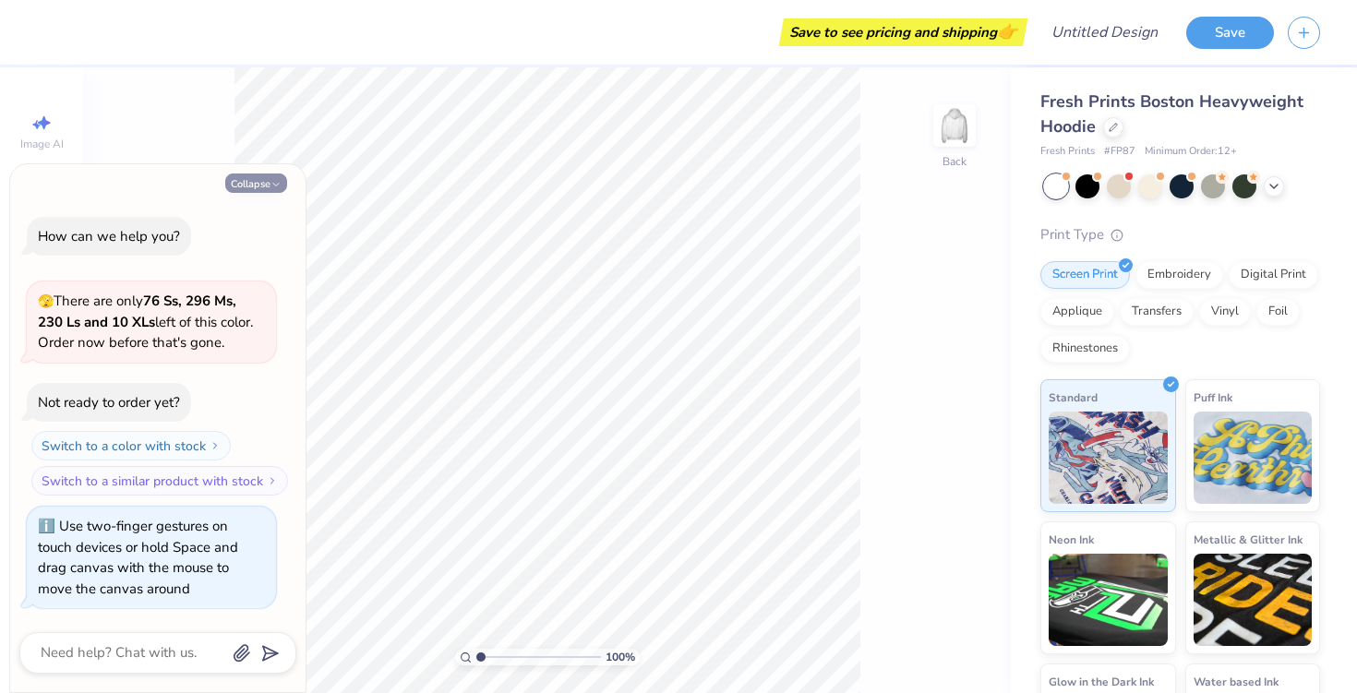
click at [276, 183] on icon "button" at bounding box center [276, 184] width 11 height 11
type textarea "x"
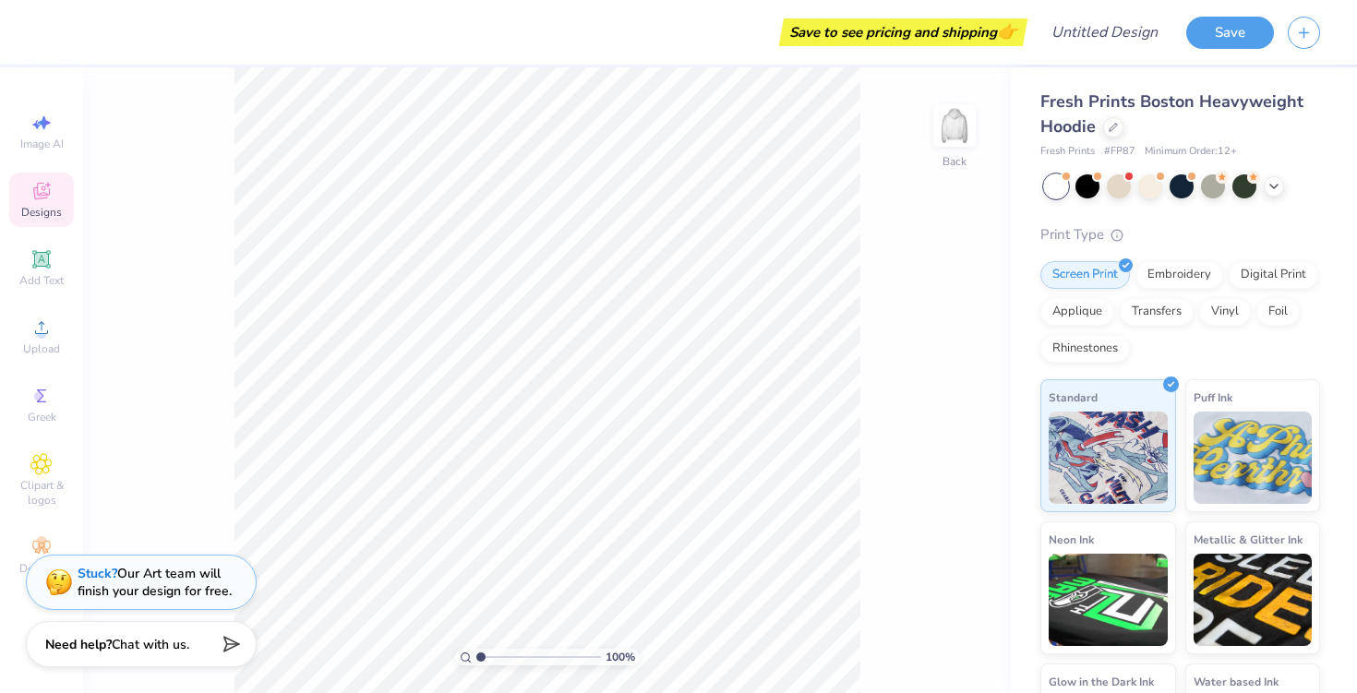
click at [42, 218] on span "Designs" at bounding box center [41, 212] width 41 height 15
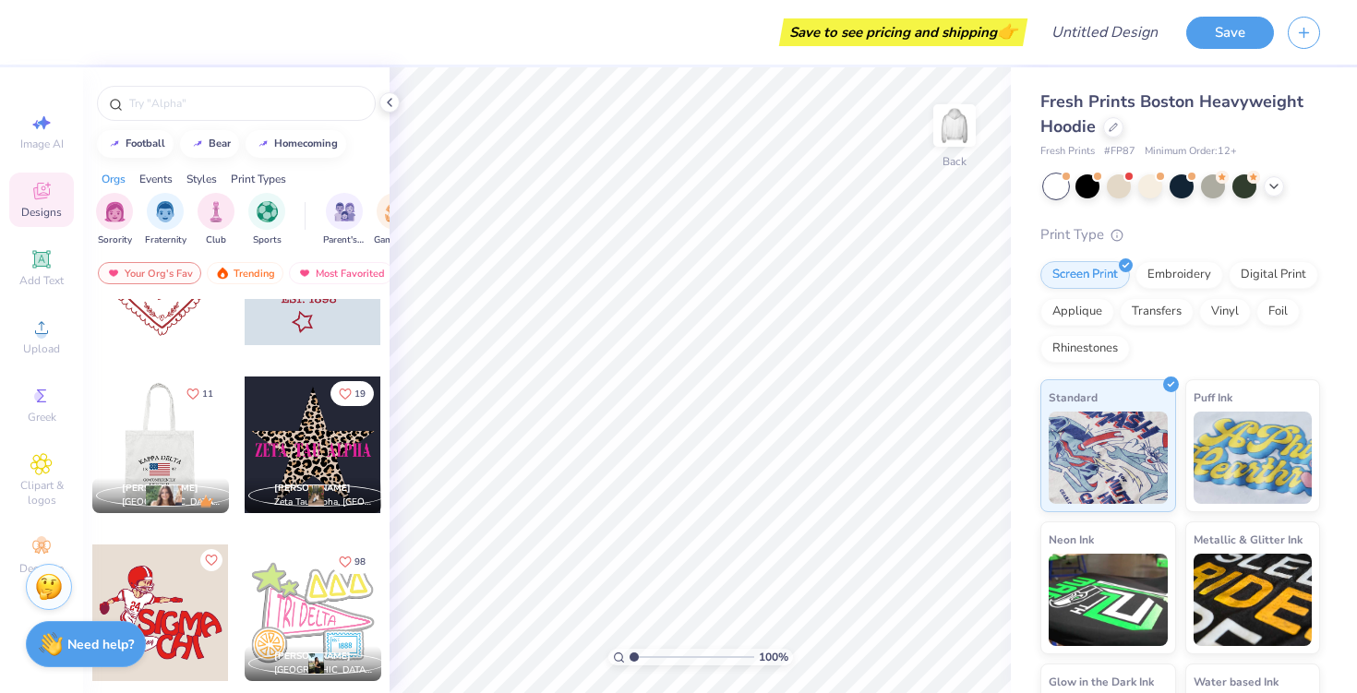
scroll to position [8683, 0]
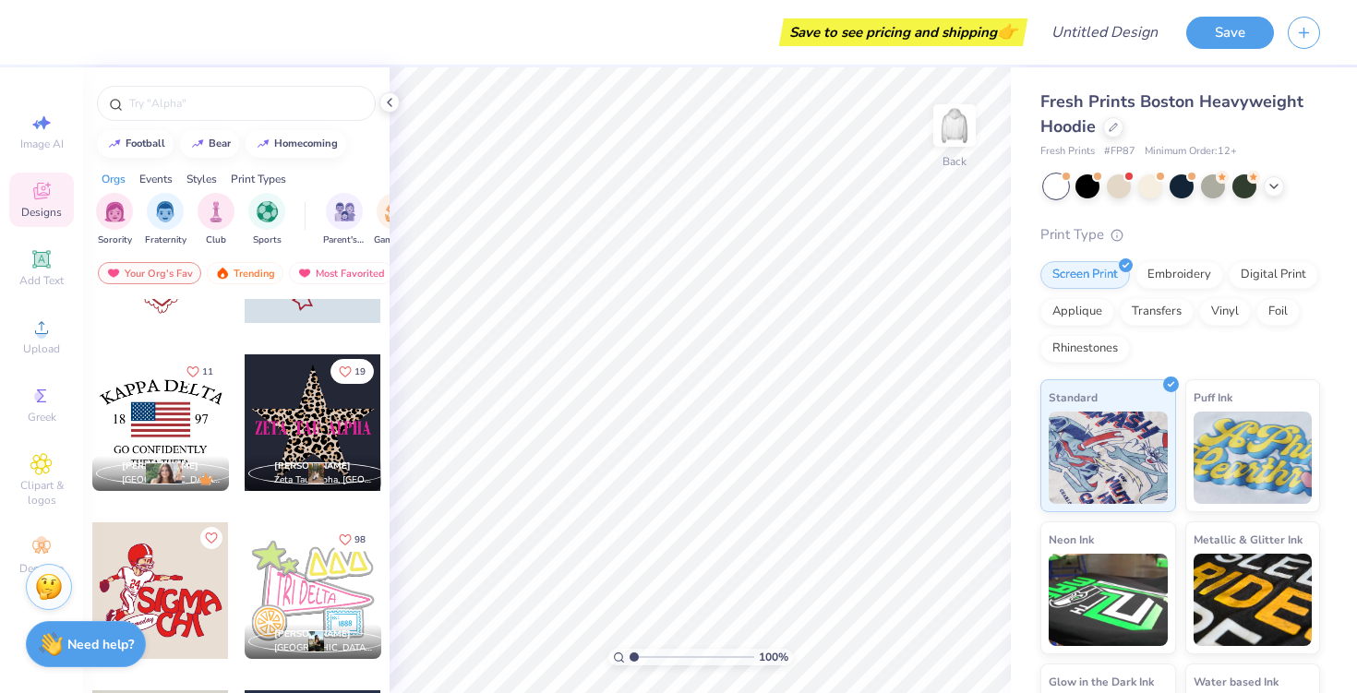
click at [301, 581] on div at bounding box center [313, 591] width 137 height 137
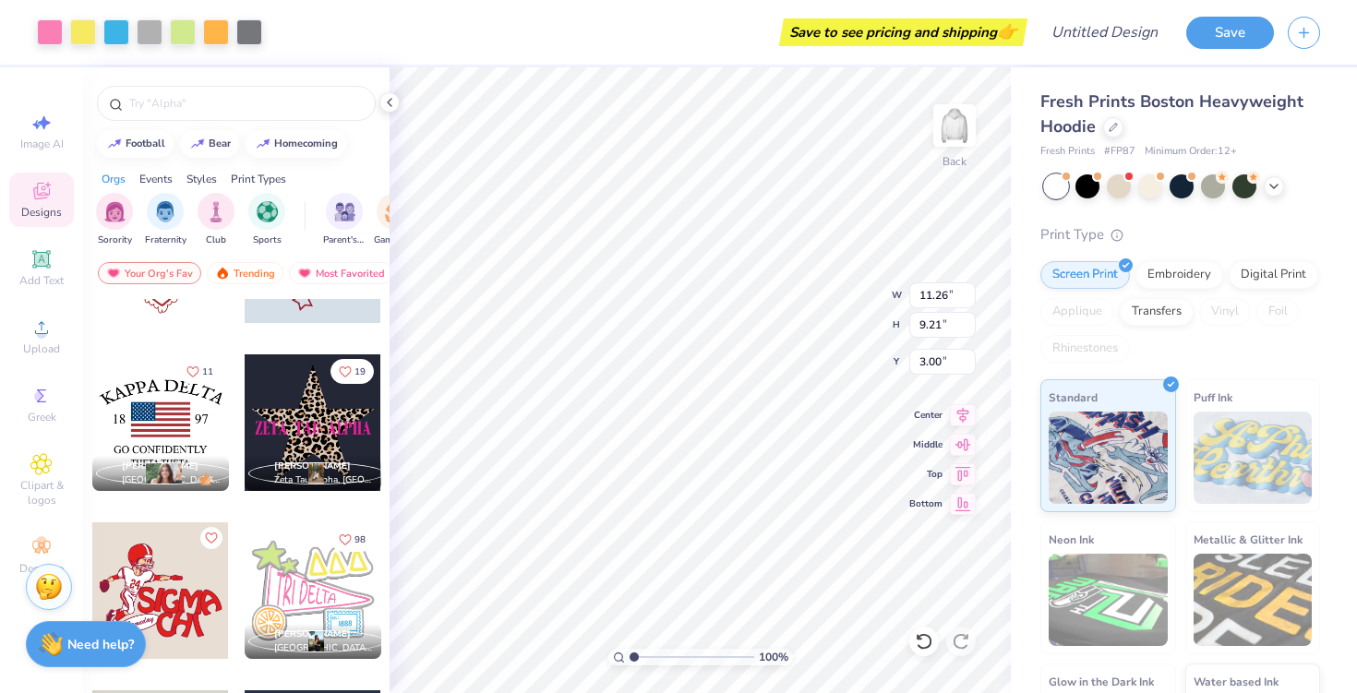
type input "3.32"
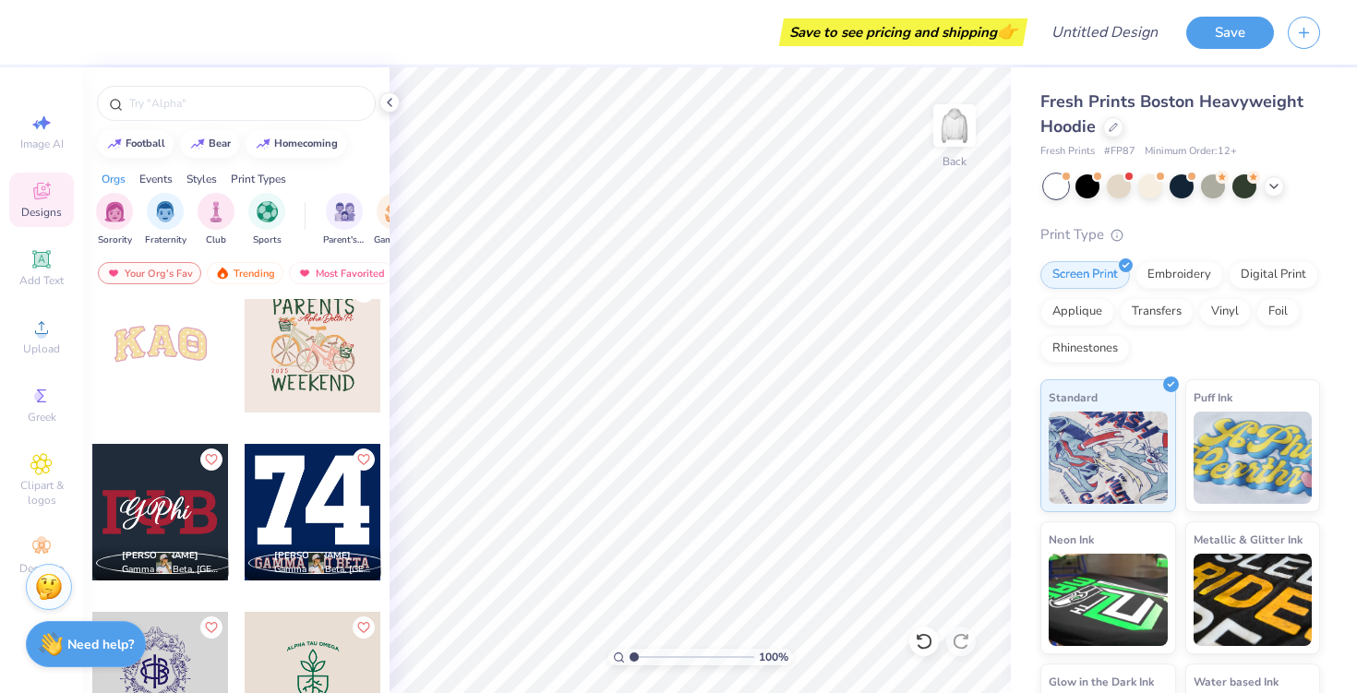
scroll to position [11245, 0]
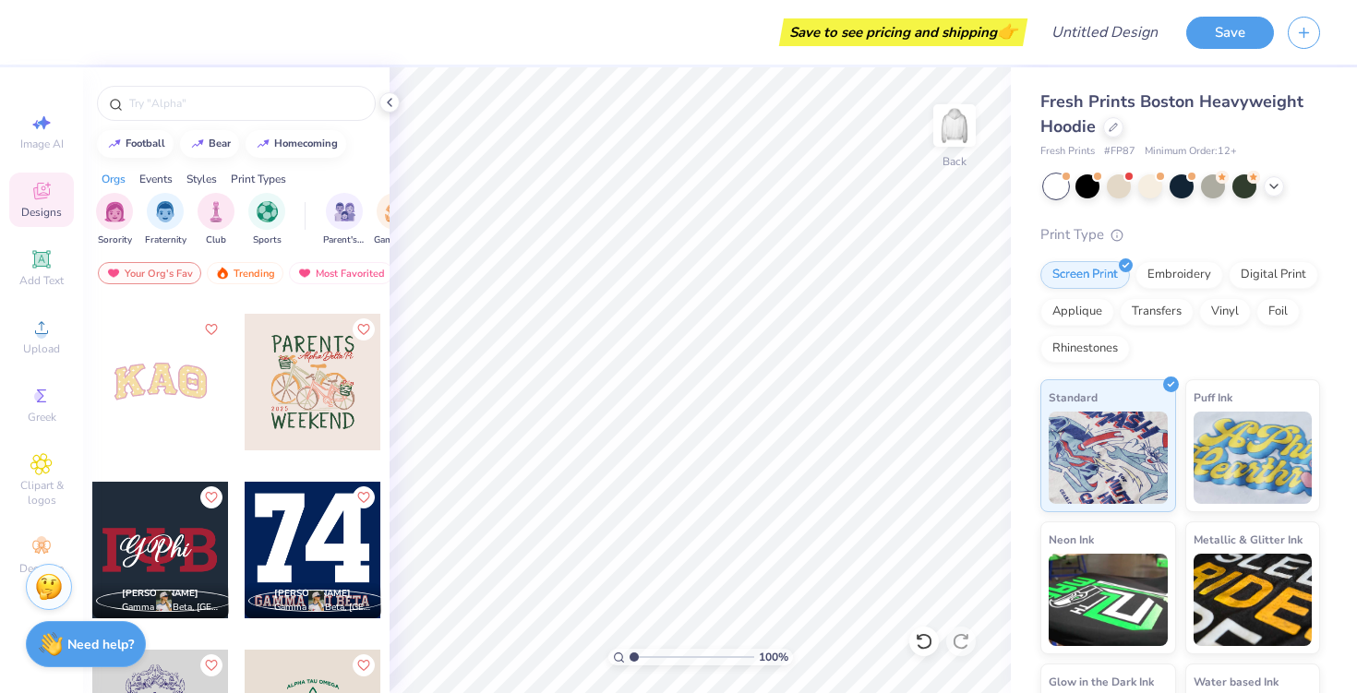
click at [292, 379] on div at bounding box center [313, 382] width 137 height 137
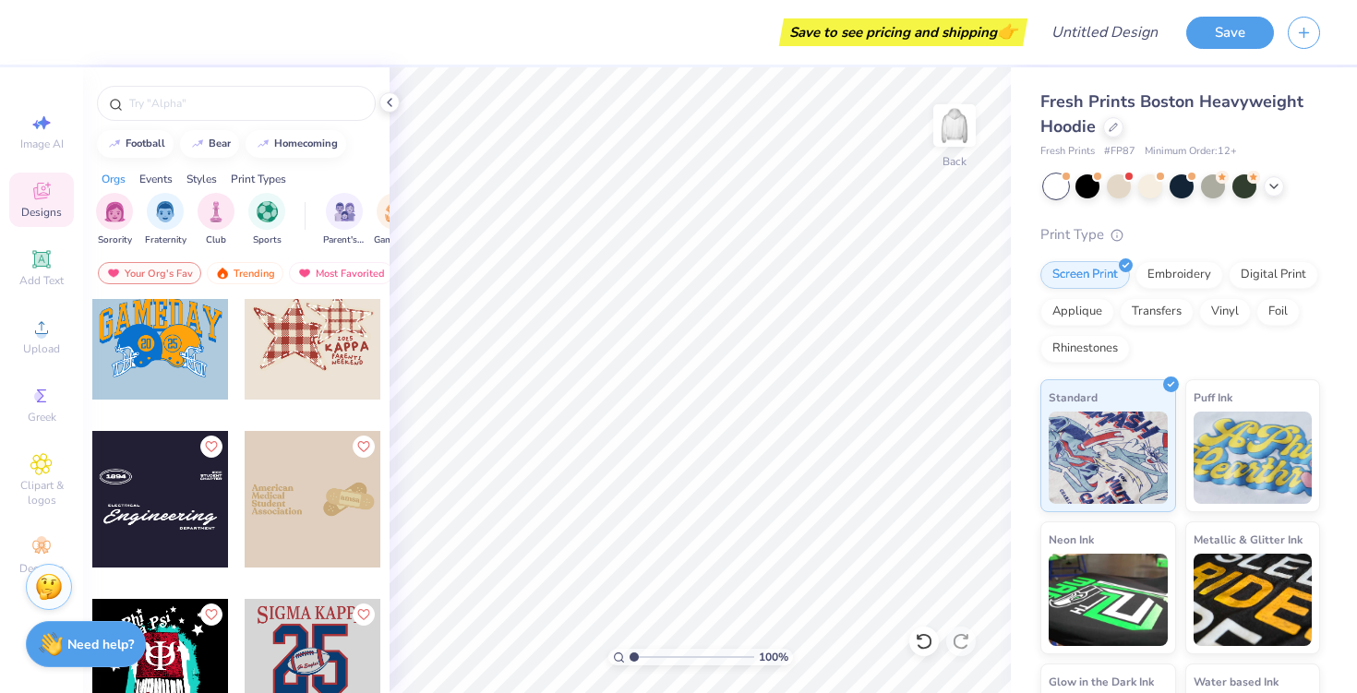
scroll to position [14355, 0]
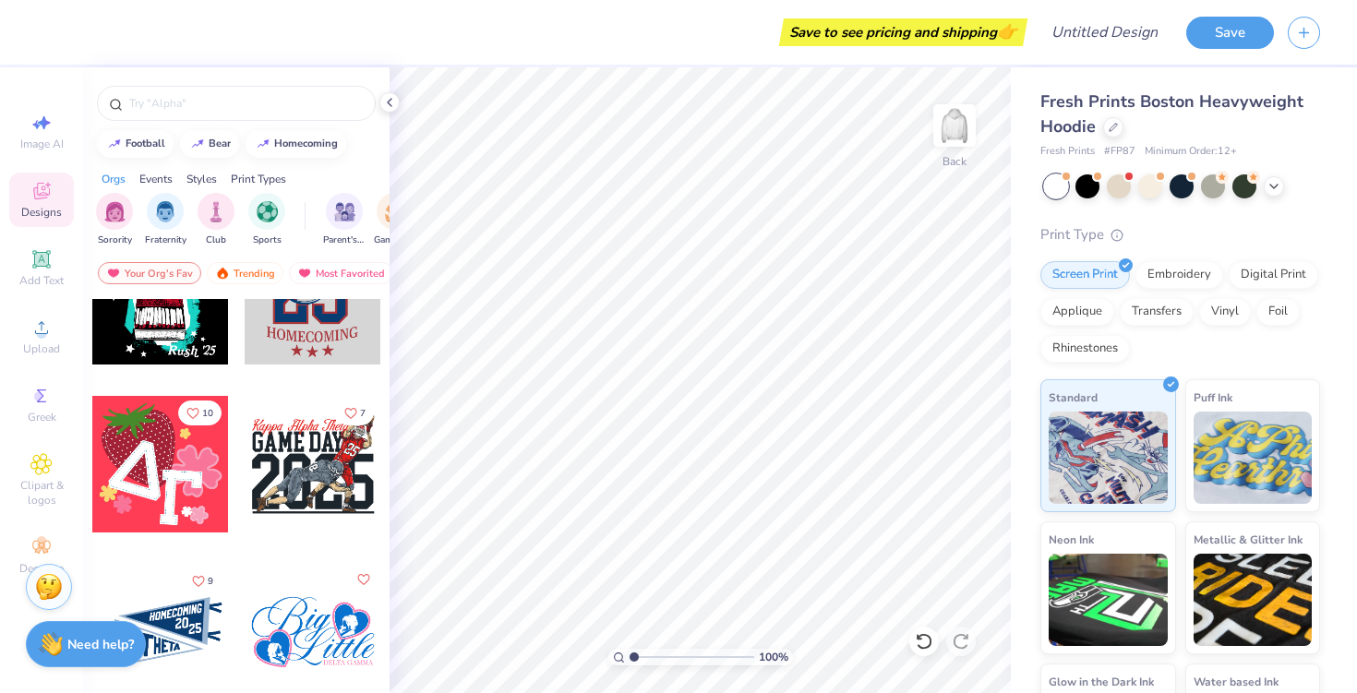
click at [171, 475] on div at bounding box center [160, 464] width 137 height 137
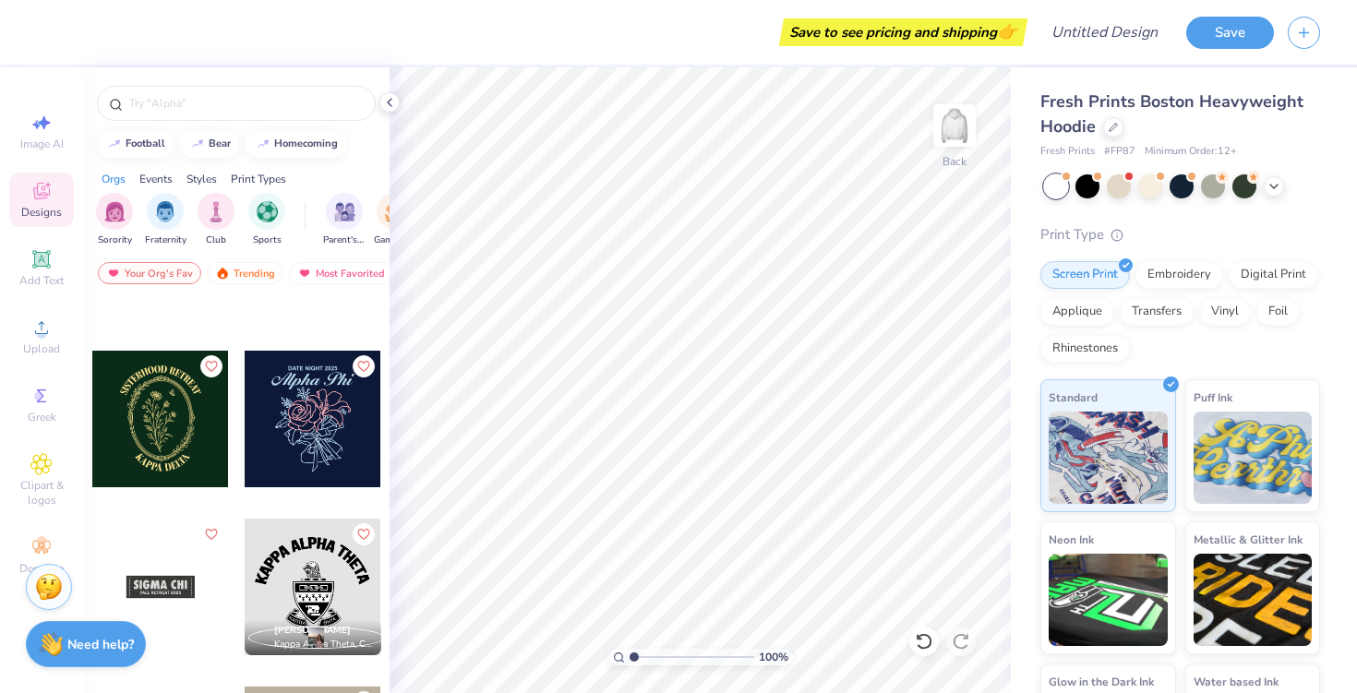
scroll to position [22331, 0]
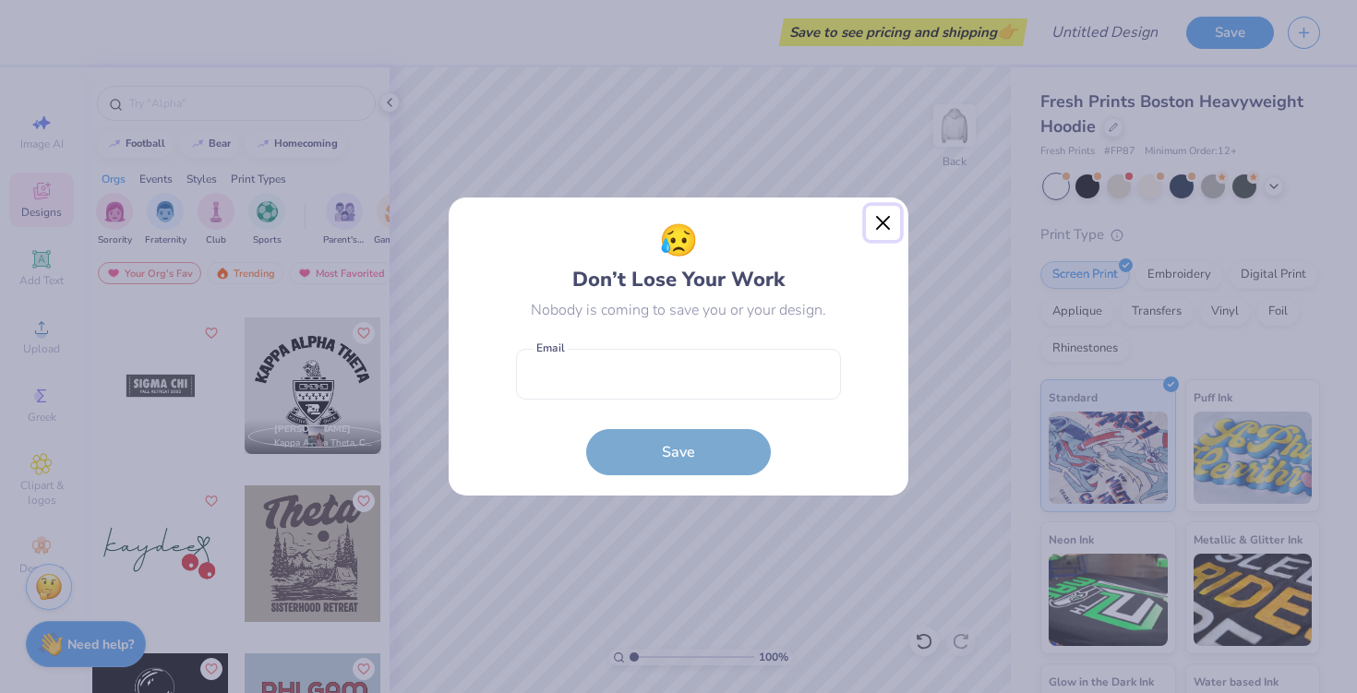
click at [872, 212] on button "Close" at bounding box center [883, 223] width 35 height 35
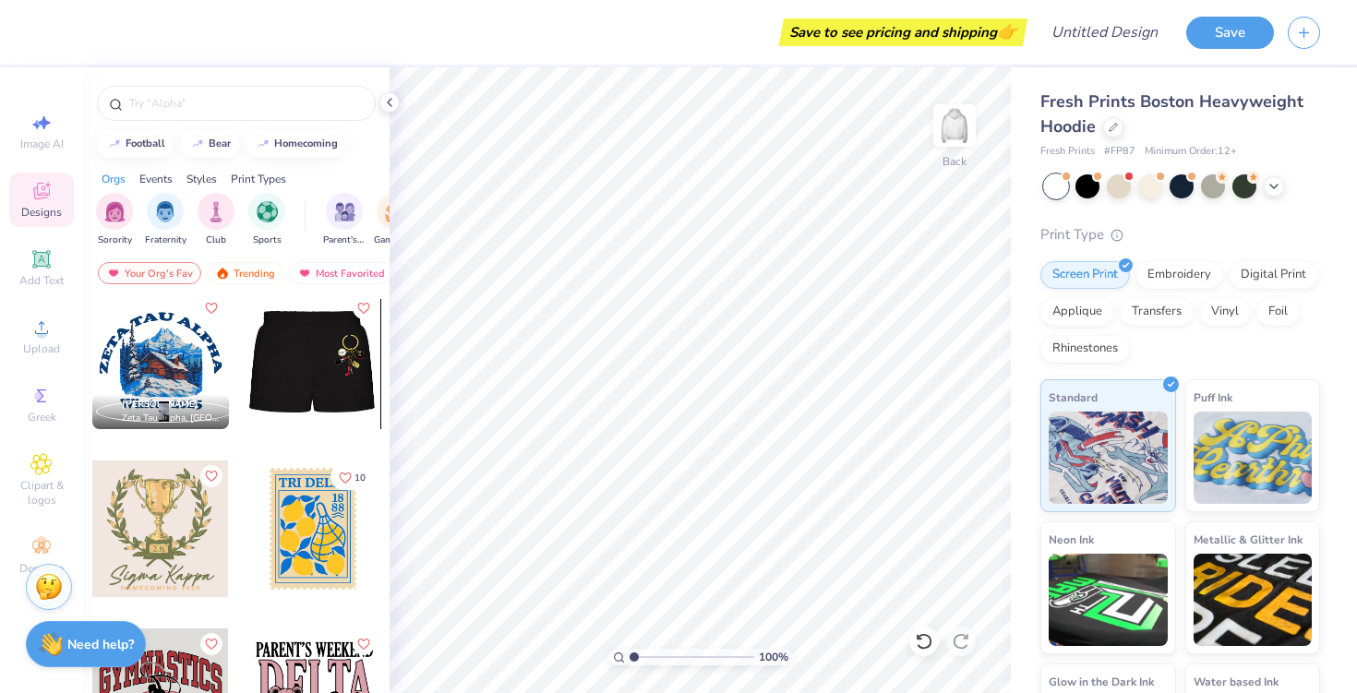
scroll to position [30776, 0]
